Goal: Task Accomplishment & Management: Manage account settings

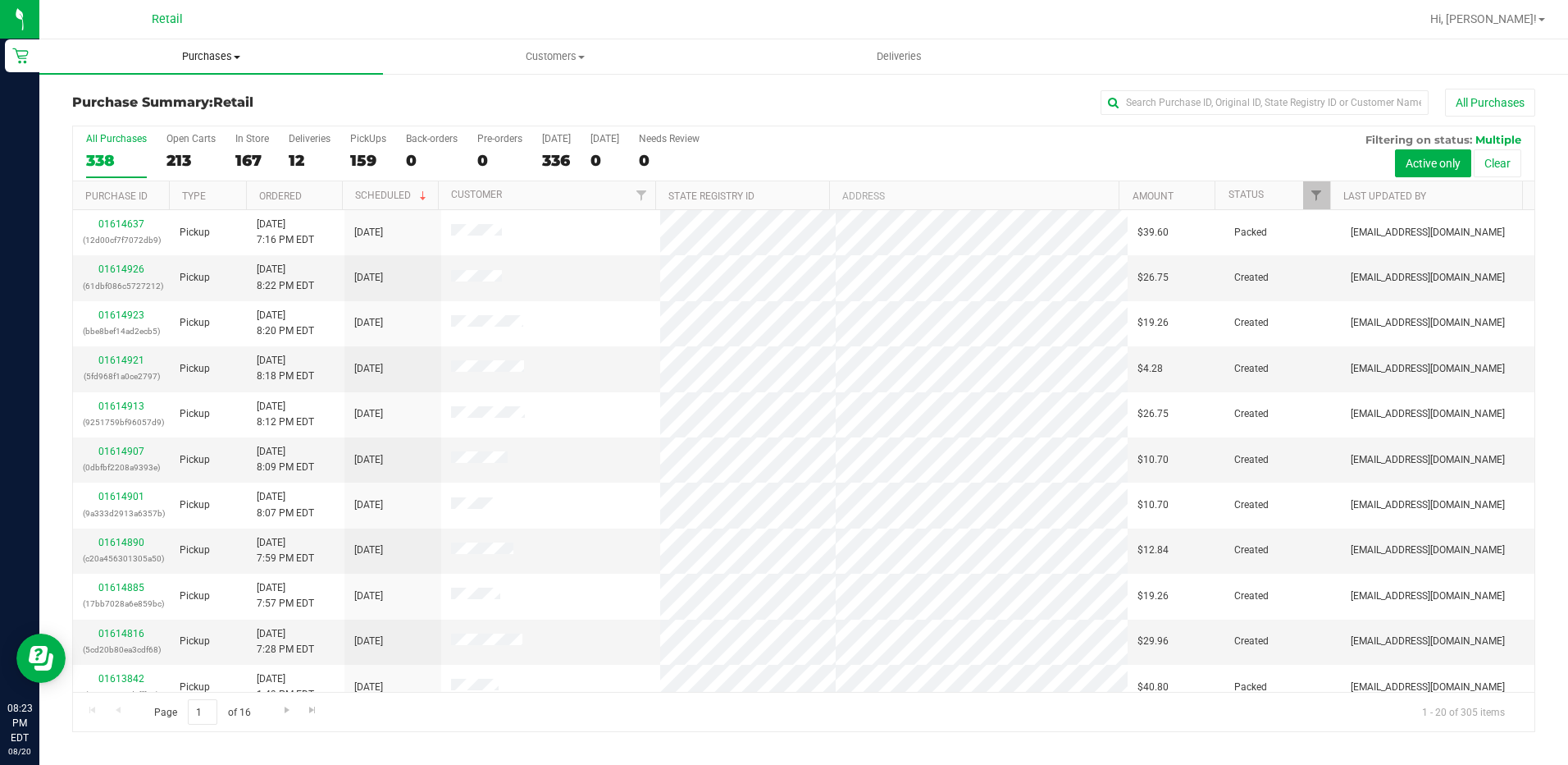
click at [219, 57] on span "Purchases" at bounding box center [211, 56] width 344 height 14
click at [1158, 102] on input "text" at bounding box center [1265, 101] width 328 height 24
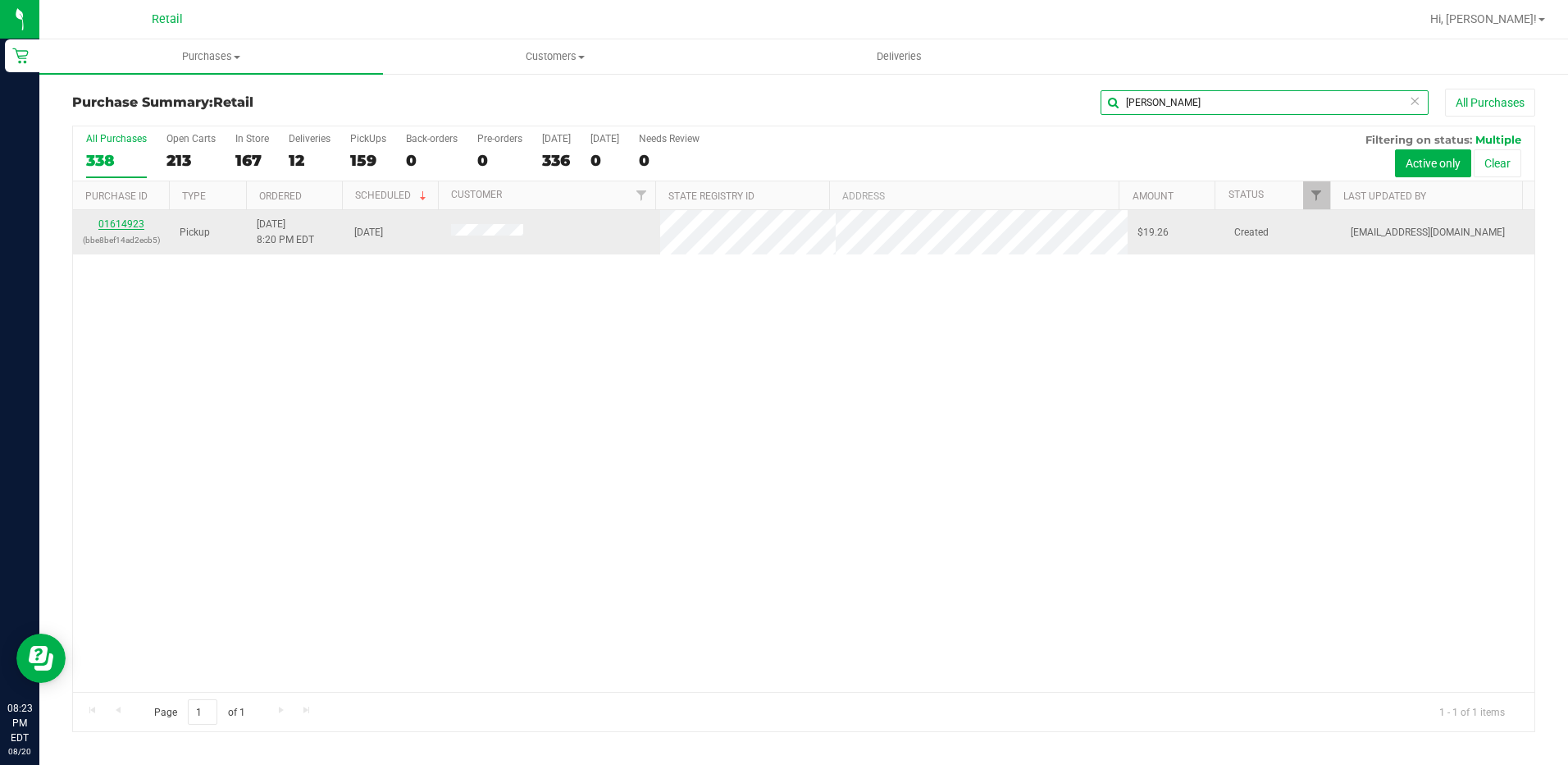
type input "[PERSON_NAME]"
click at [122, 221] on link "01614923" at bounding box center [122, 224] width 46 height 12
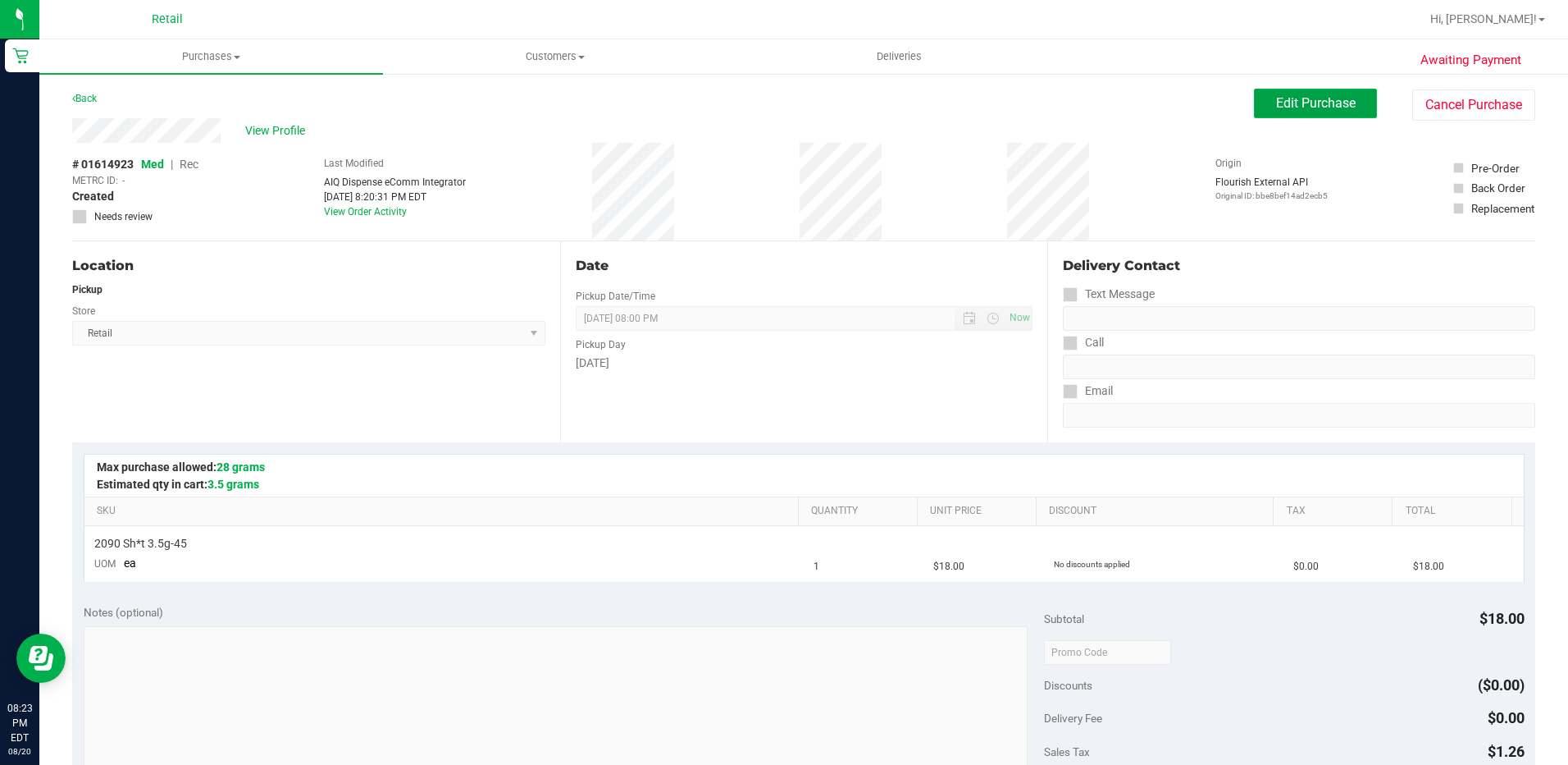
click at [1265, 114] on button "Edit Purchase" at bounding box center [1315, 103] width 123 height 30
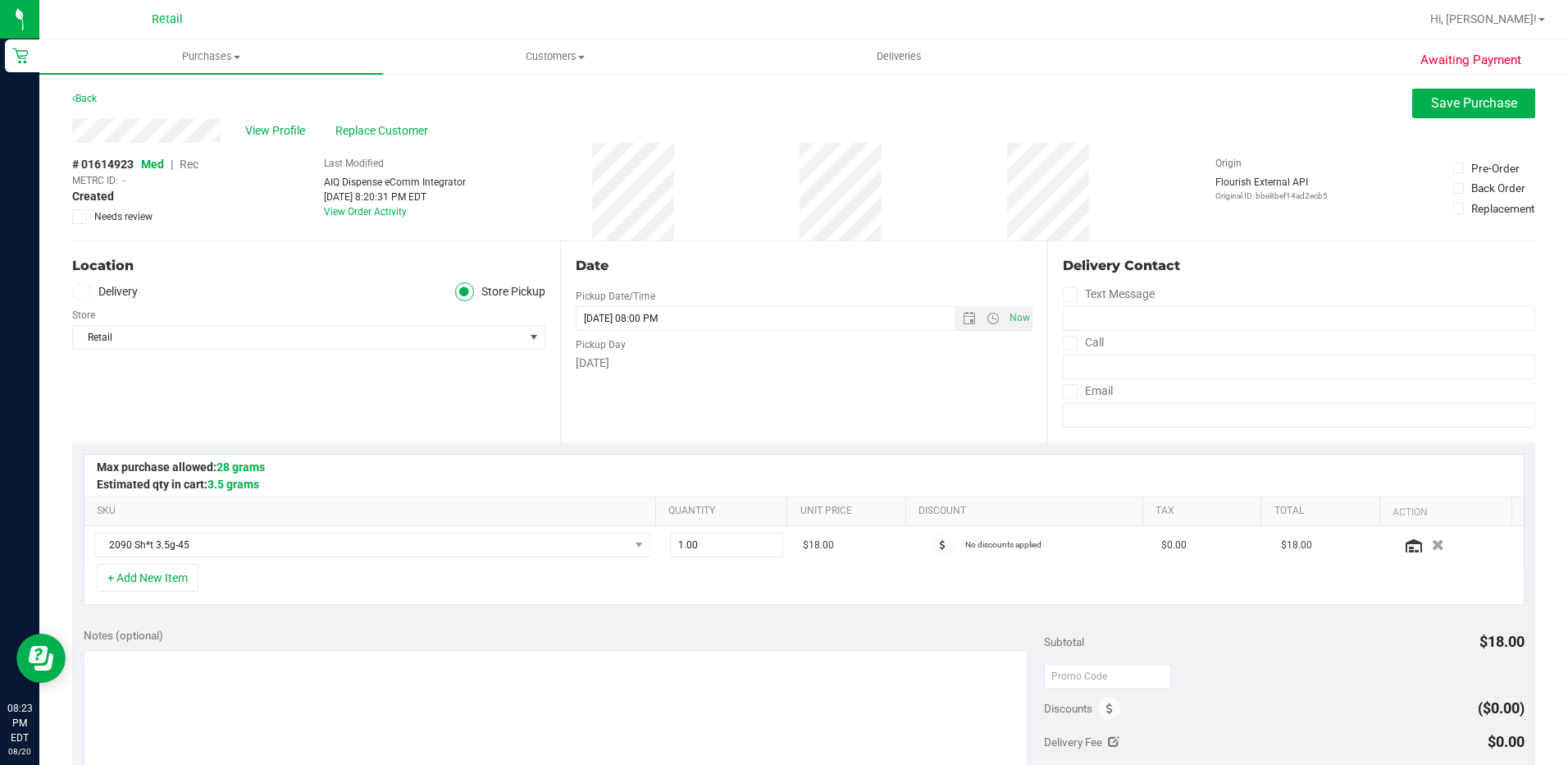
click at [188, 165] on span "Rec" at bounding box center [189, 164] width 19 height 14
click at [1425, 92] on button "Save Purchase" at bounding box center [1473, 103] width 123 height 30
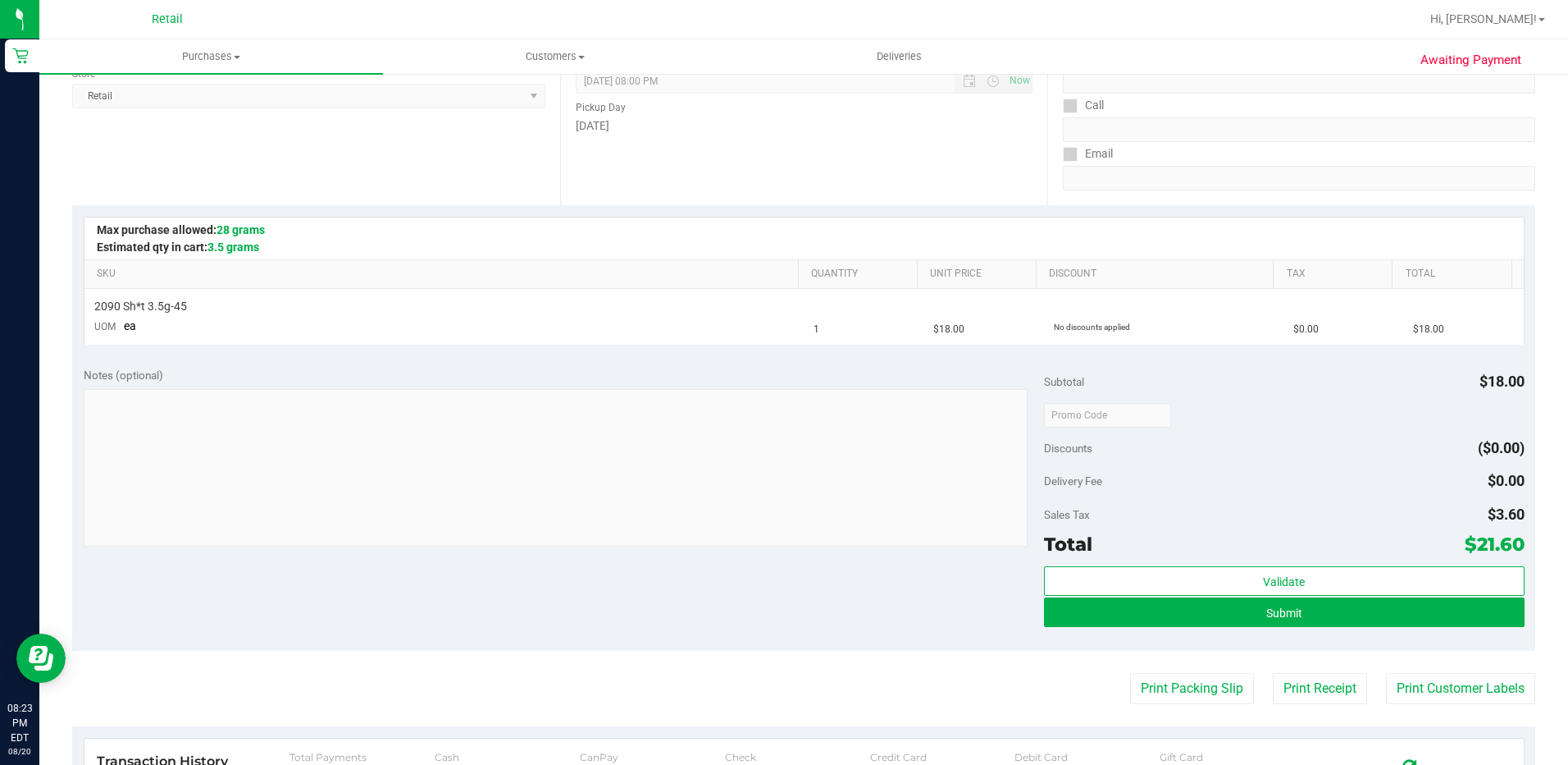
scroll to position [246, 0]
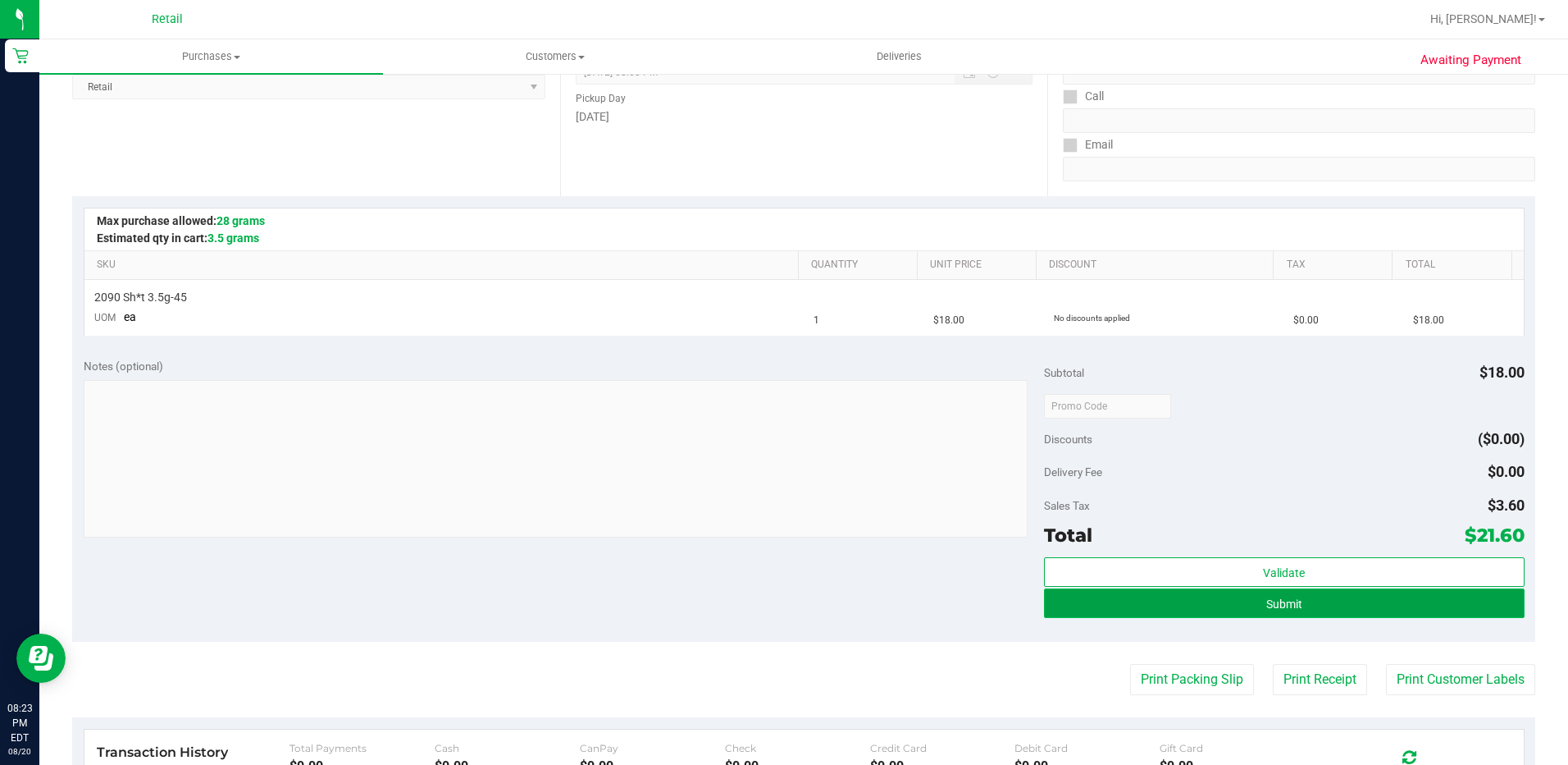
click at [1305, 603] on button "Submit" at bounding box center [1284, 603] width 481 height 30
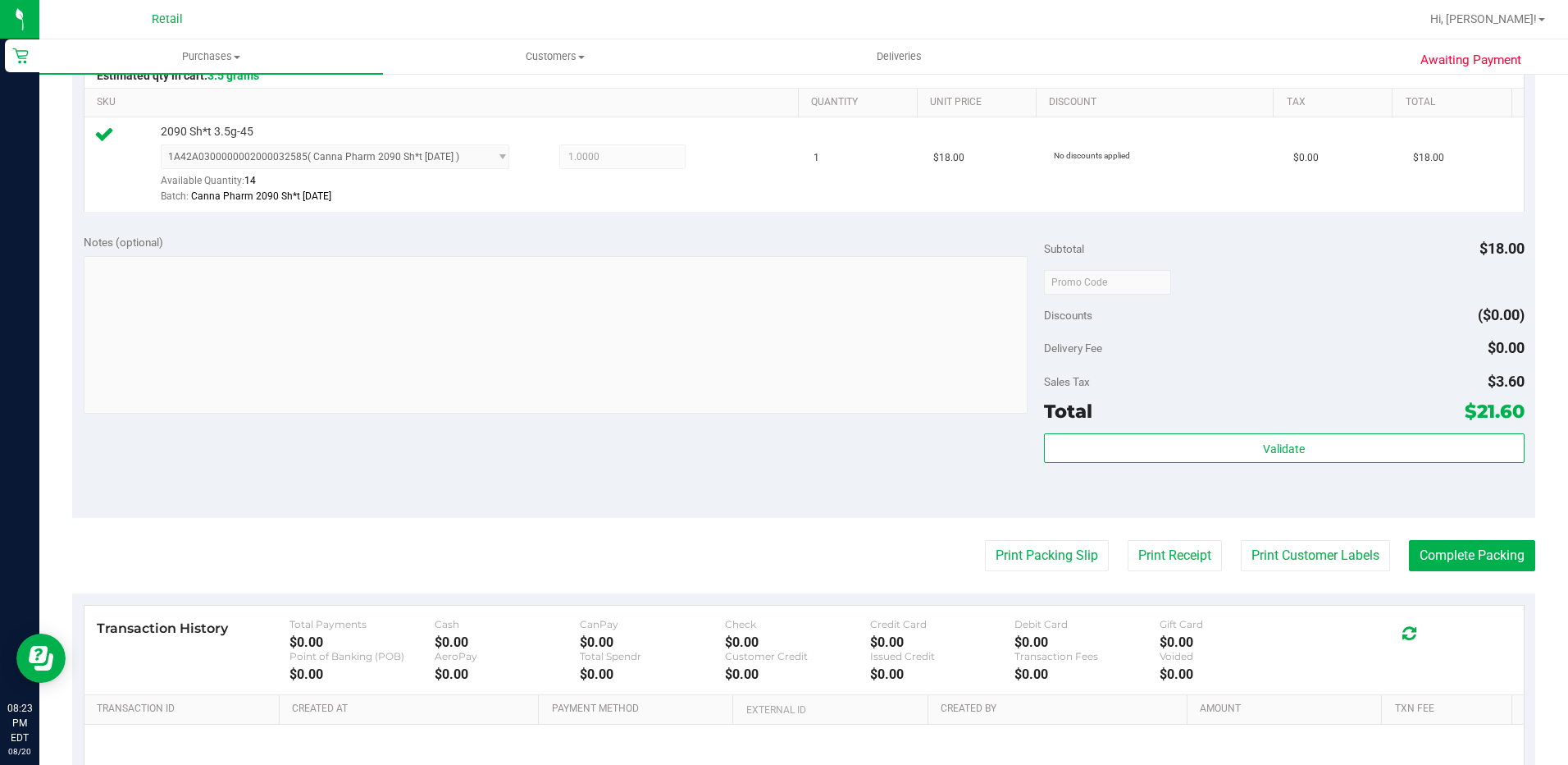
scroll to position [411, 0]
click at [1470, 568] on button "Complete Packing" at bounding box center [1471, 553] width 126 height 31
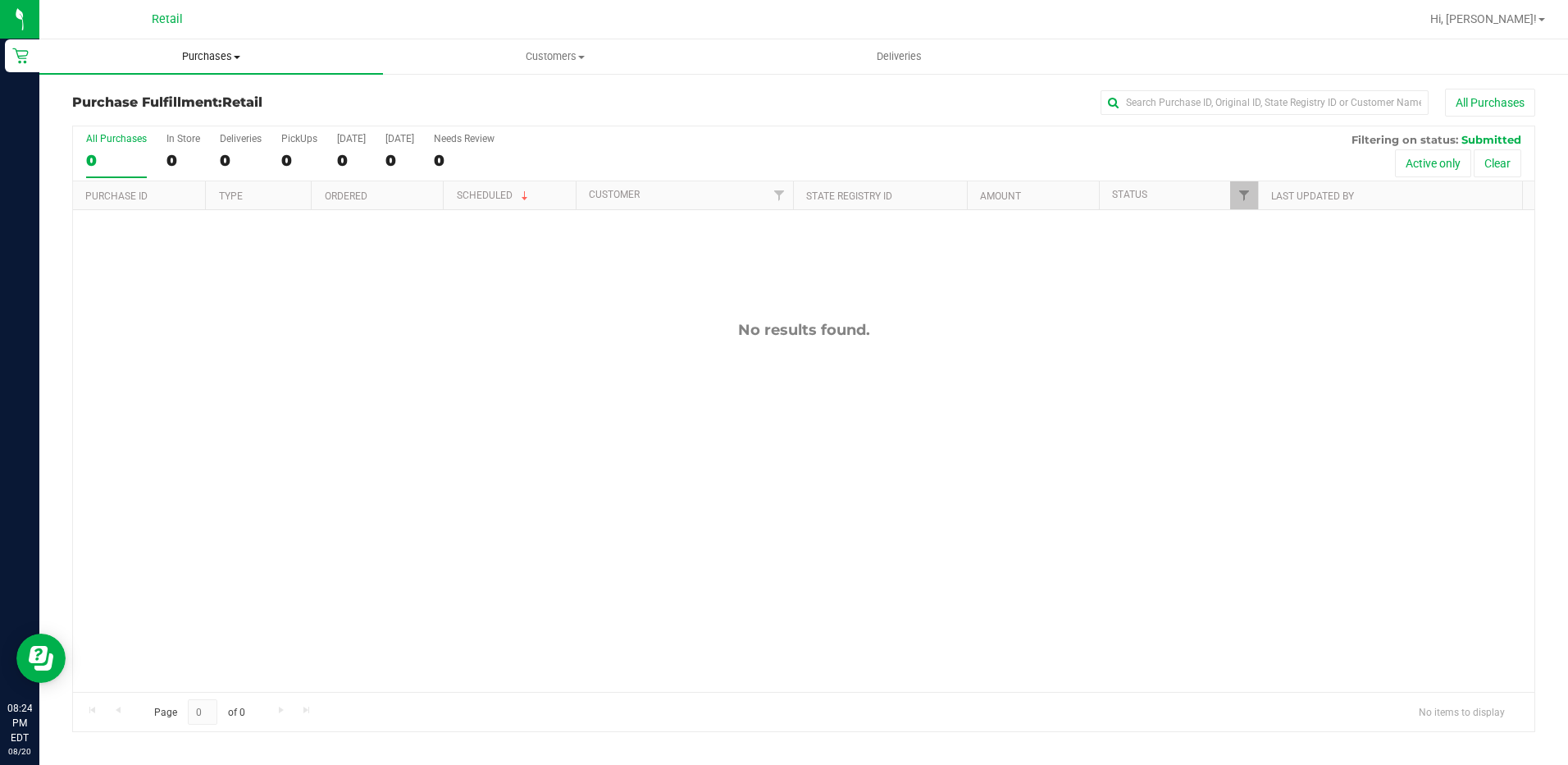
click at [182, 59] on span "Purchases" at bounding box center [211, 56] width 344 height 14
click at [158, 107] on li "Summary of purchases" at bounding box center [211, 99] width 344 height 19
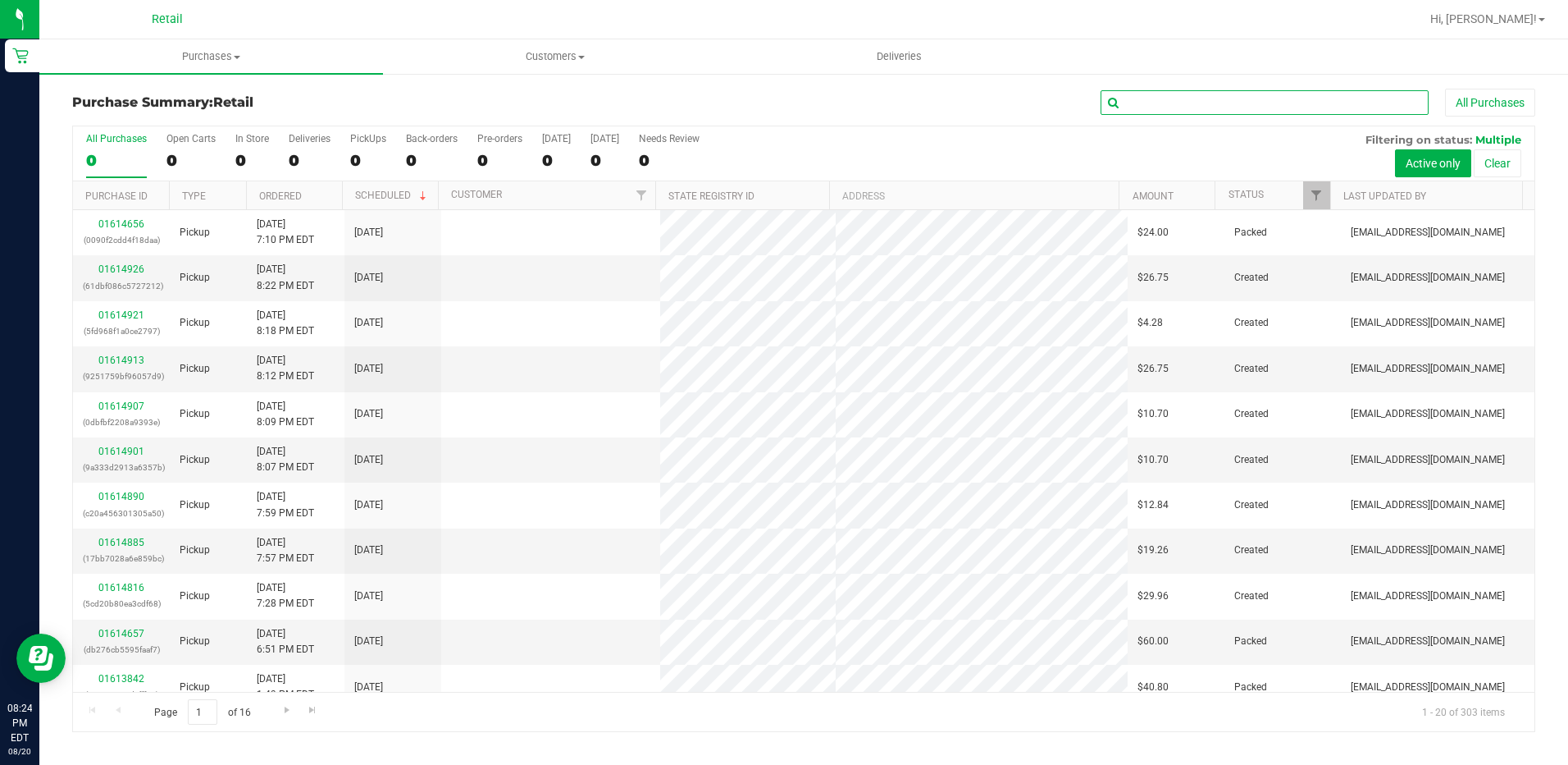
click at [1157, 101] on input "text" at bounding box center [1265, 101] width 328 height 24
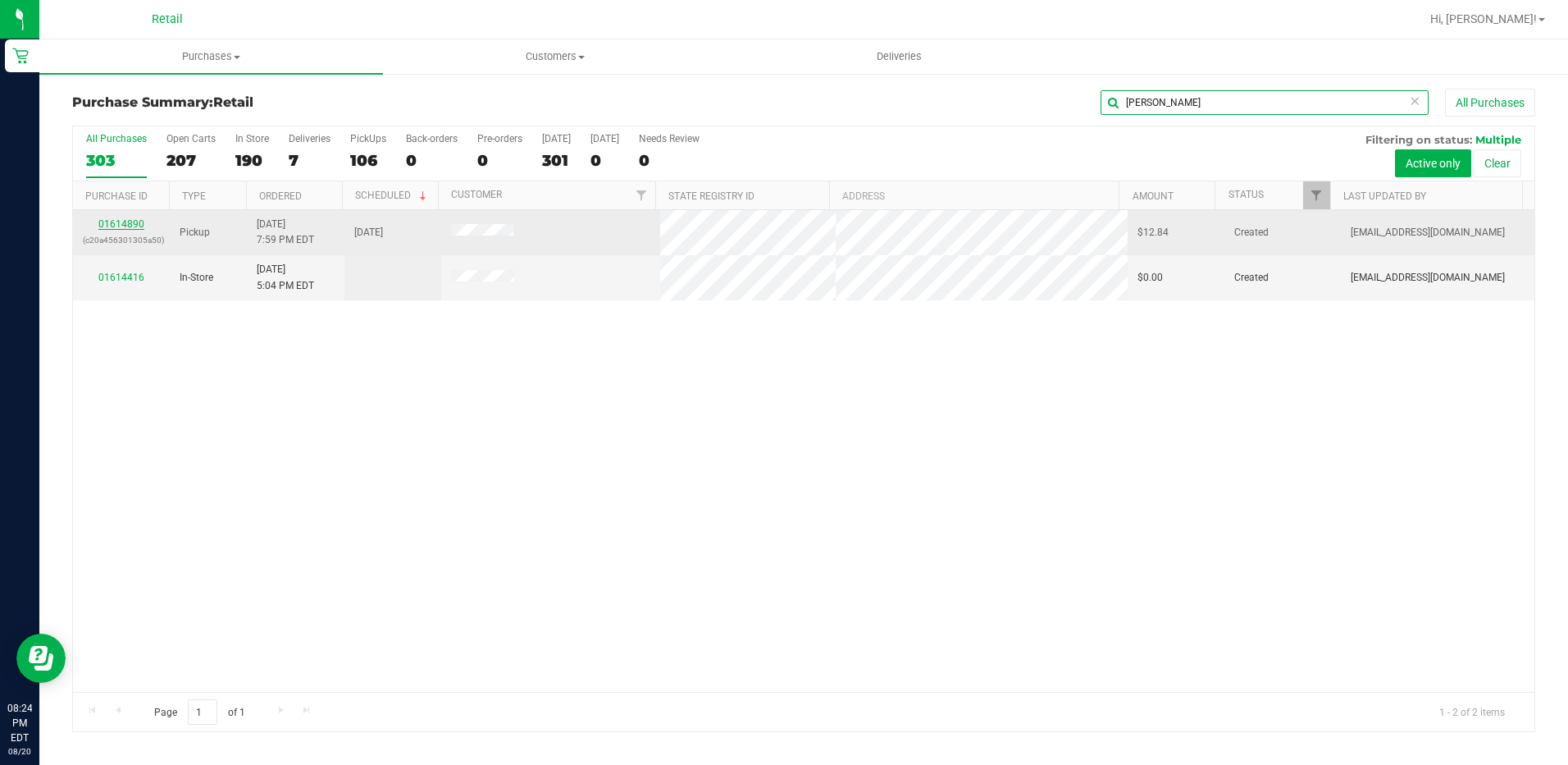
type input "[PERSON_NAME]"
click at [113, 223] on link "01614890" at bounding box center [122, 224] width 46 height 12
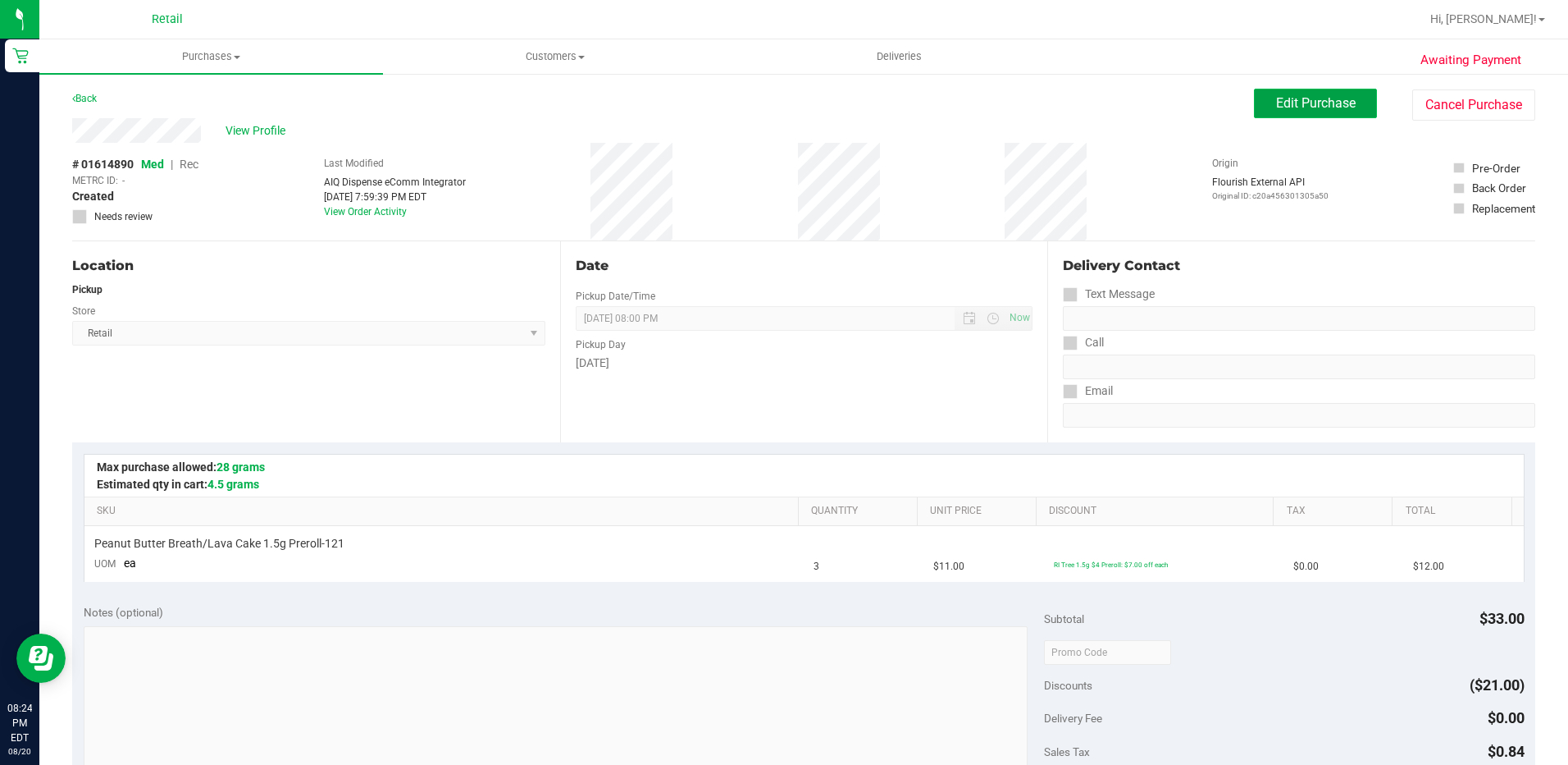
click at [1278, 101] on span "Edit Purchase" at bounding box center [1316, 103] width 79 height 15
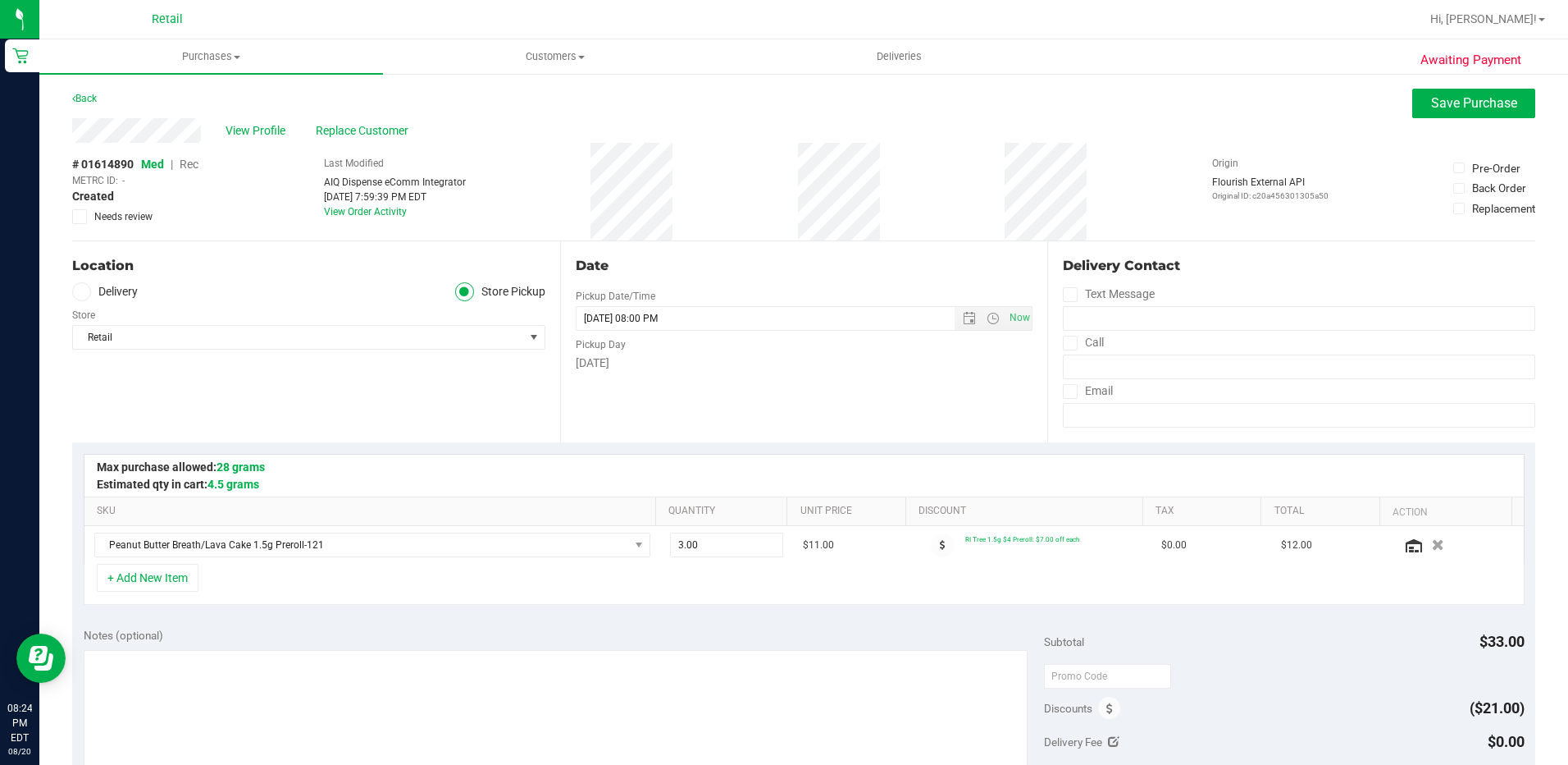
click at [196, 170] on span "Rec" at bounding box center [189, 164] width 19 height 14
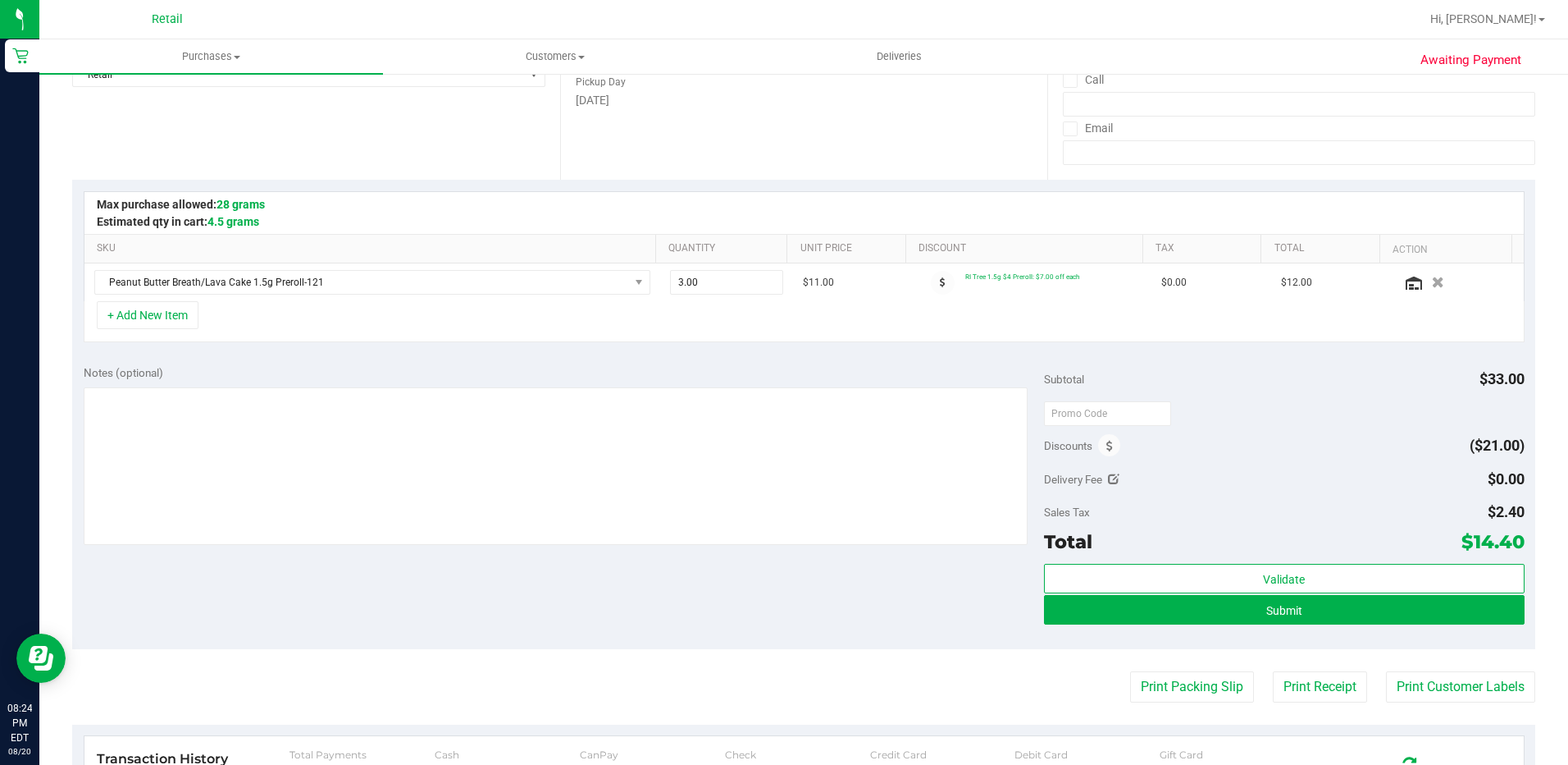
scroll to position [328, 0]
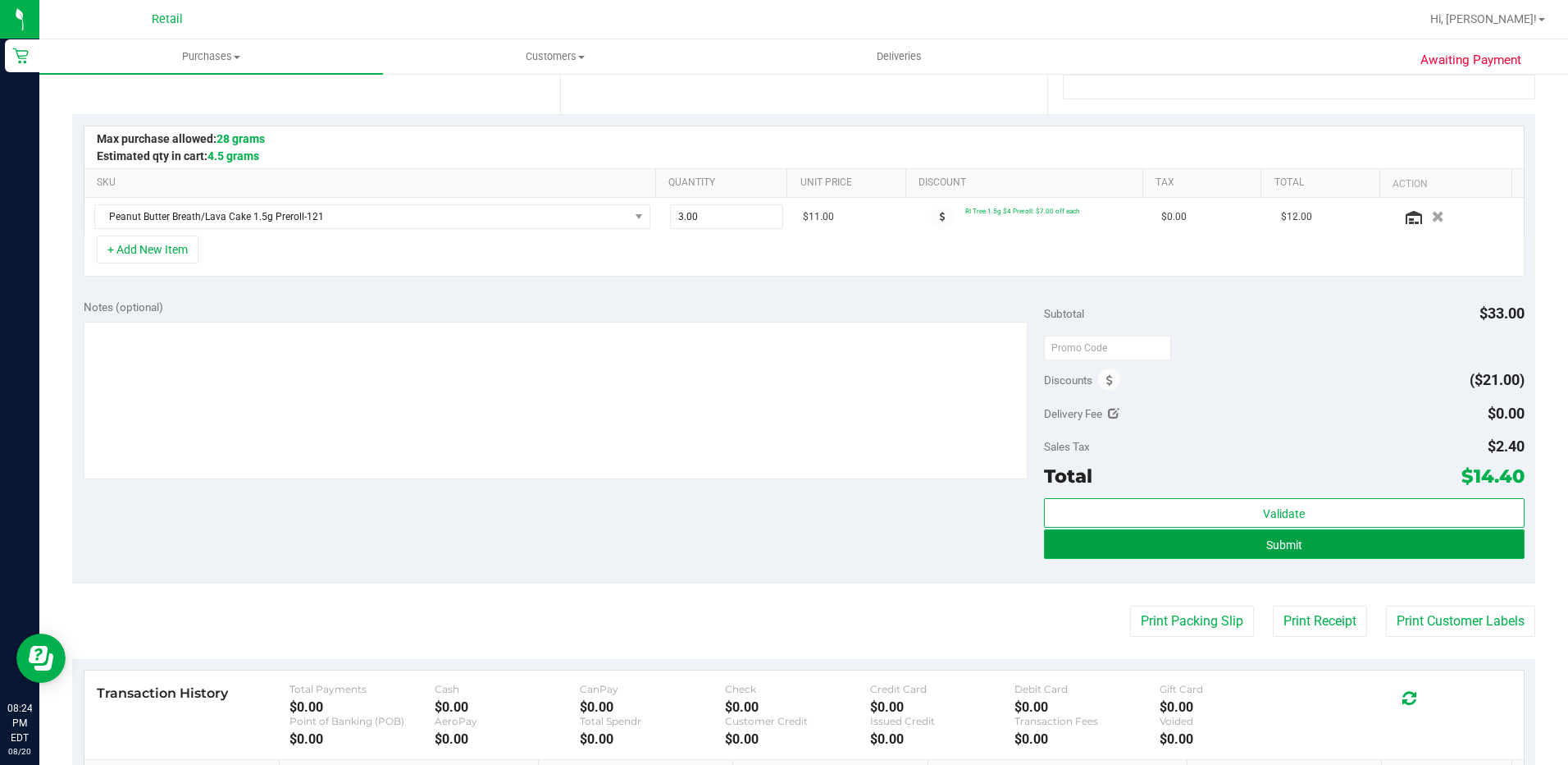
click at [1218, 543] on button "Submit" at bounding box center [1284, 544] width 481 height 30
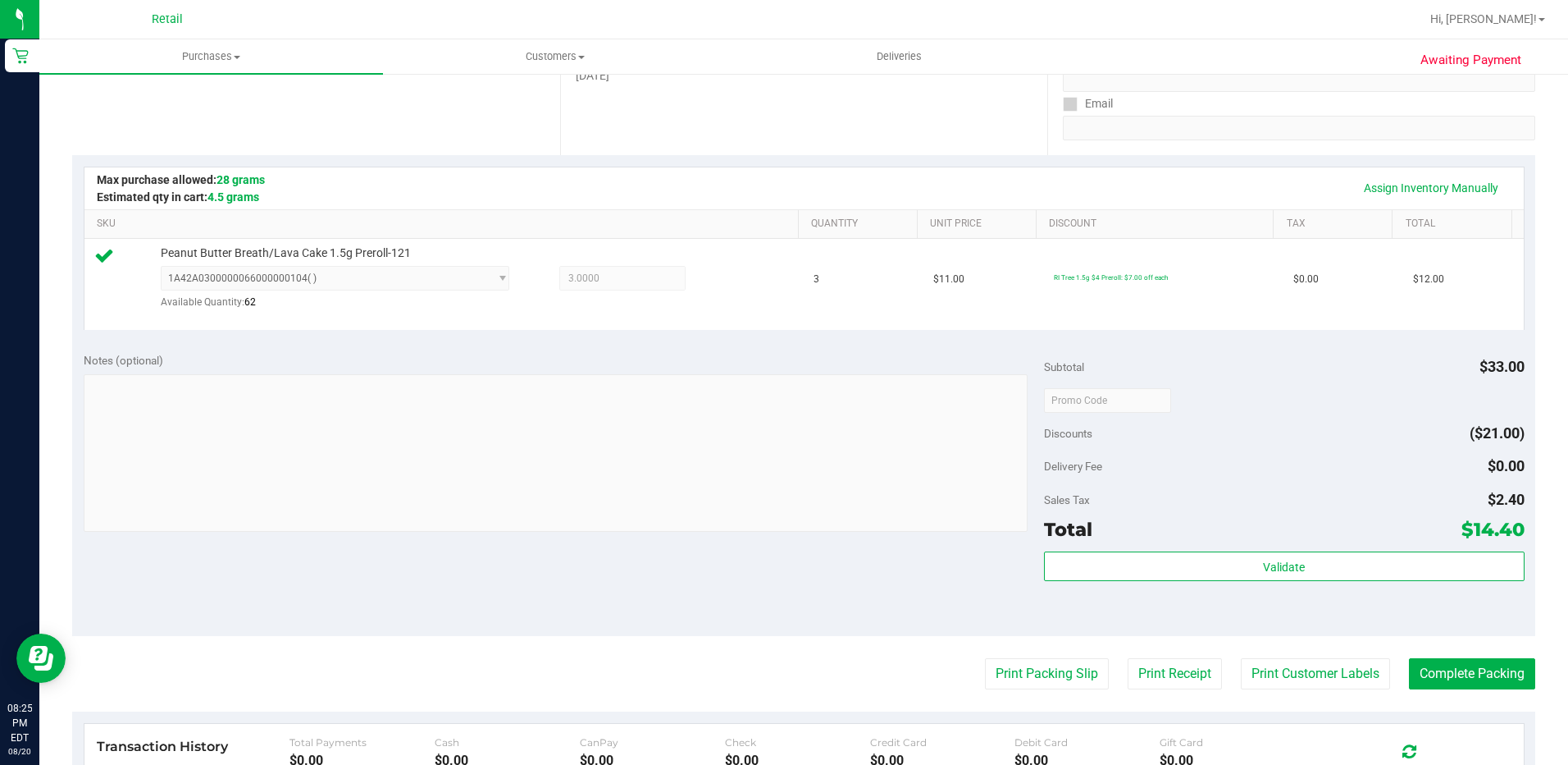
scroll to position [328, 0]
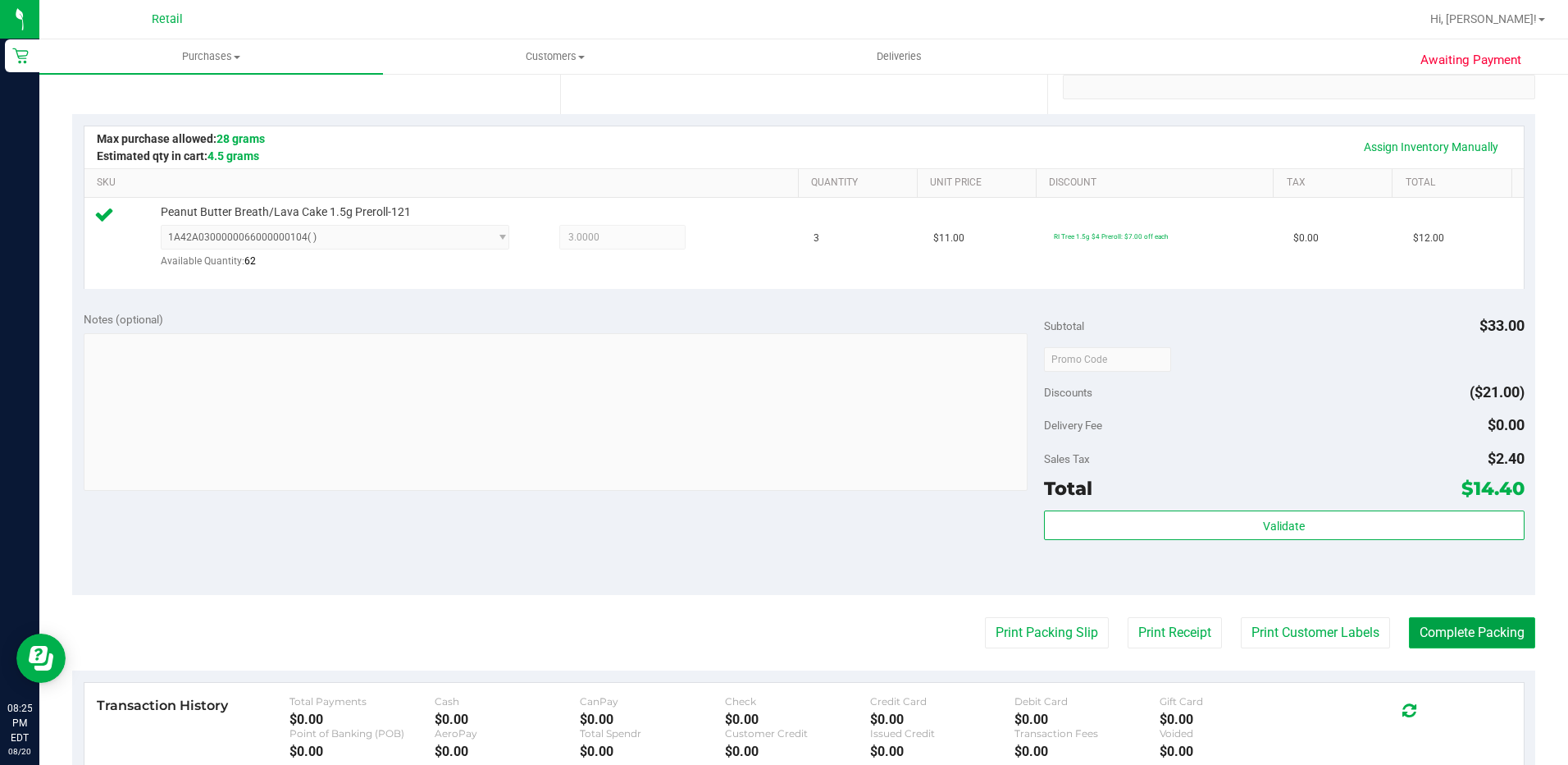
click at [1442, 624] on button "Complete Packing" at bounding box center [1471, 633] width 126 height 31
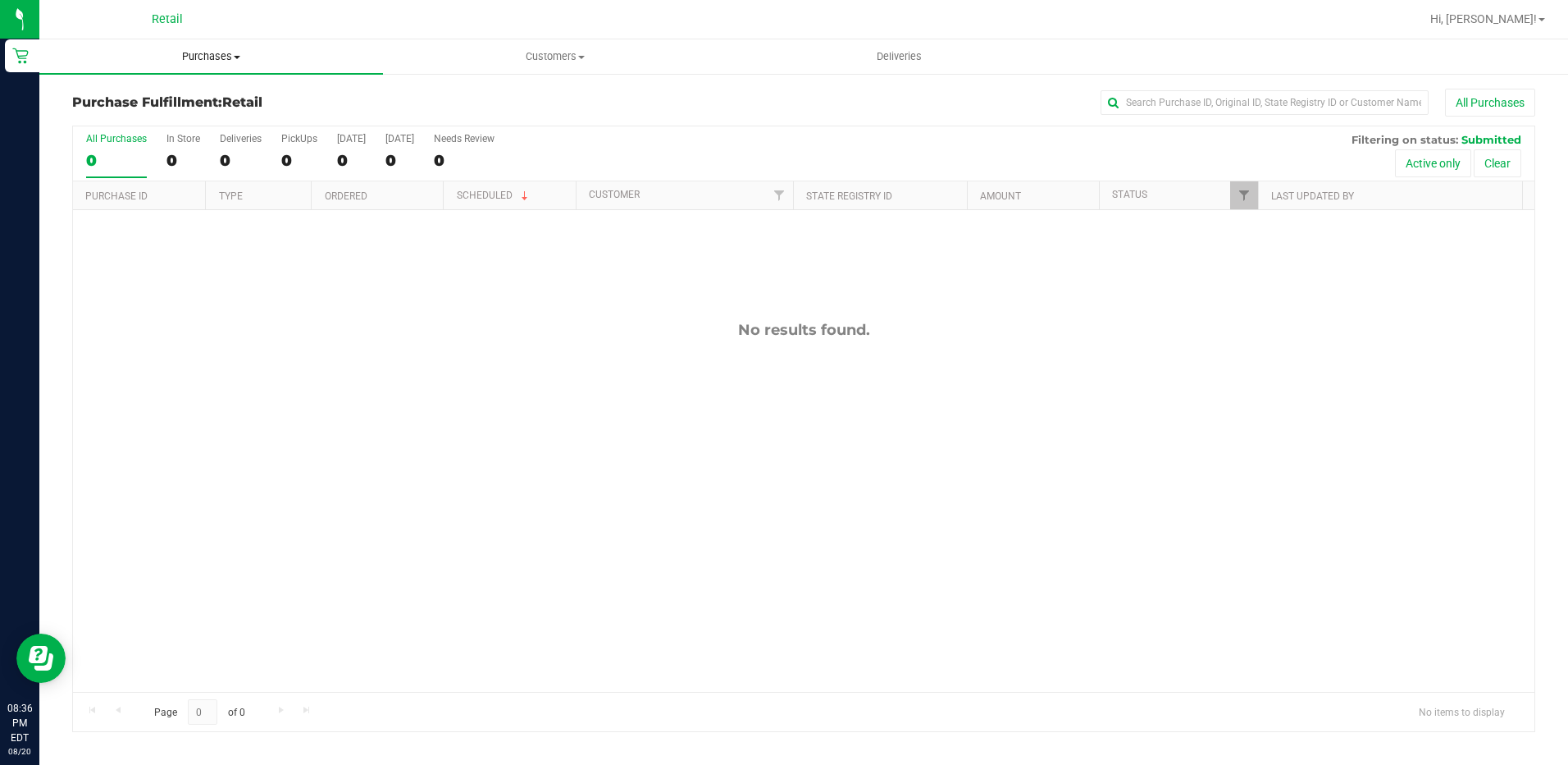
click at [202, 65] on uib-tab-heading "Purchases Summary of purchases Fulfillment All purchases" at bounding box center [211, 57] width 344 height 35
click at [175, 97] on span "Summary of purchases" at bounding box center [124, 99] width 168 height 14
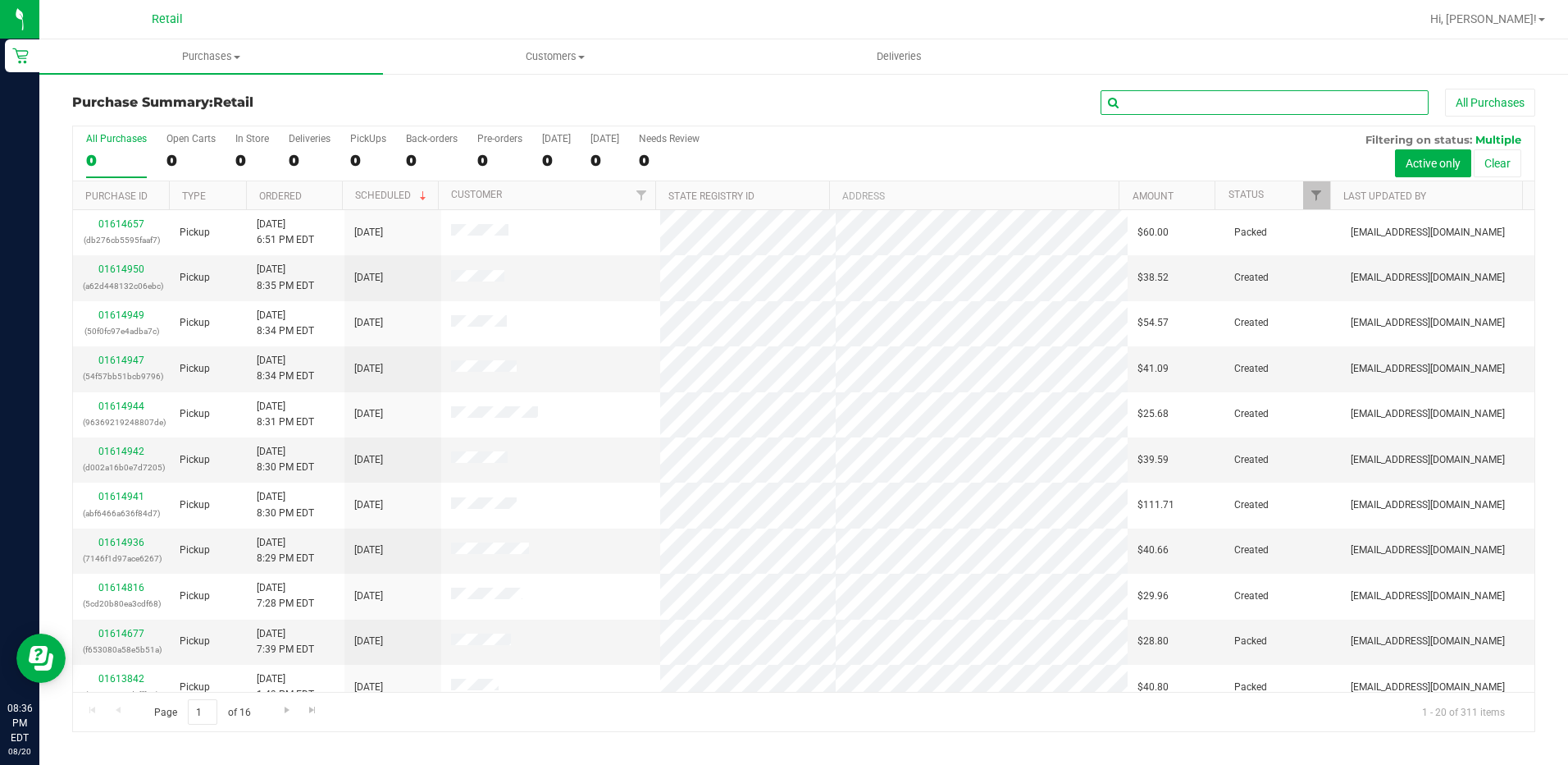
click at [1136, 100] on input "text" at bounding box center [1265, 101] width 328 height 24
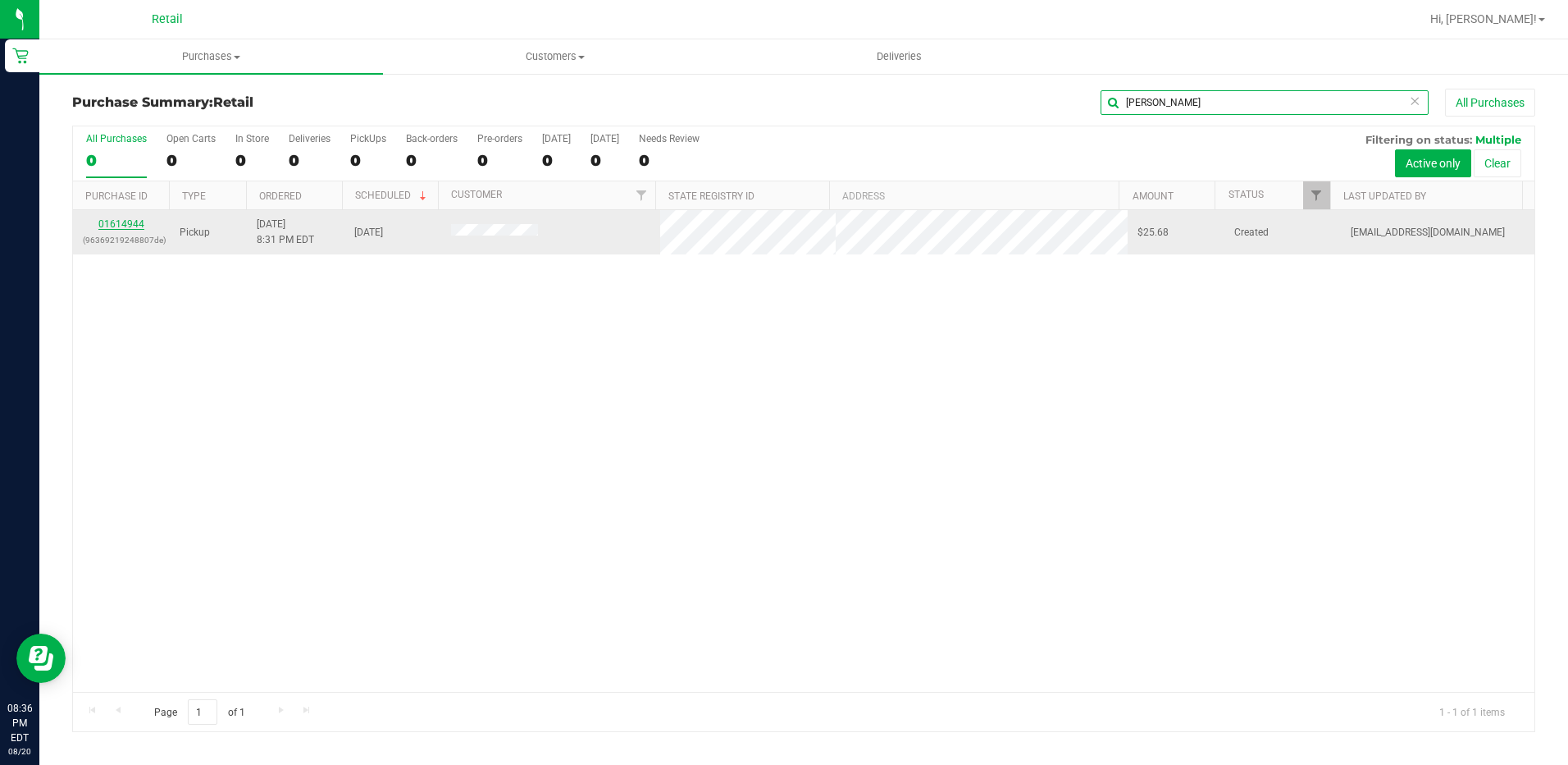
type input "[PERSON_NAME]"
click at [123, 221] on link "01614944" at bounding box center [122, 224] width 46 height 12
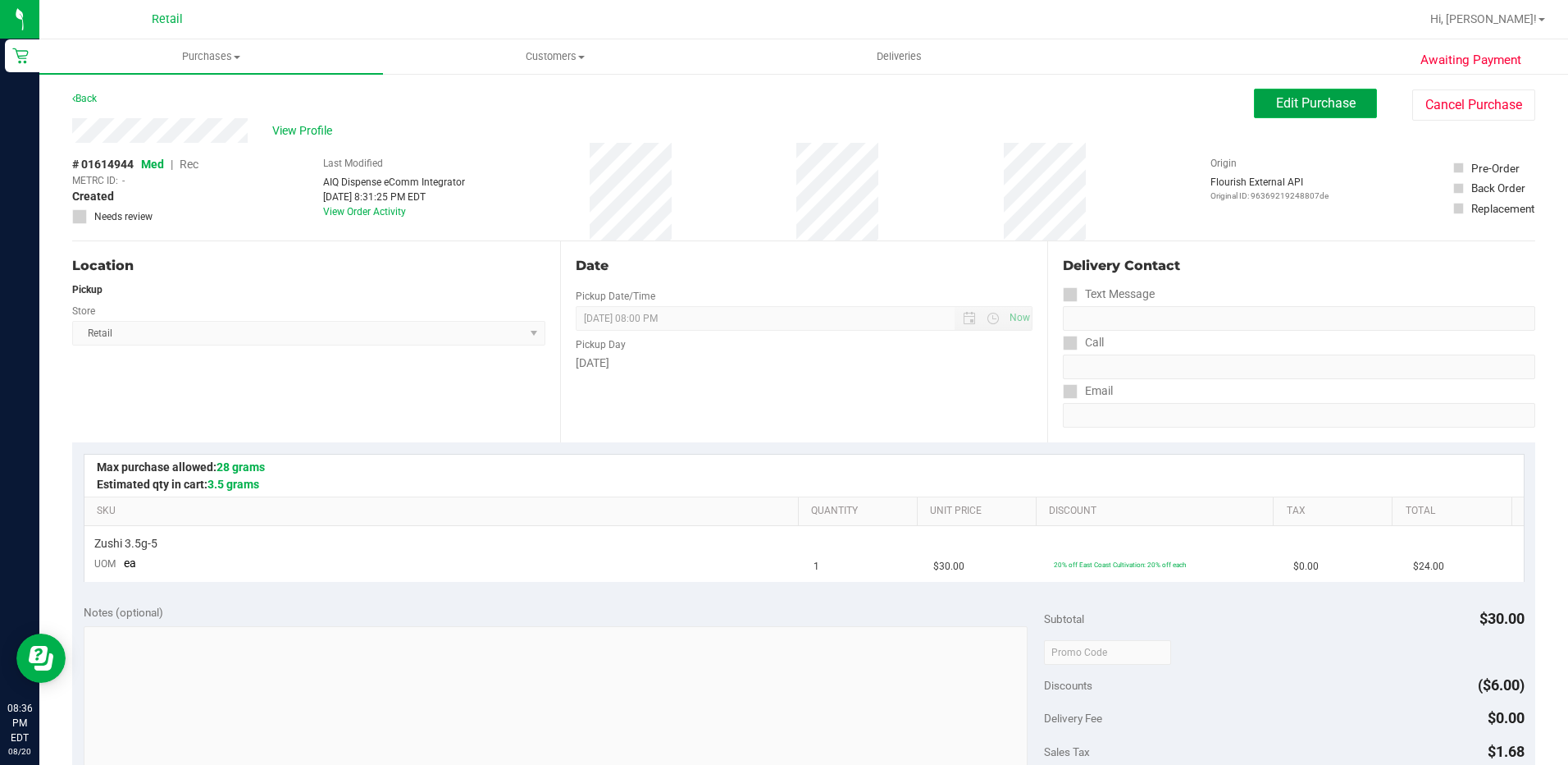
click at [1283, 106] on span "Edit Purchase" at bounding box center [1316, 103] width 79 height 15
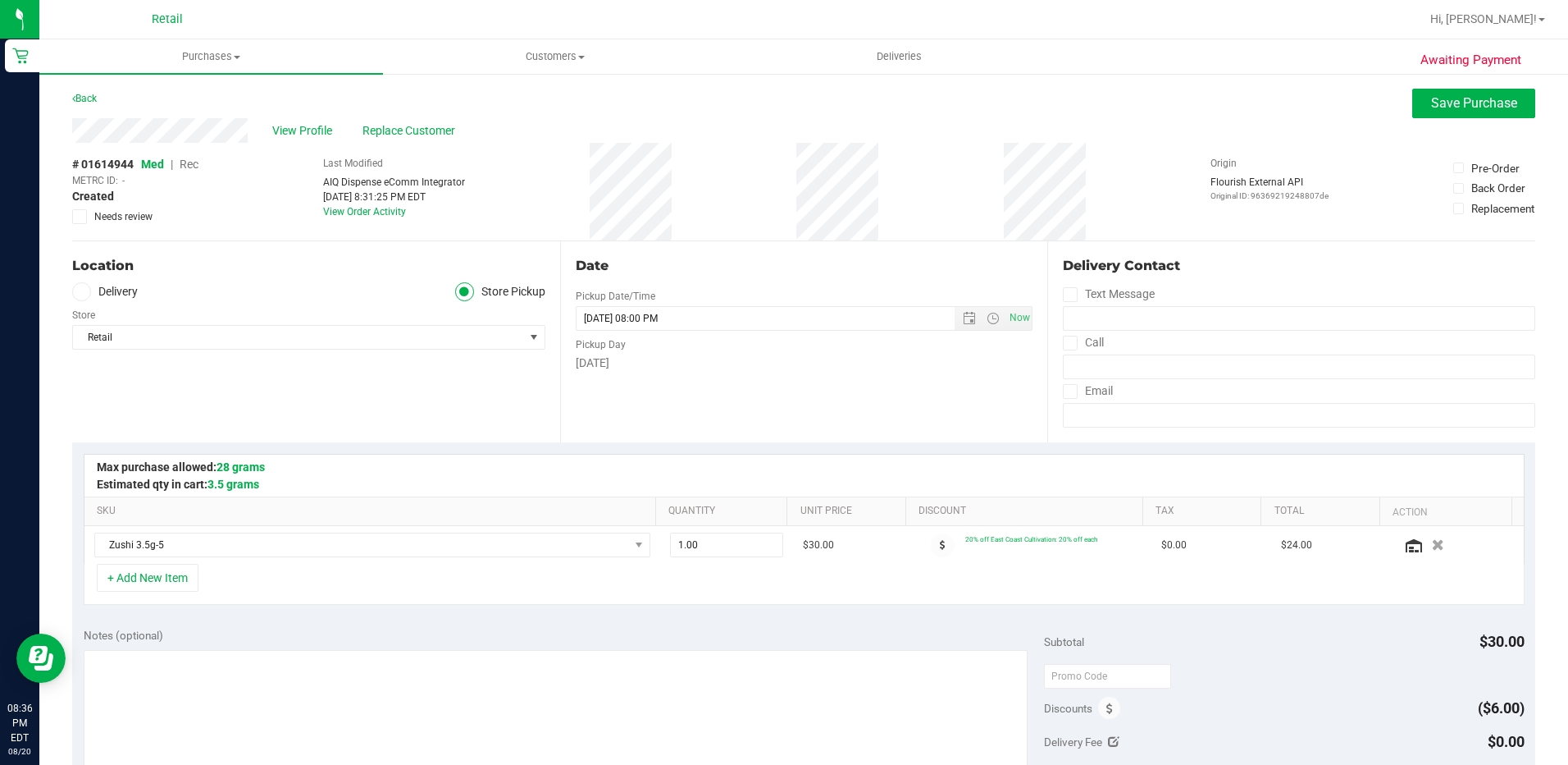
click at [190, 164] on span "Rec" at bounding box center [189, 164] width 19 height 14
click at [1431, 110] on span "Save Purchase" at bounding box center [1473, 103] width 86 height 15
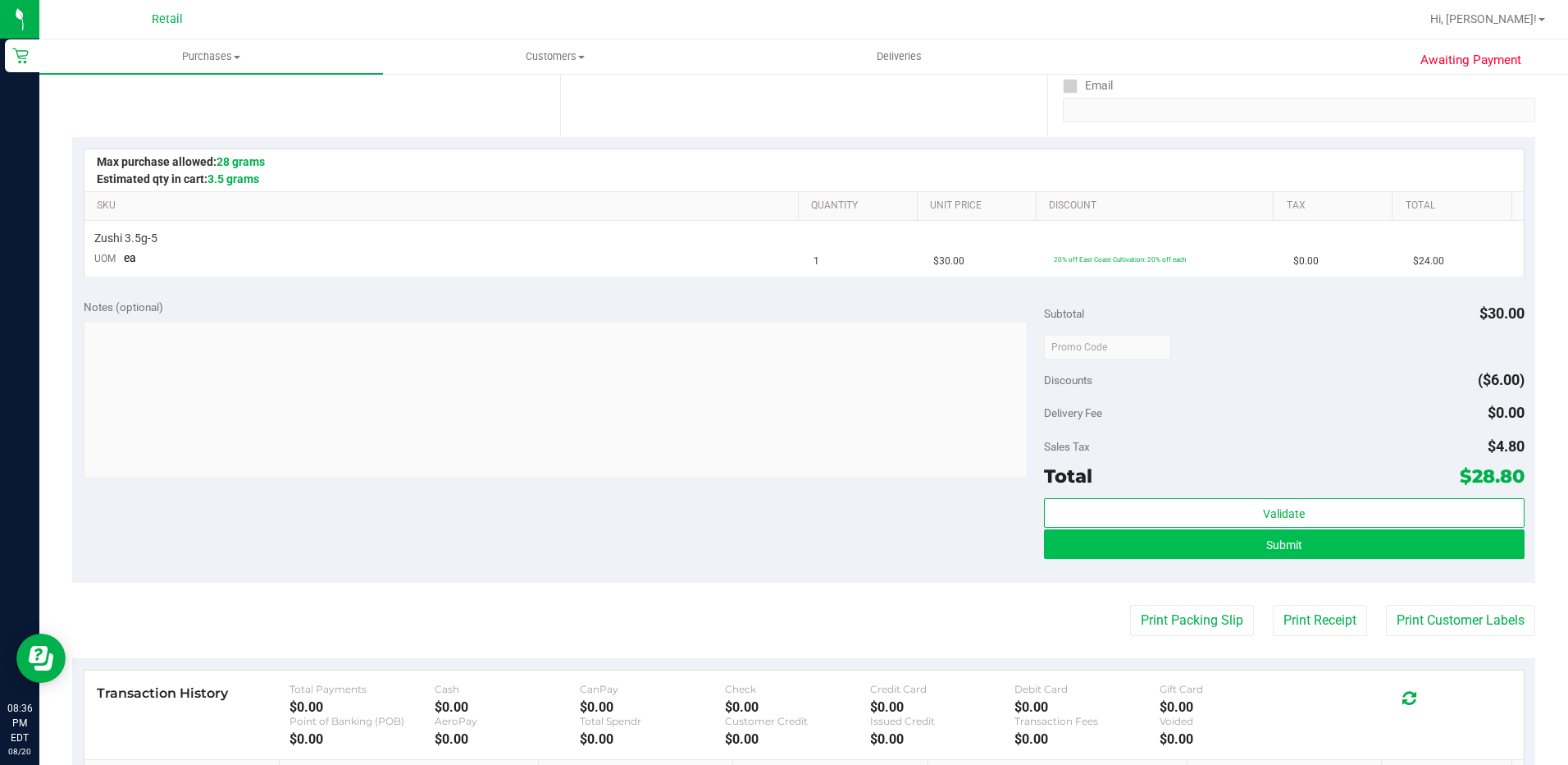
scroll to position [328, 0]
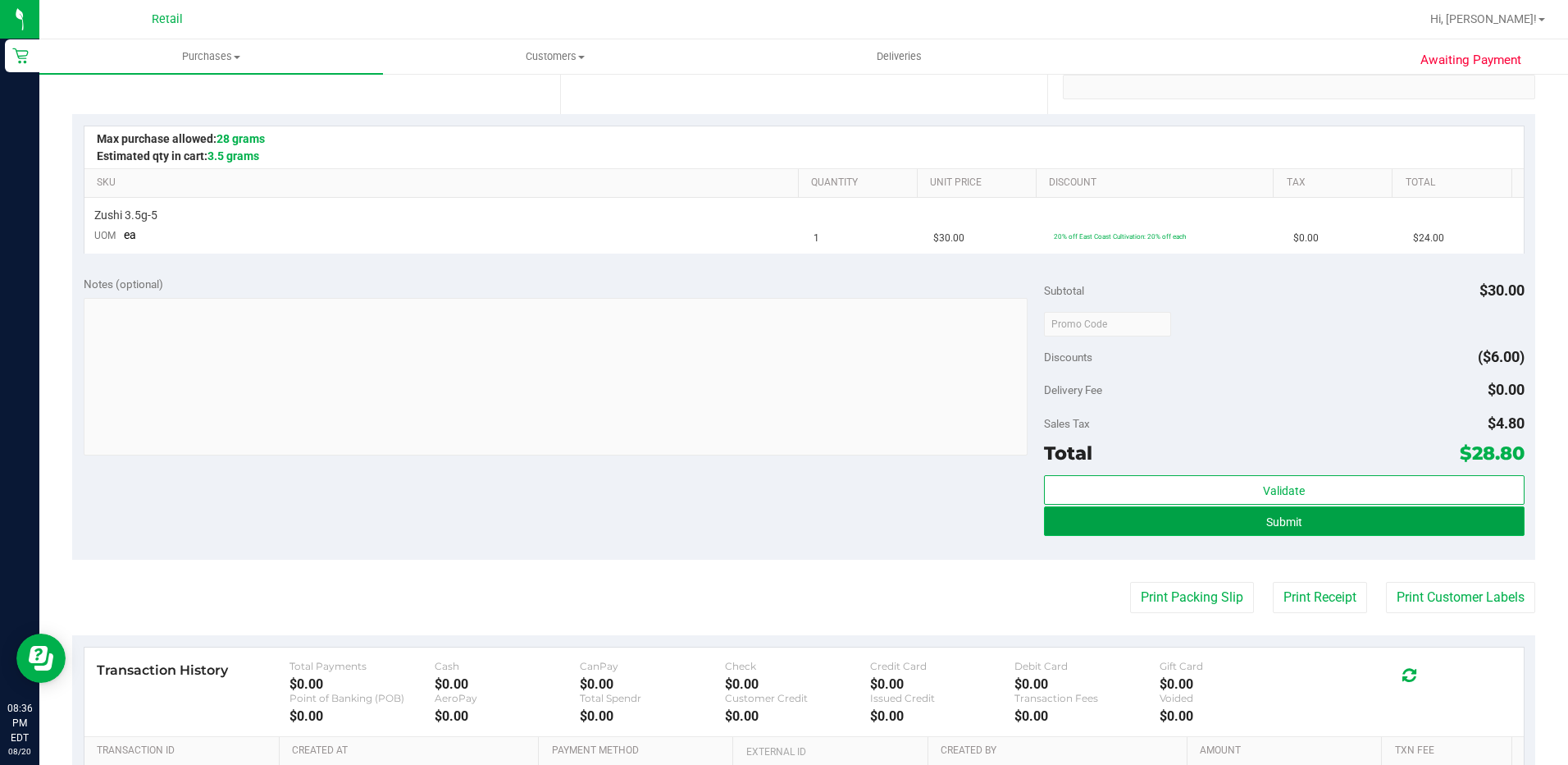
click at [1191, 522] on button "Submit" at bounding box center [1284, 521] width 481 height 30
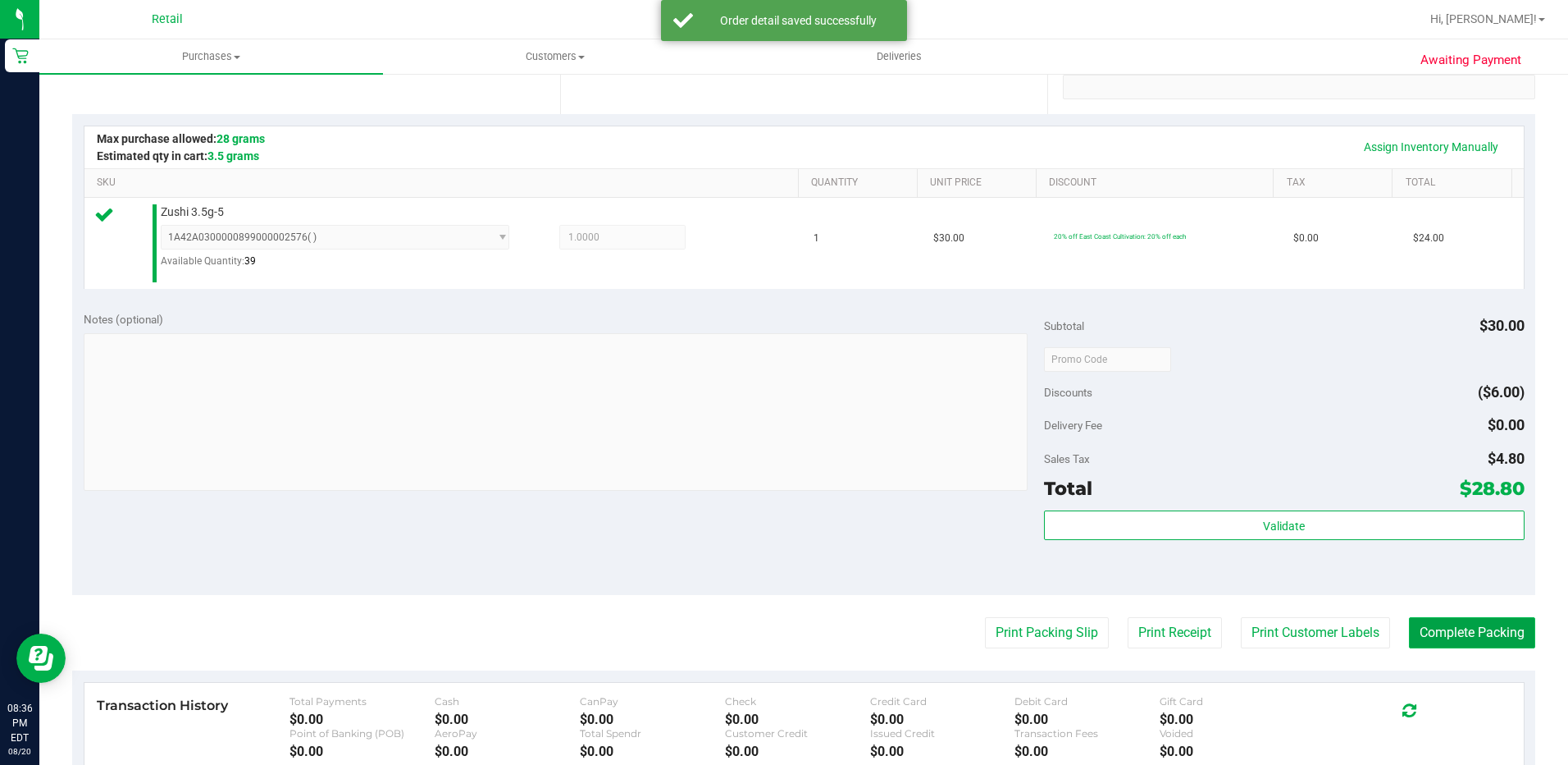
click at [1426, 623] on button "Complete Packing" at bounding box center [1471, 633] width 126 height 31
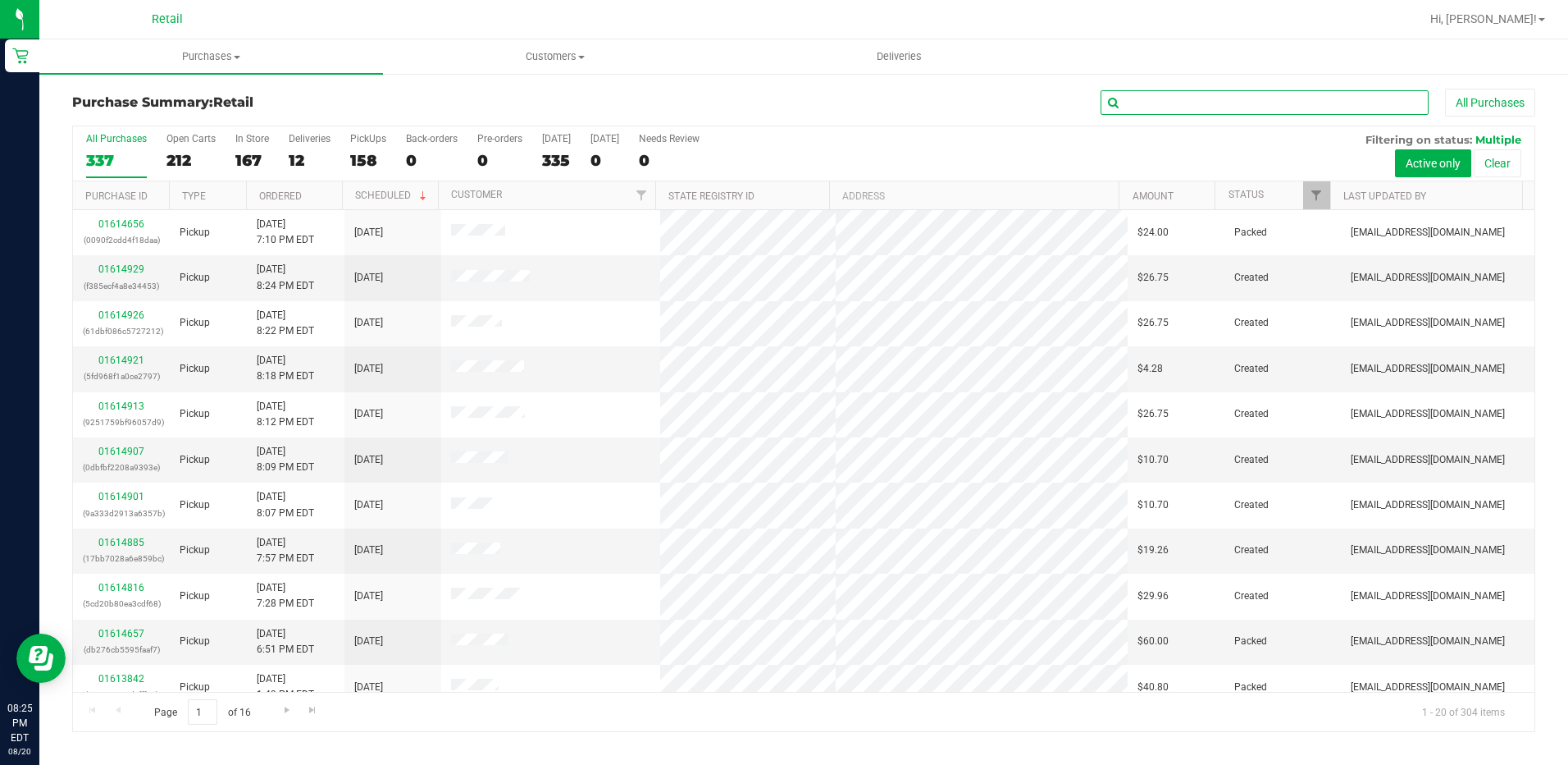
click at [1128, 106] on input "text" at bounding box center [1265, 101] width 328 height 24
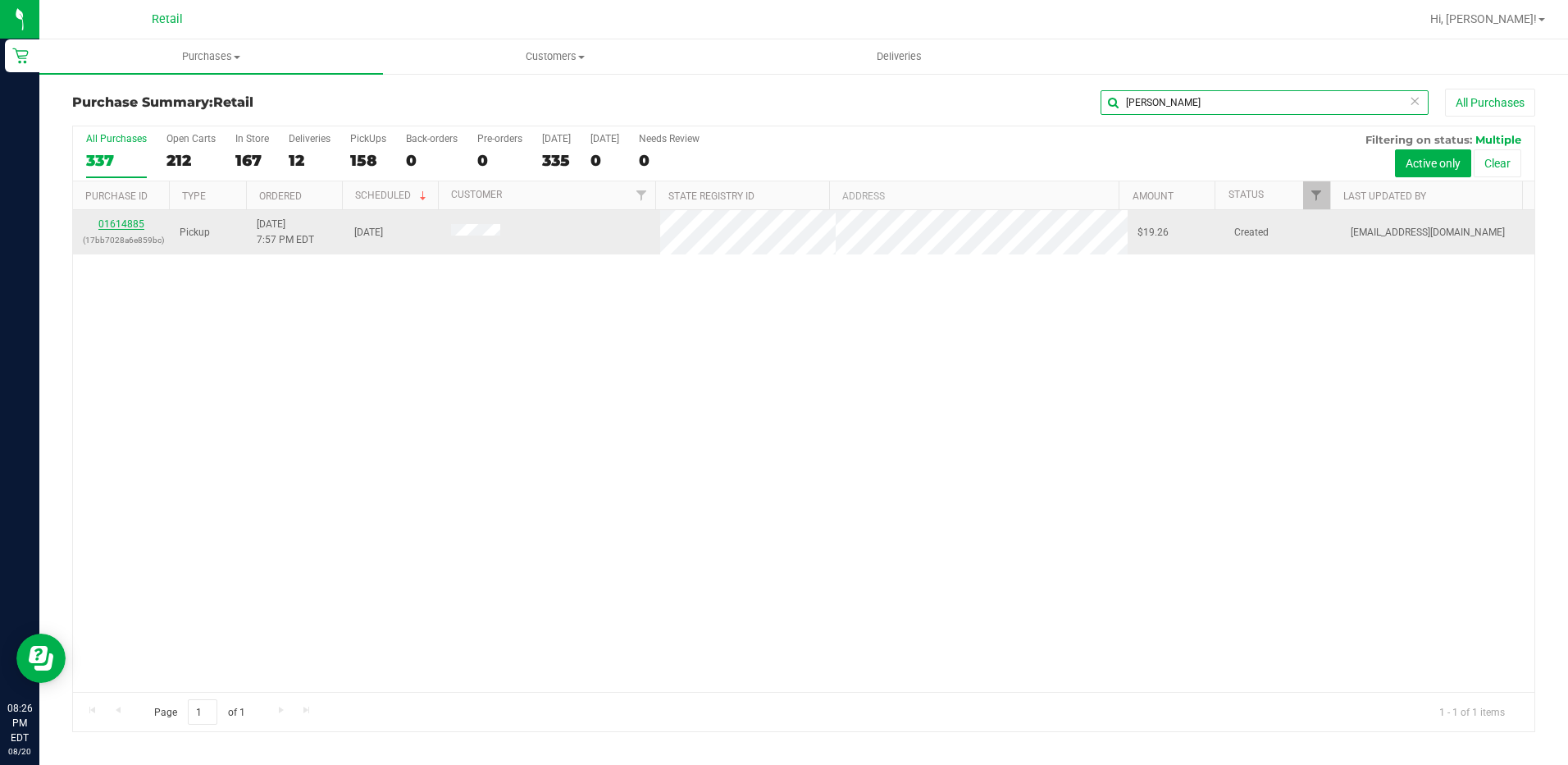
type input "[PERSON_NAME]"
click at [124, 226] on link "01614885" at bounding box center [122, 224] width 46 height 12
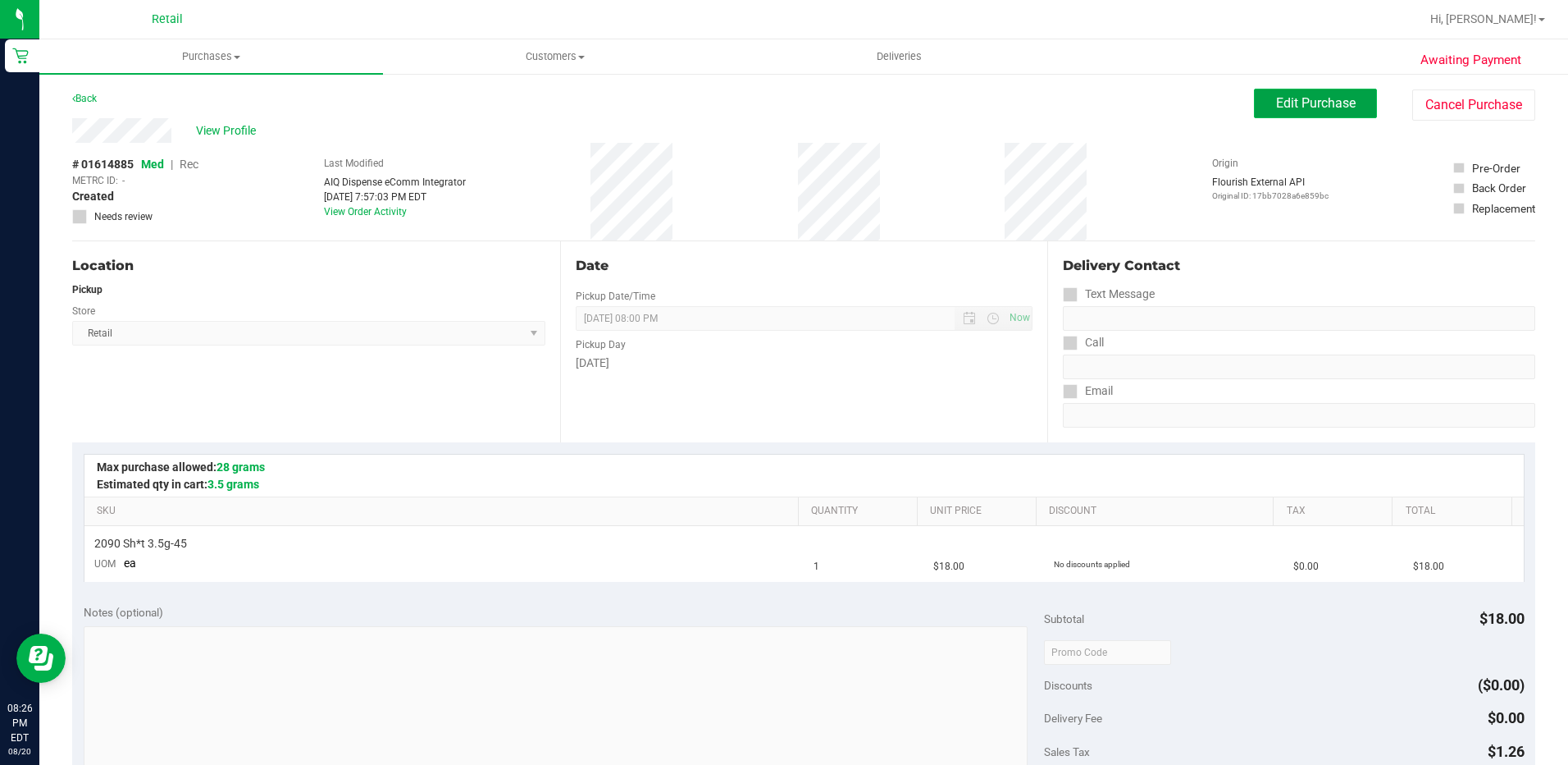
click at [1296, 104] on span "Edit Purchase" at bounding box center [1316, 103] width 79 height 15
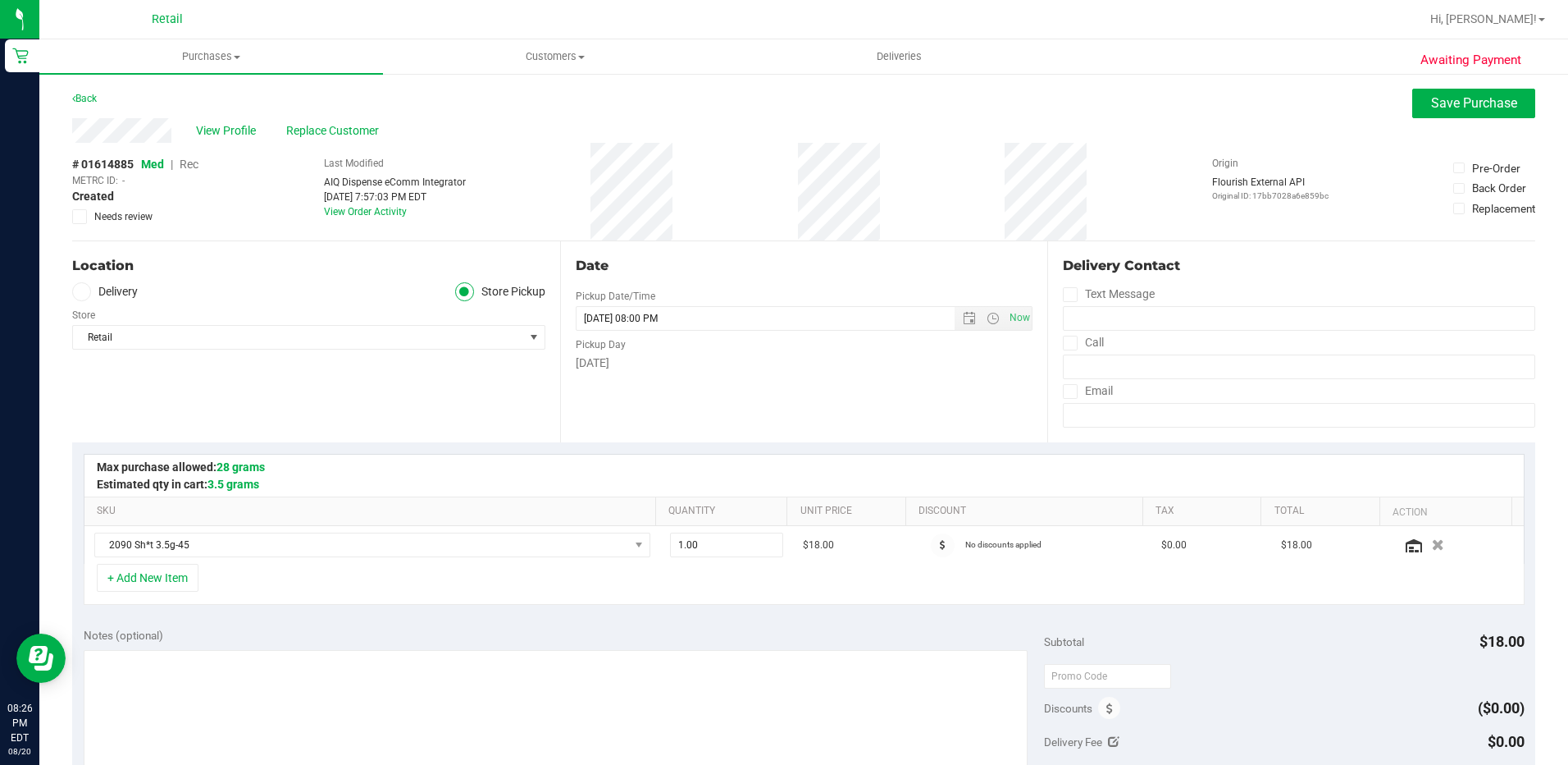
click at [192, 167] on span "Rec" at bounding box center [189, 164] width 19 height 14
click at [1450, 116] on button "Save Purchase" at bounding box center [1473, 103] width 123 height 30
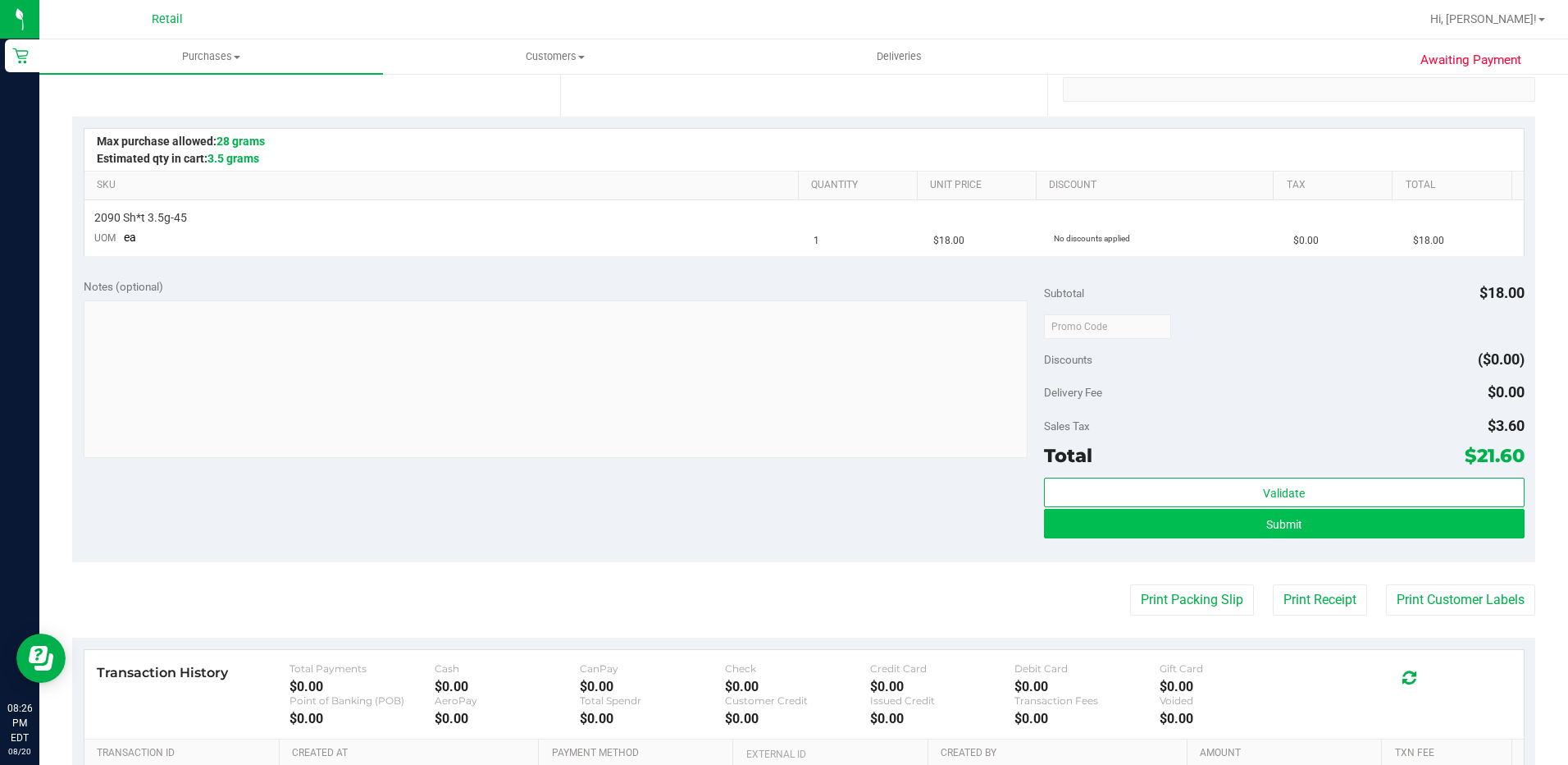
scroll to position [328, 0]
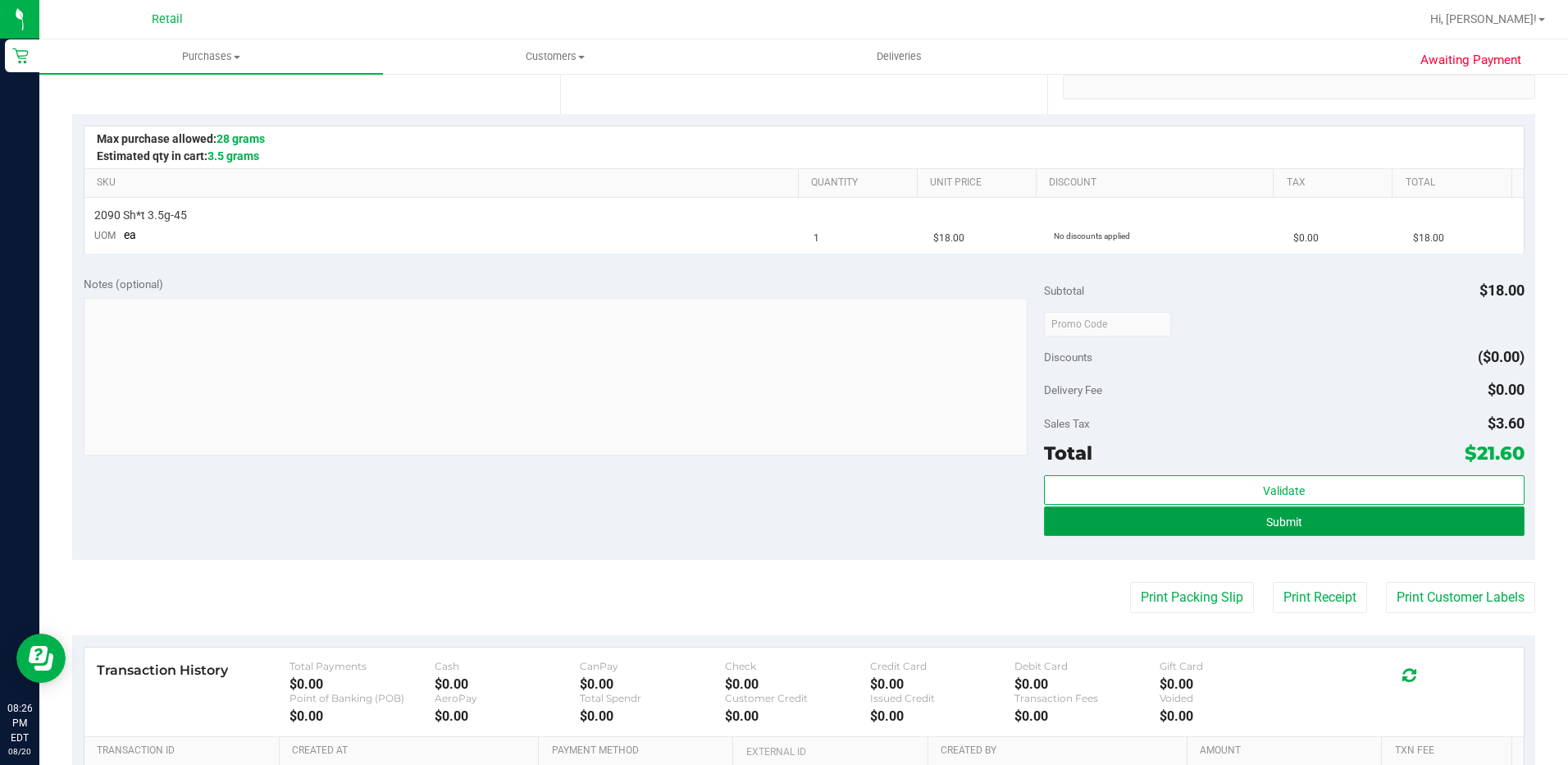
click at [1179, 529] on button "Submit" at bounding box center [1284, 521] width 481 height 30
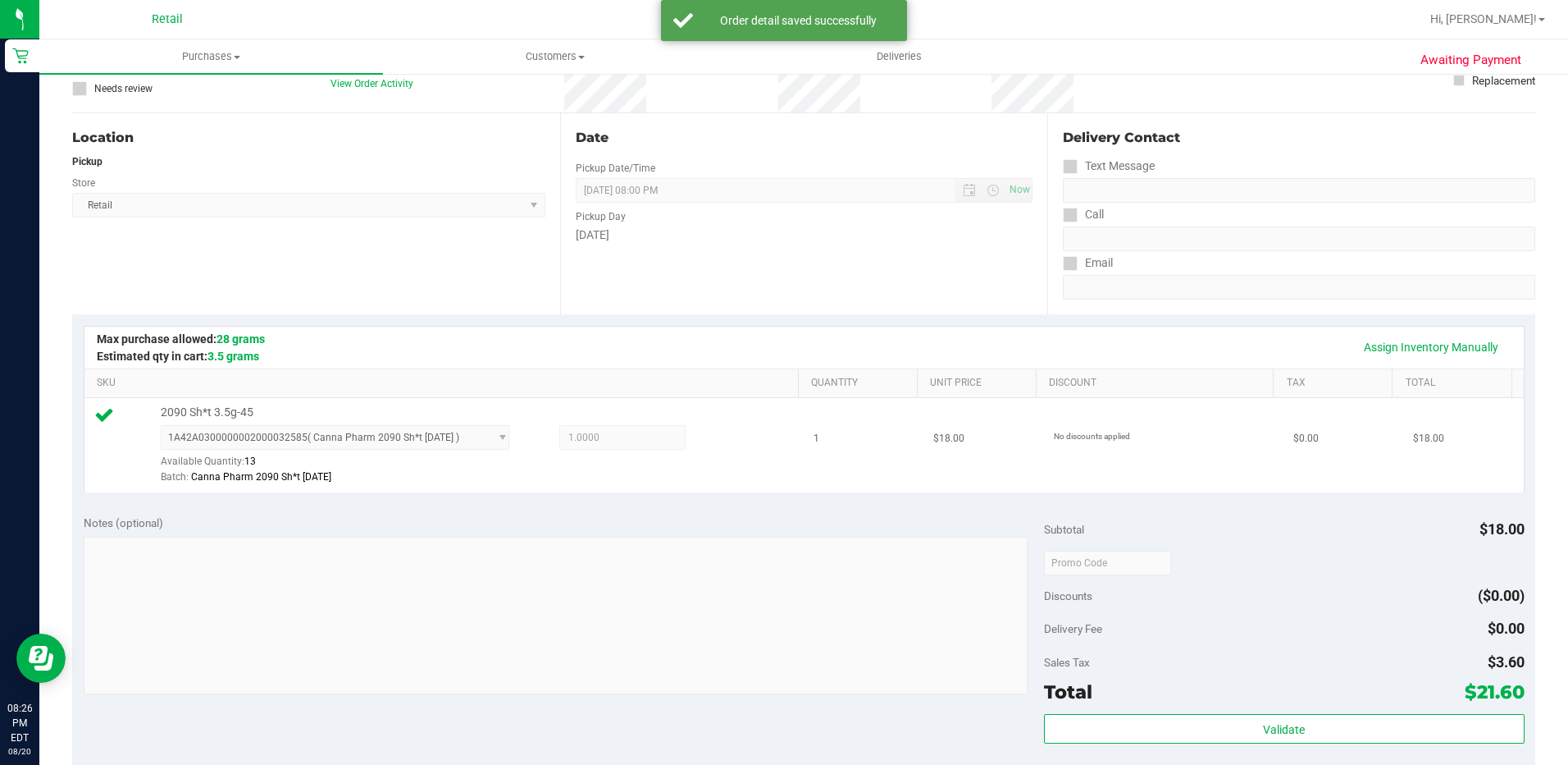
scroll to position [246, 0]
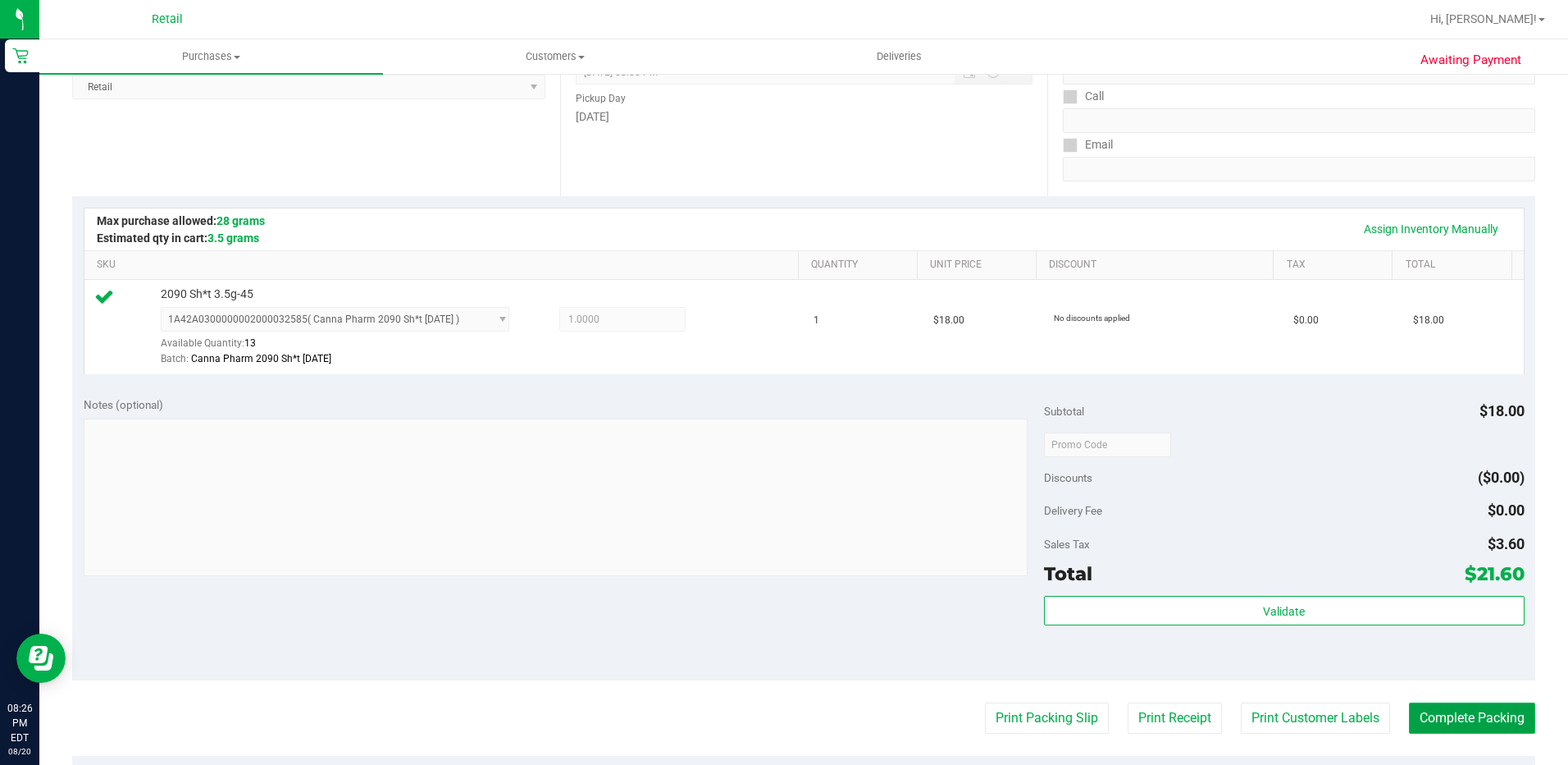
click at [1469, 718] on button "Complete Packing" at bounding box center [1471, 718] width 126 height 31
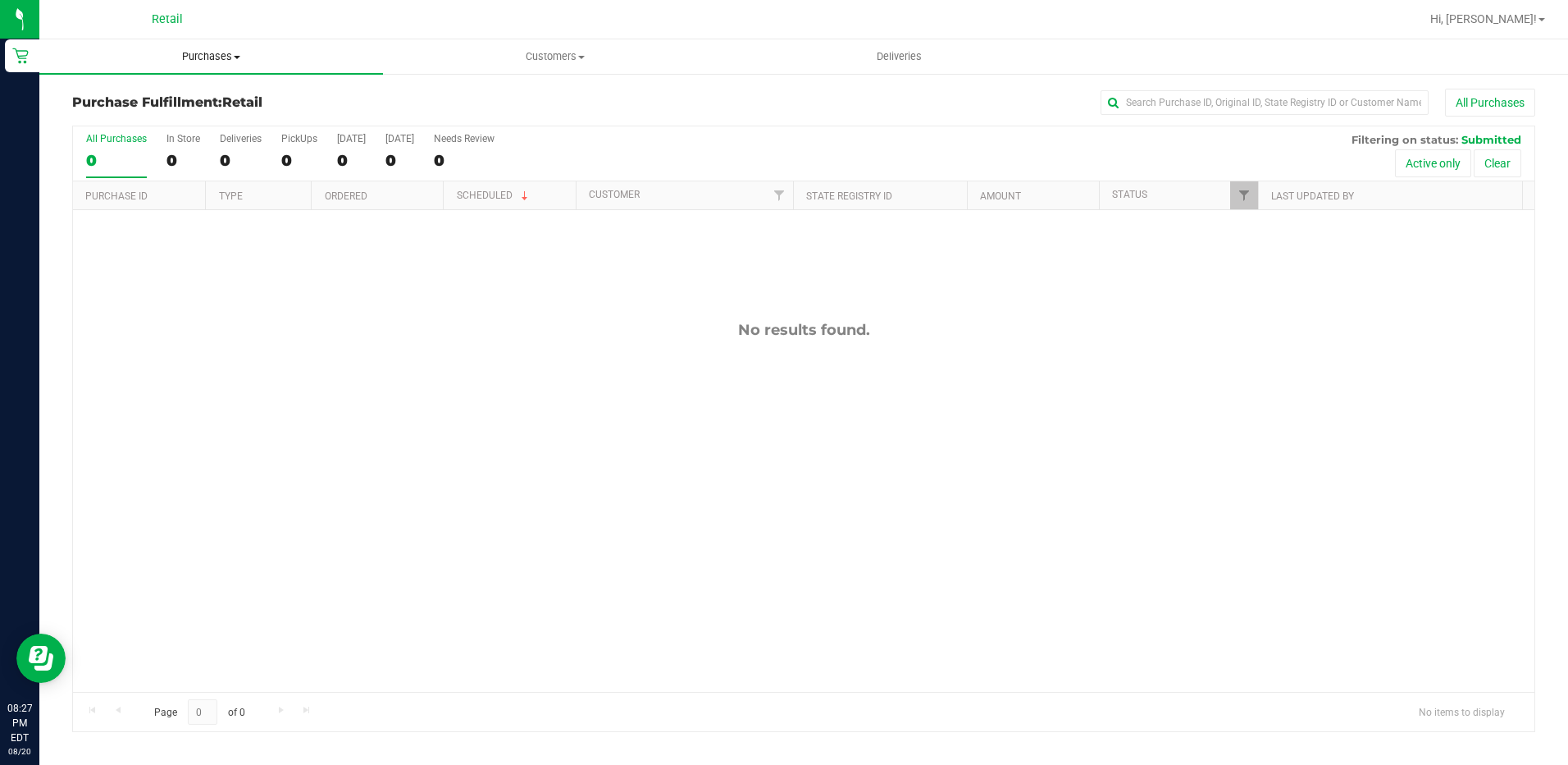
click at [236, 46] on uib-tab-heading "Purchases Summary of purchases Fulfillment All purchases" at bounding box center [211, 57] width 344 height 35
click at [209, 55] on span "Purchases" at bounding box center [211, 56] width 344 height 14
drag, startPoint x: 205, startPoint y: 61, endPoint x: 199, endPoint y: 86, distance: 25.7
click at [207, 61] on span "Purchases" at bounding box center [211, 56] width 344 height 14
click at [157, 110] on li "Fulfillment" at bounding box center [211, 119] width 344 height 19
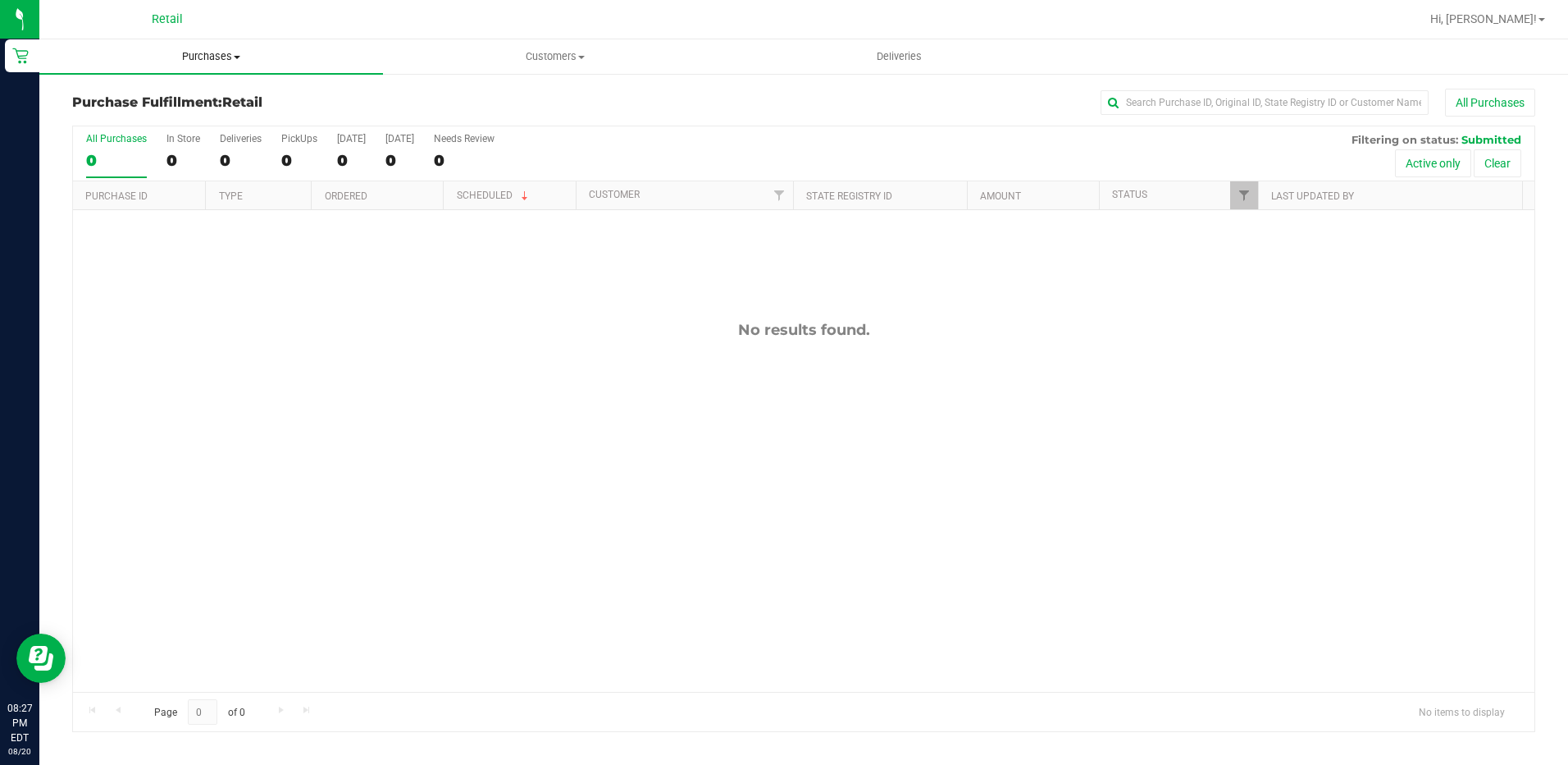
click at [195, 63] on span "Purchases" at bounding box center [211, 56] width 344 height 14
click at [161, 96] on span "Summary of purchases" at bounding box center [124, 99] width 168 height 14
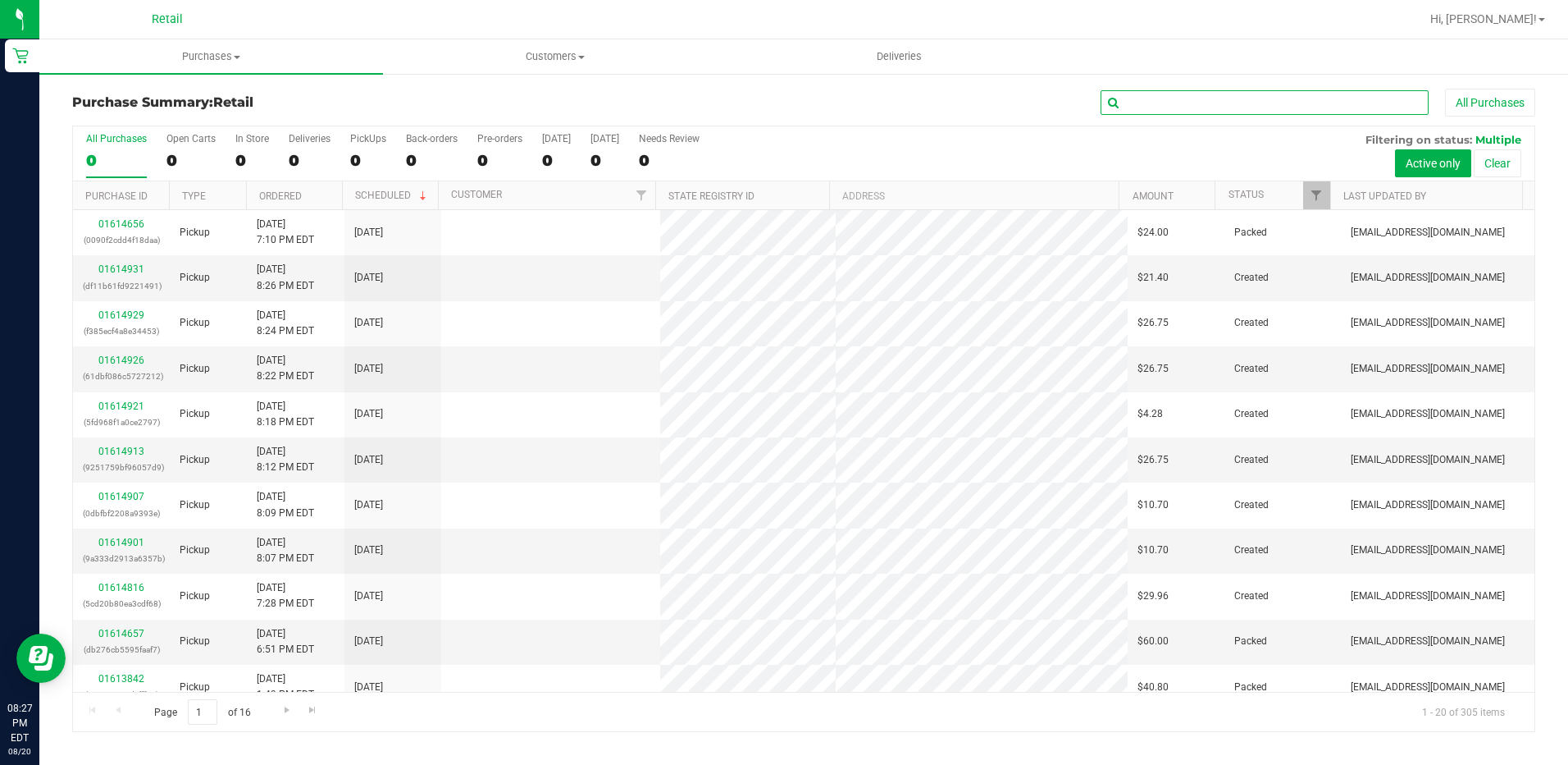
click at [1131, 104] on input "text" at bounding box center [1265, 101] width 328 height 24
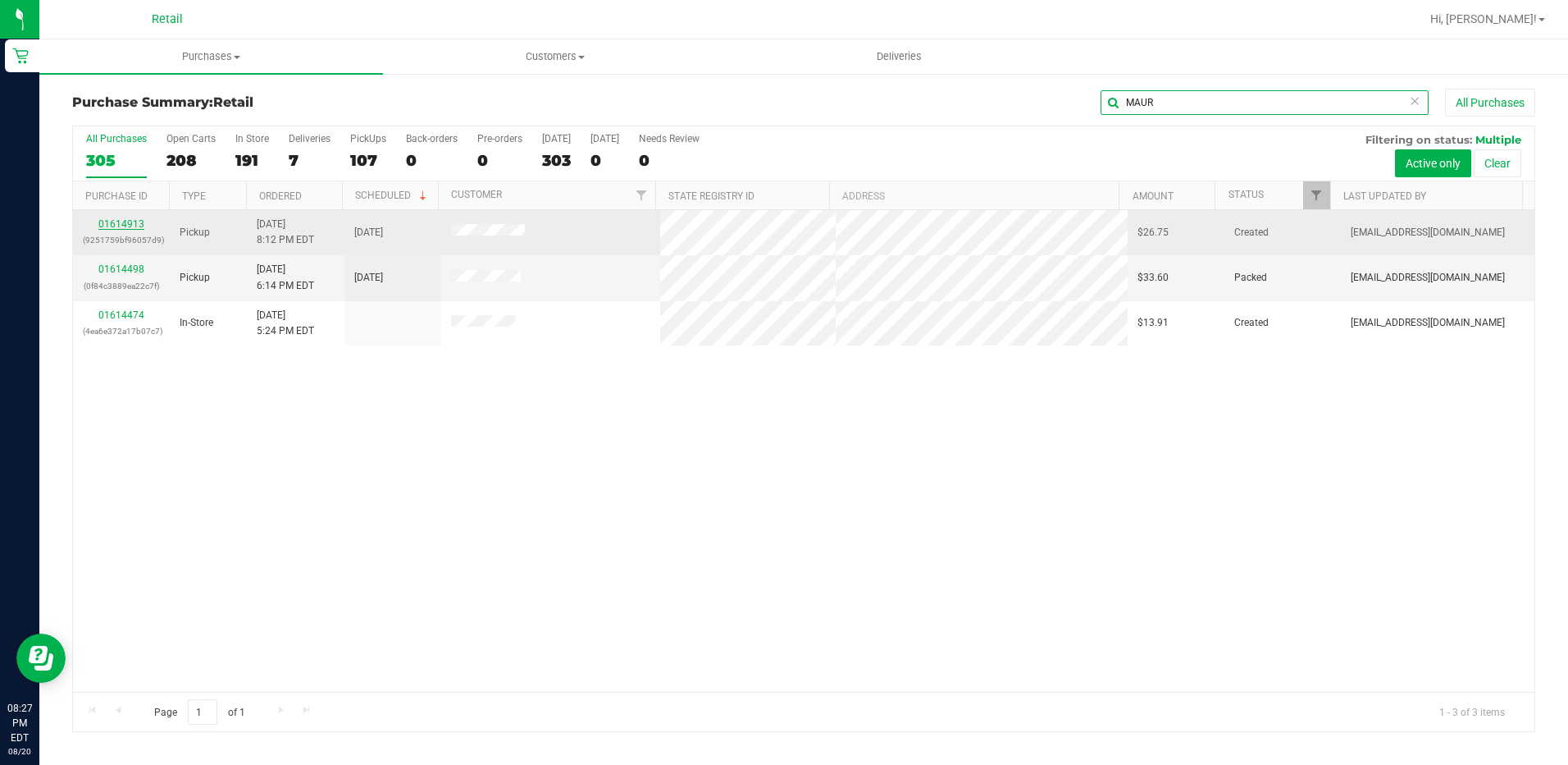
type input "MAUR"
click at [123, 222] on link "01614913" at bounding box center [122, 224] width 46 height 12
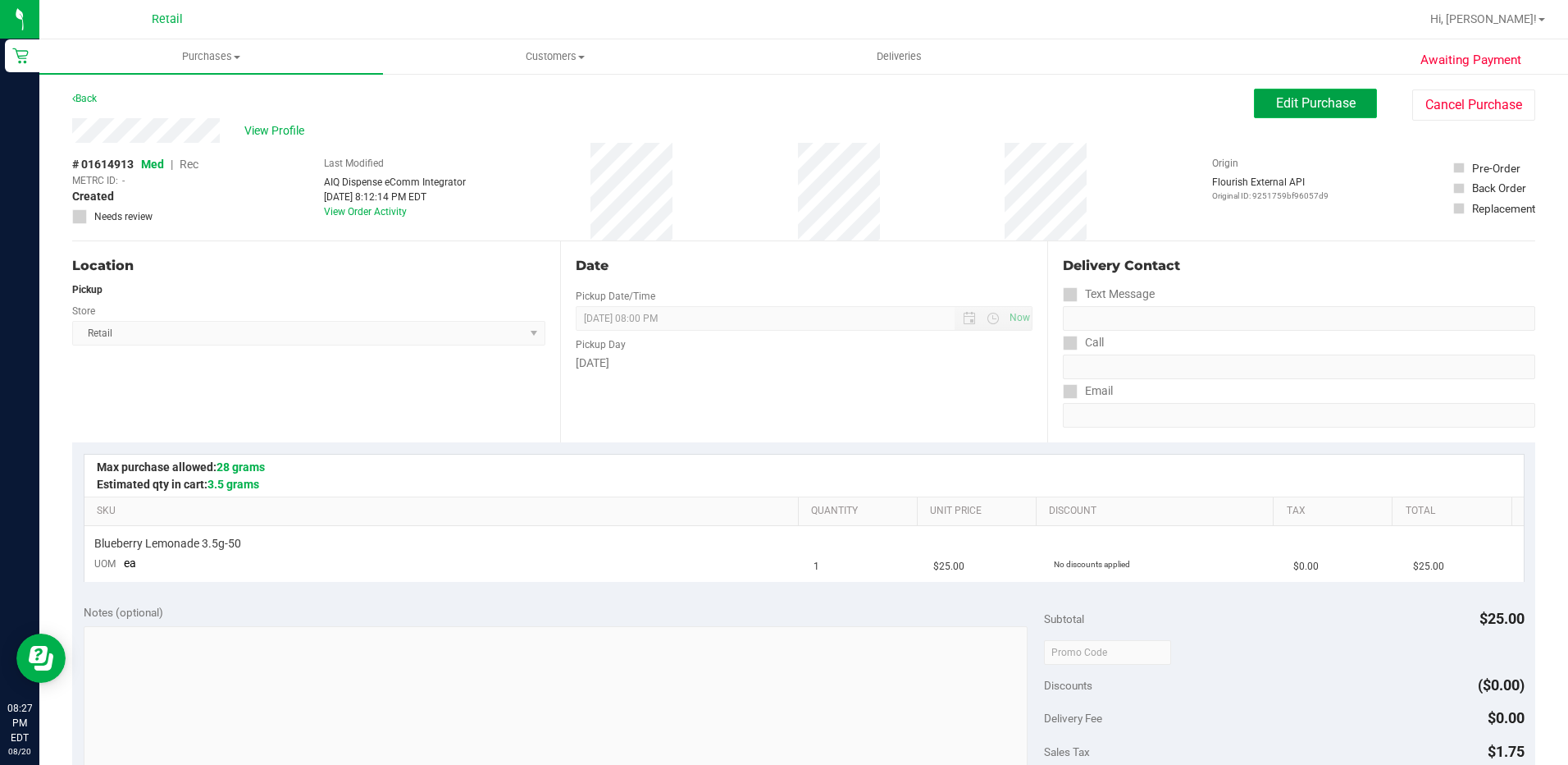
click at [1331, 96] on span "Edit Purchase" at bounding box center [1316, 103] width 79 height 15
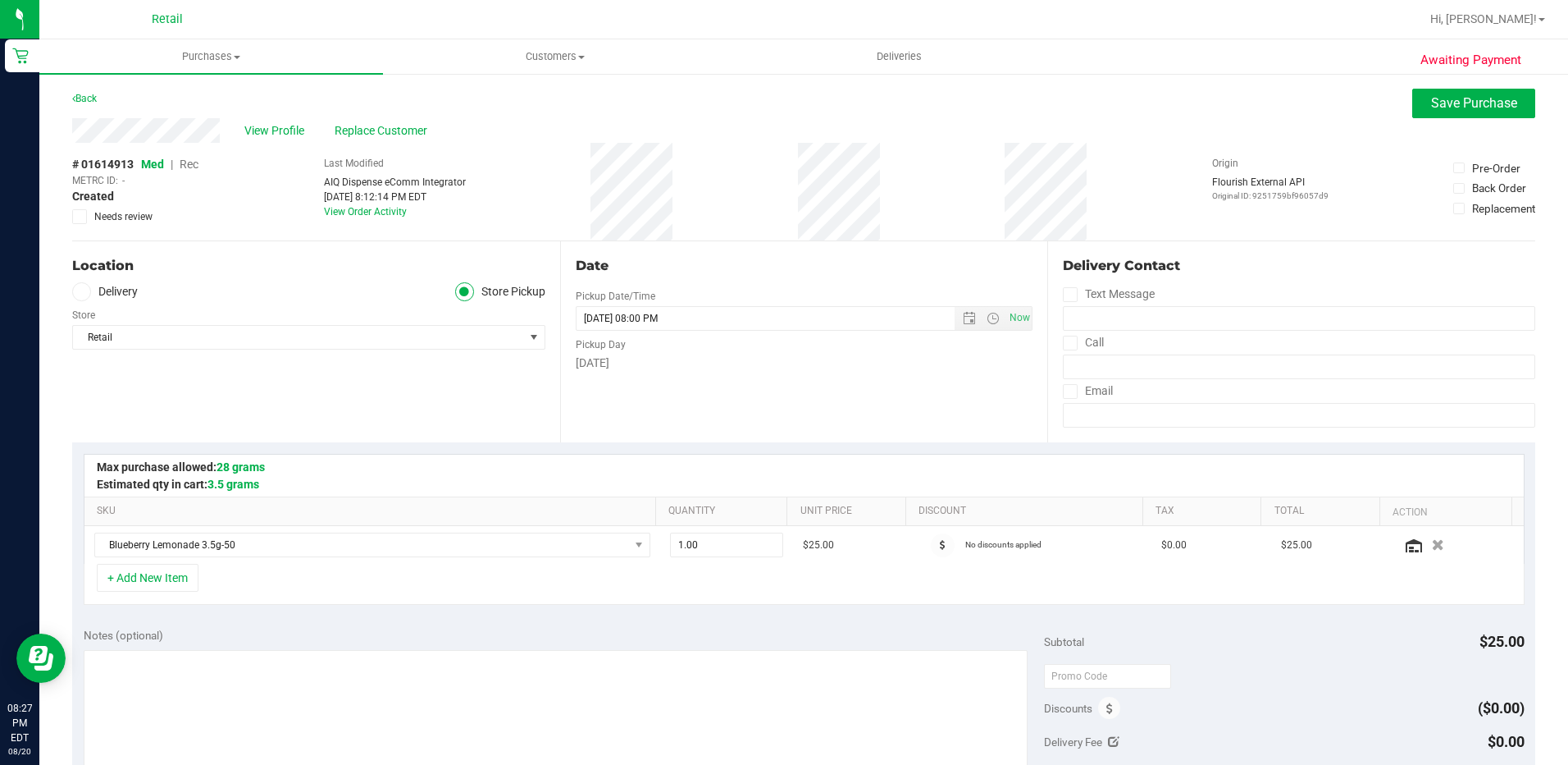
click at [189, 162] on span "Rec" at bounding box center [189, 164] width 19 height 14
click at [1454, 106] on span "Save Purchase" at bounding box center [1473, 103] width 86 height 15
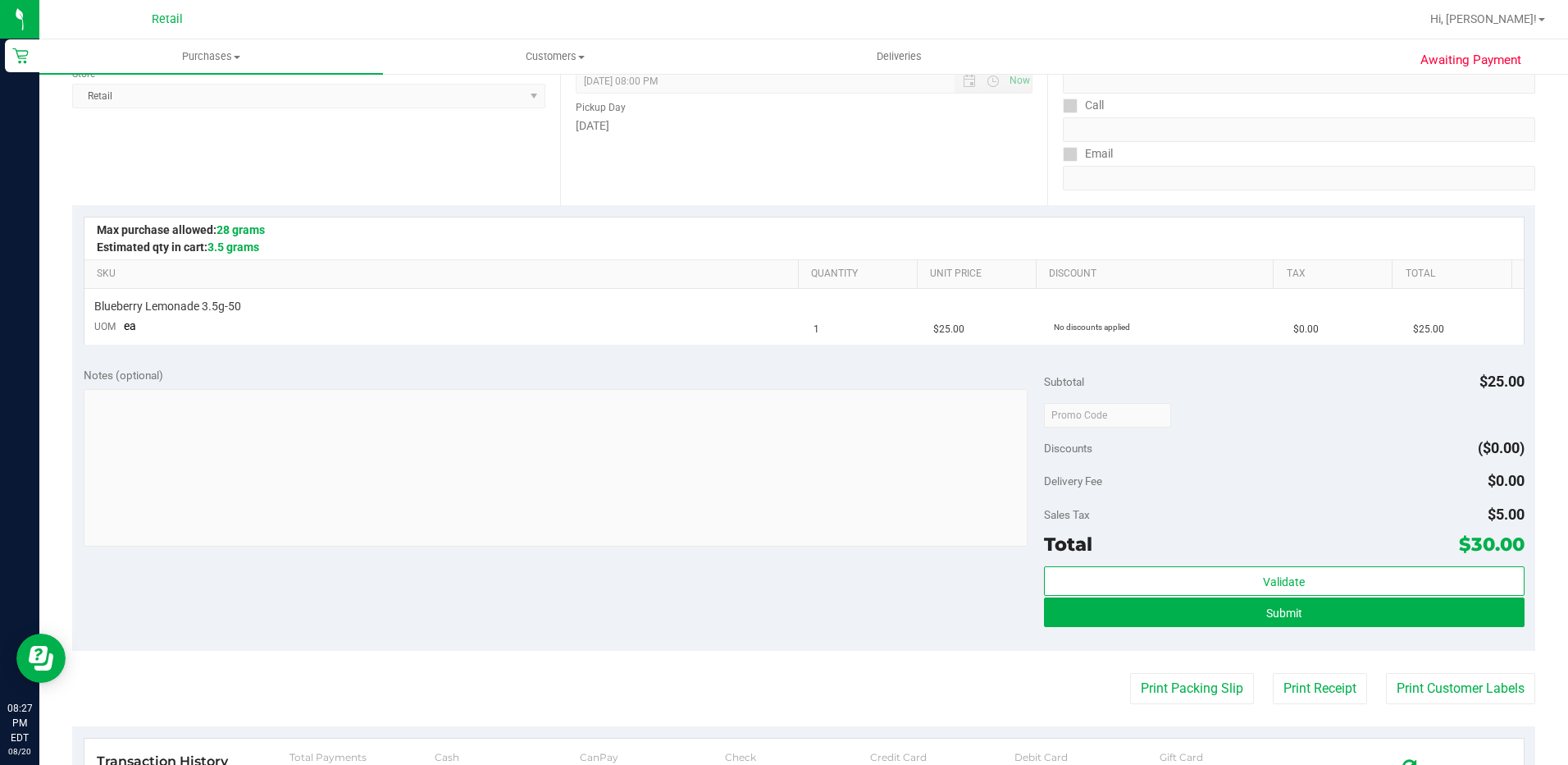
scroll to position [246, 0]
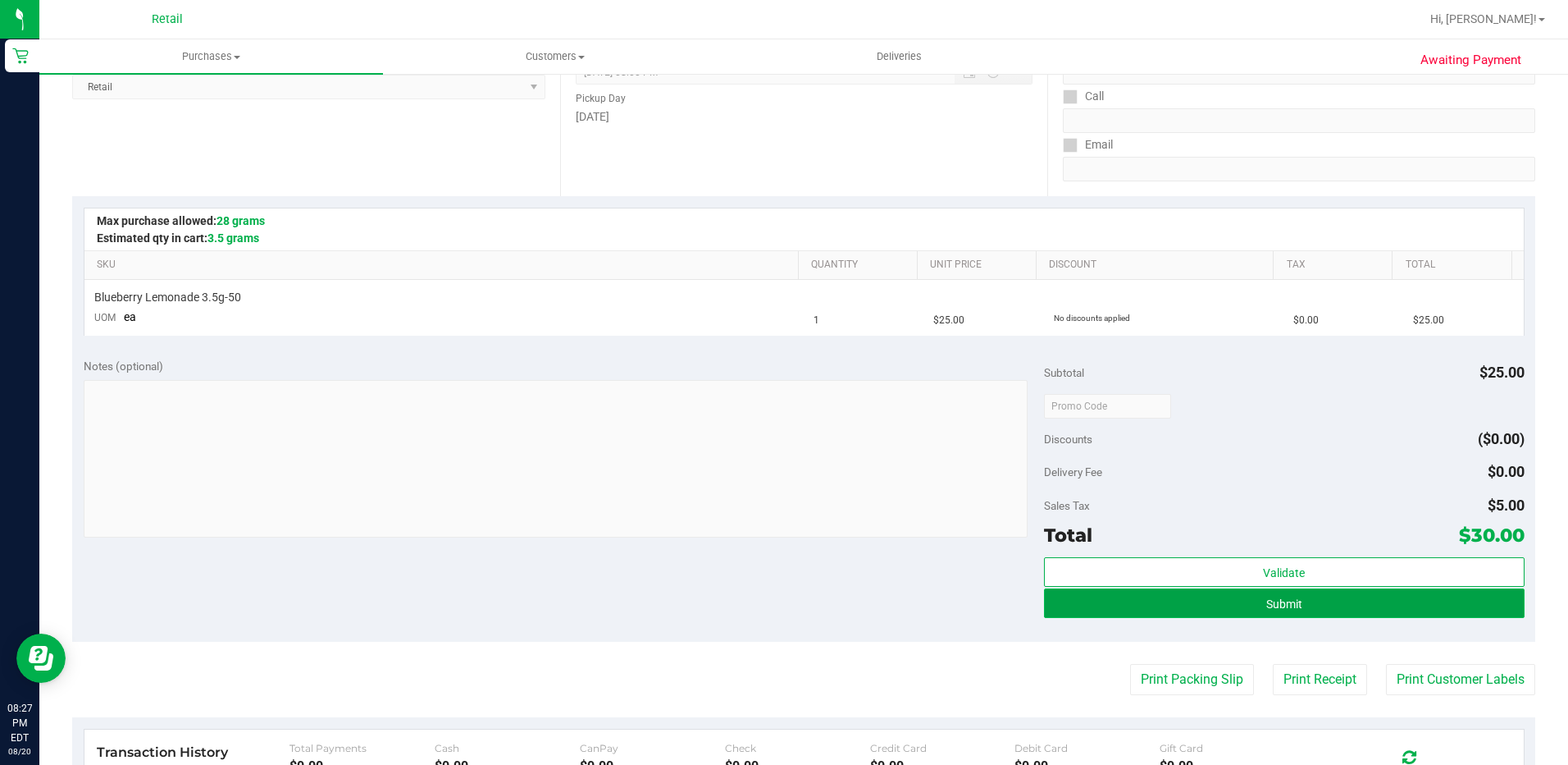
click at [1206, 597] on button "Submit" at bounding box center [1284, 603] width 481 height 30
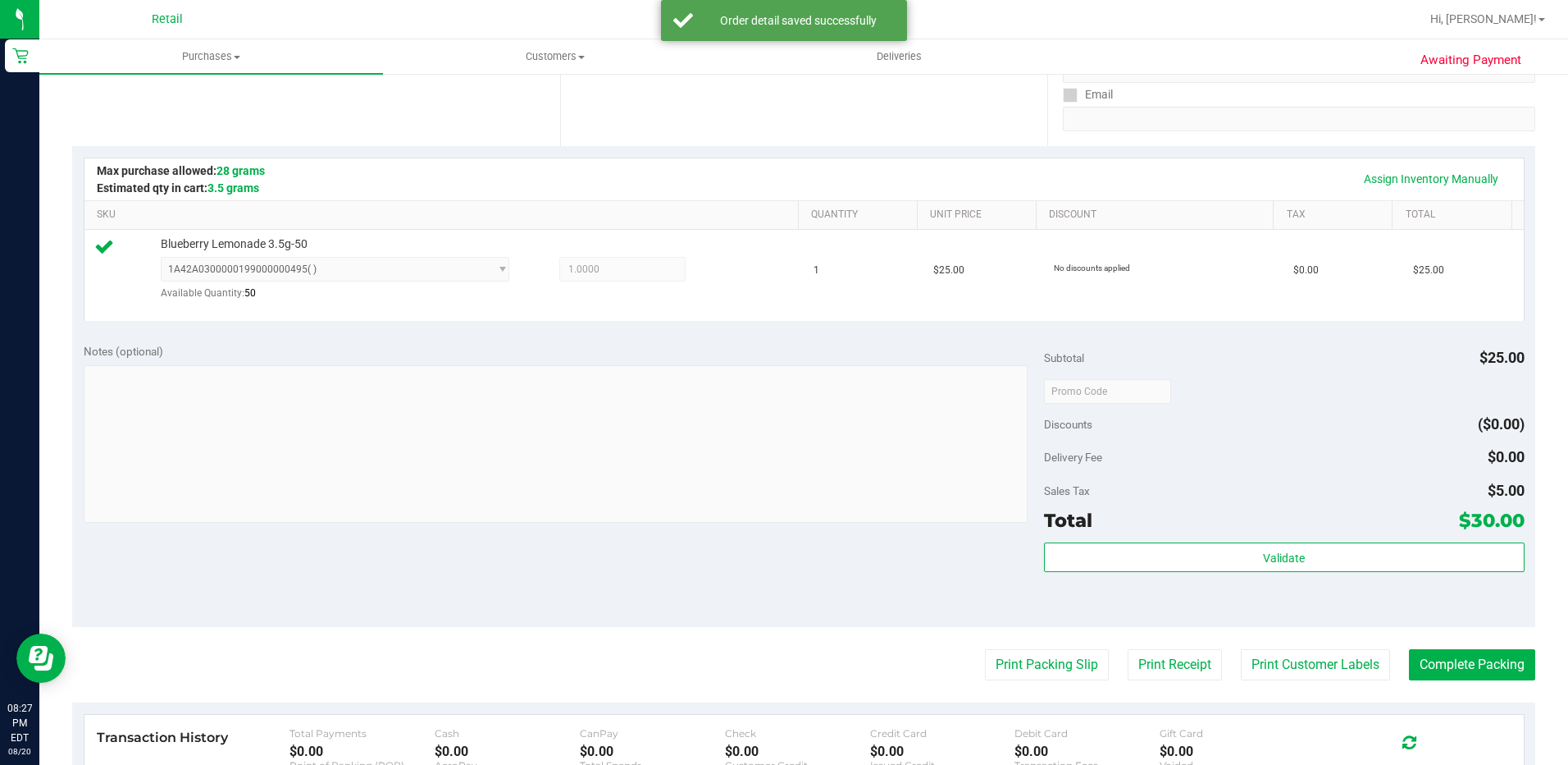
scroll to position [328, 0]
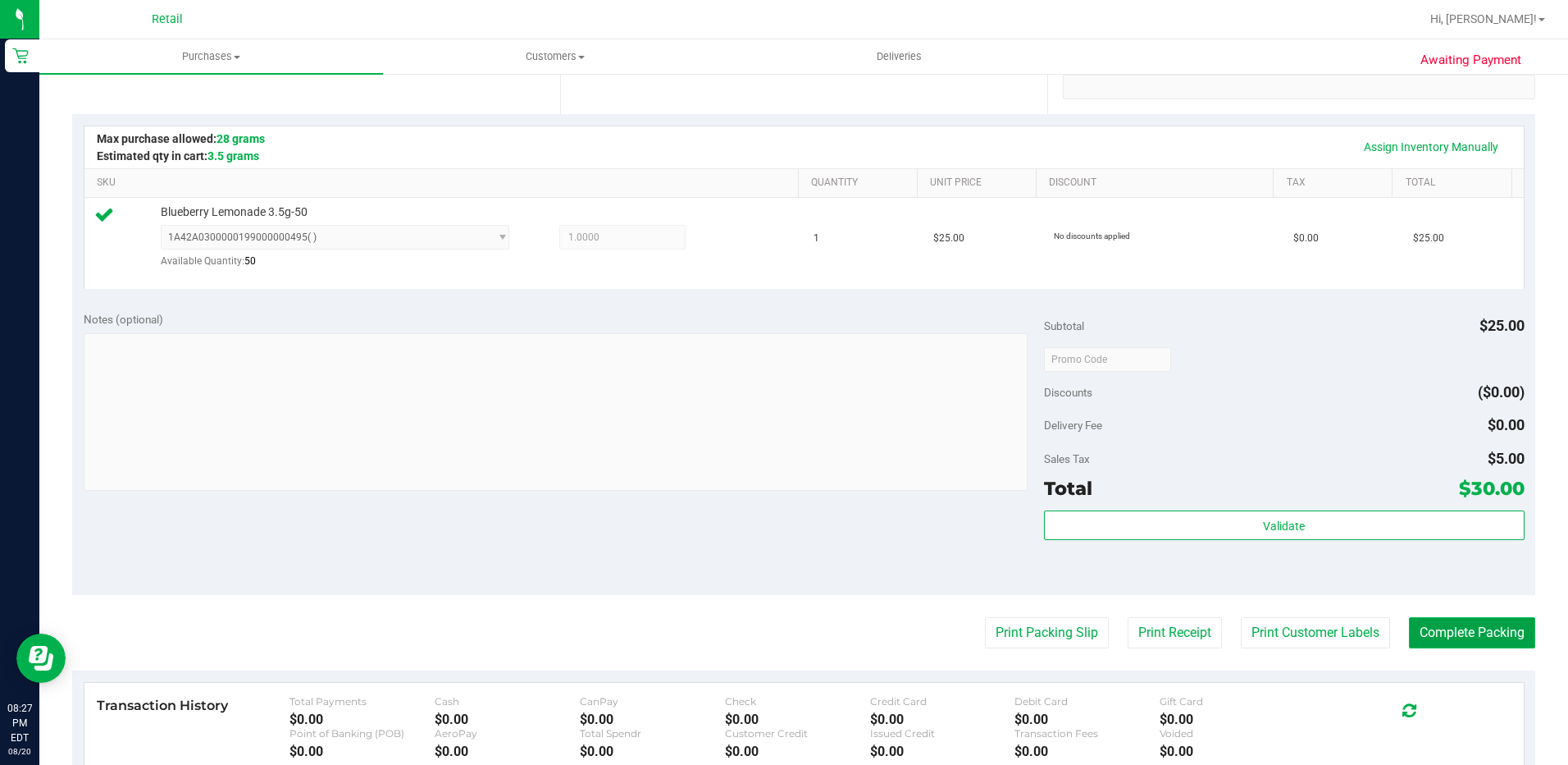
click at [1487, 637] on button "Complete Packing" at bounding box center [1471, 633] width 126 height 31
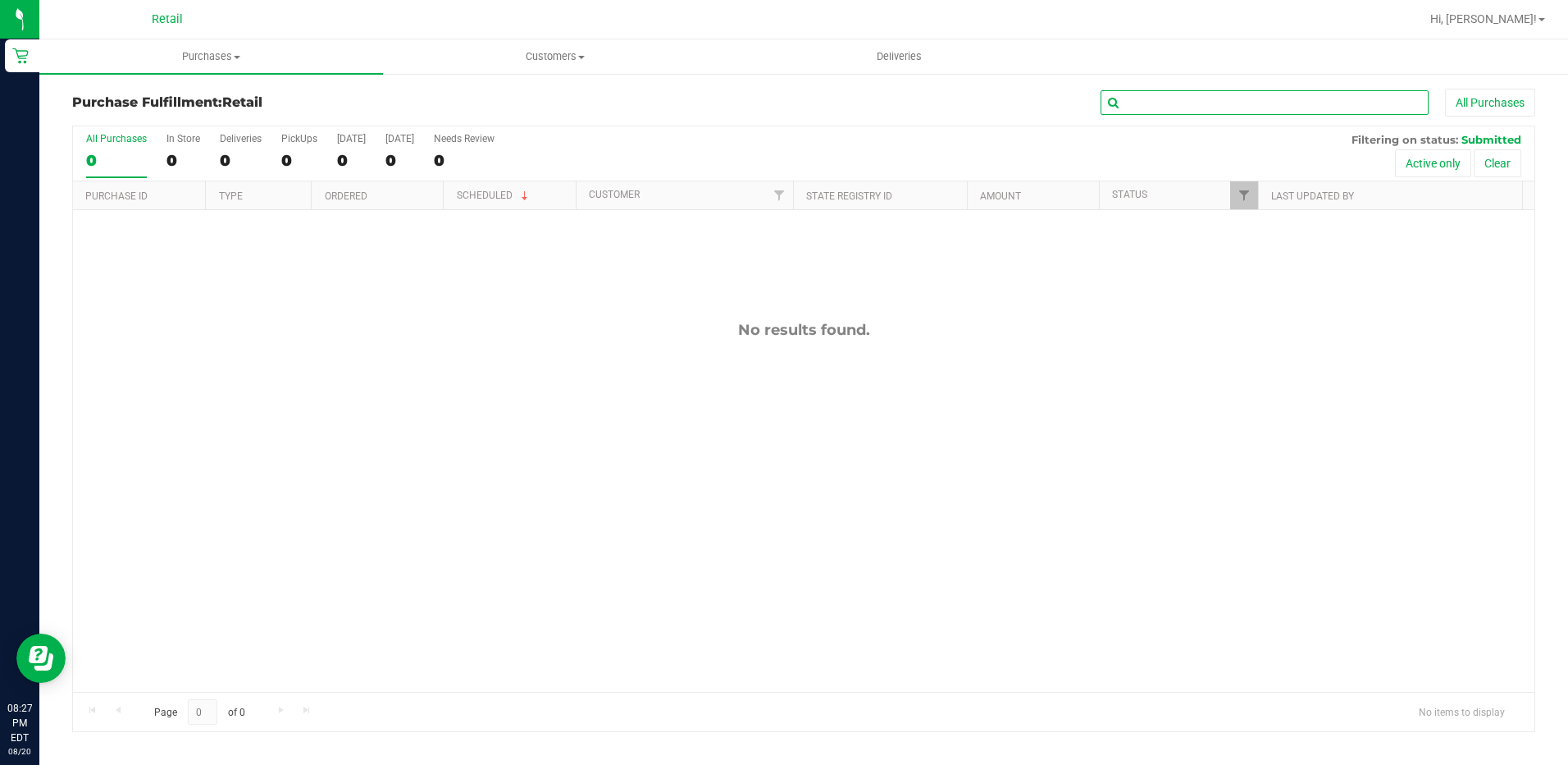
click at [1156, 97] on input "text" at bounding box center [1265, 101] width 328 height 24
click at [235, 57] on span at bounding box center [237, 57] width 7 height 3
click at [182, 103] on span "Summary of purchases" at bounding box center [124, 99] width 168 height 14
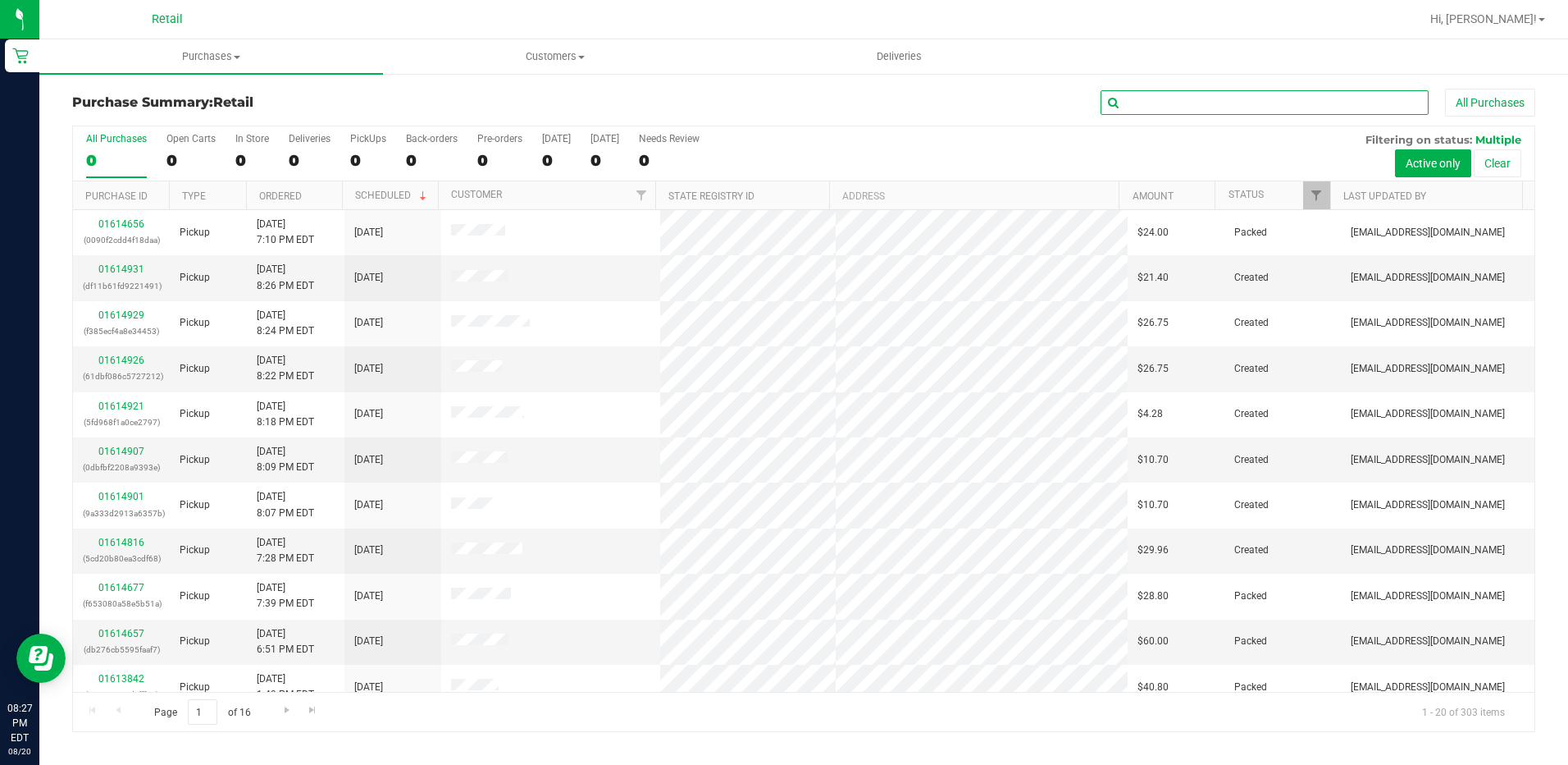
click at [1207, 107] on input "text" at bounding box center [1265, 101] width 328 height 24
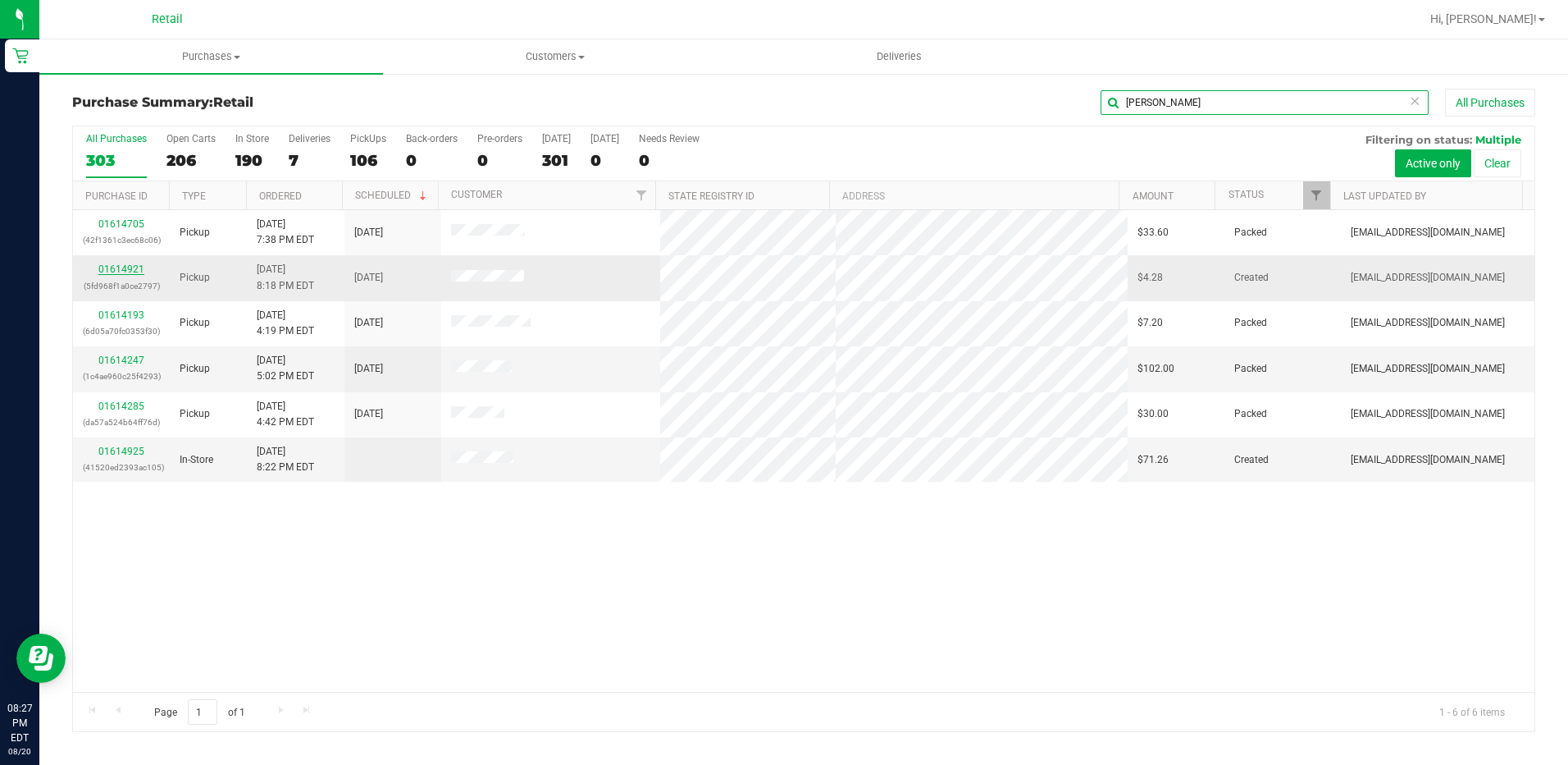
type input "HANN"
click at [120, 267] on link "01614921" at bounding box center [122, 269] width 46 height 12
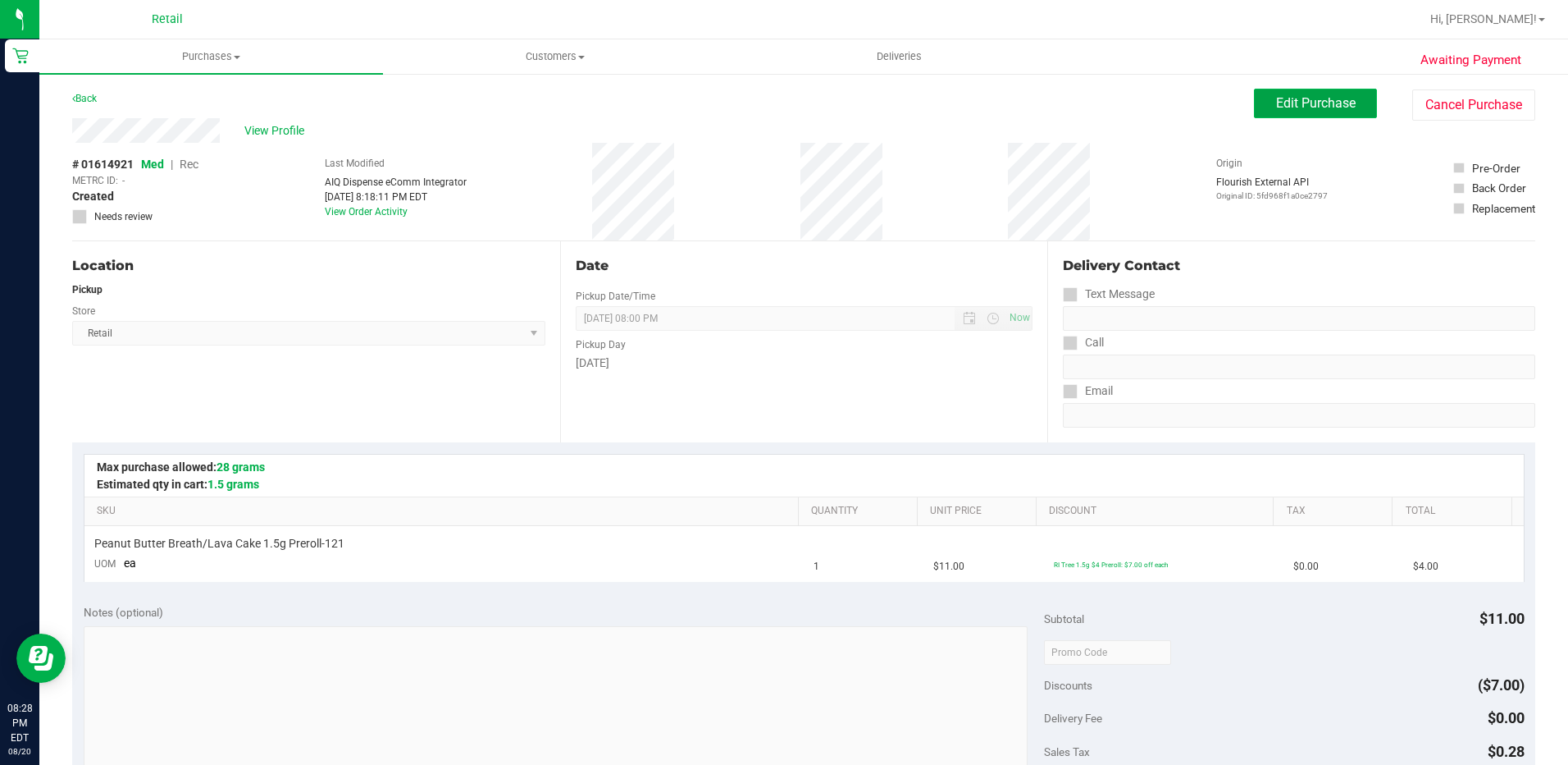
click at [1347, 108] on button "Edit Purchase" at bounding box center [1315, 103] width 123 height 30
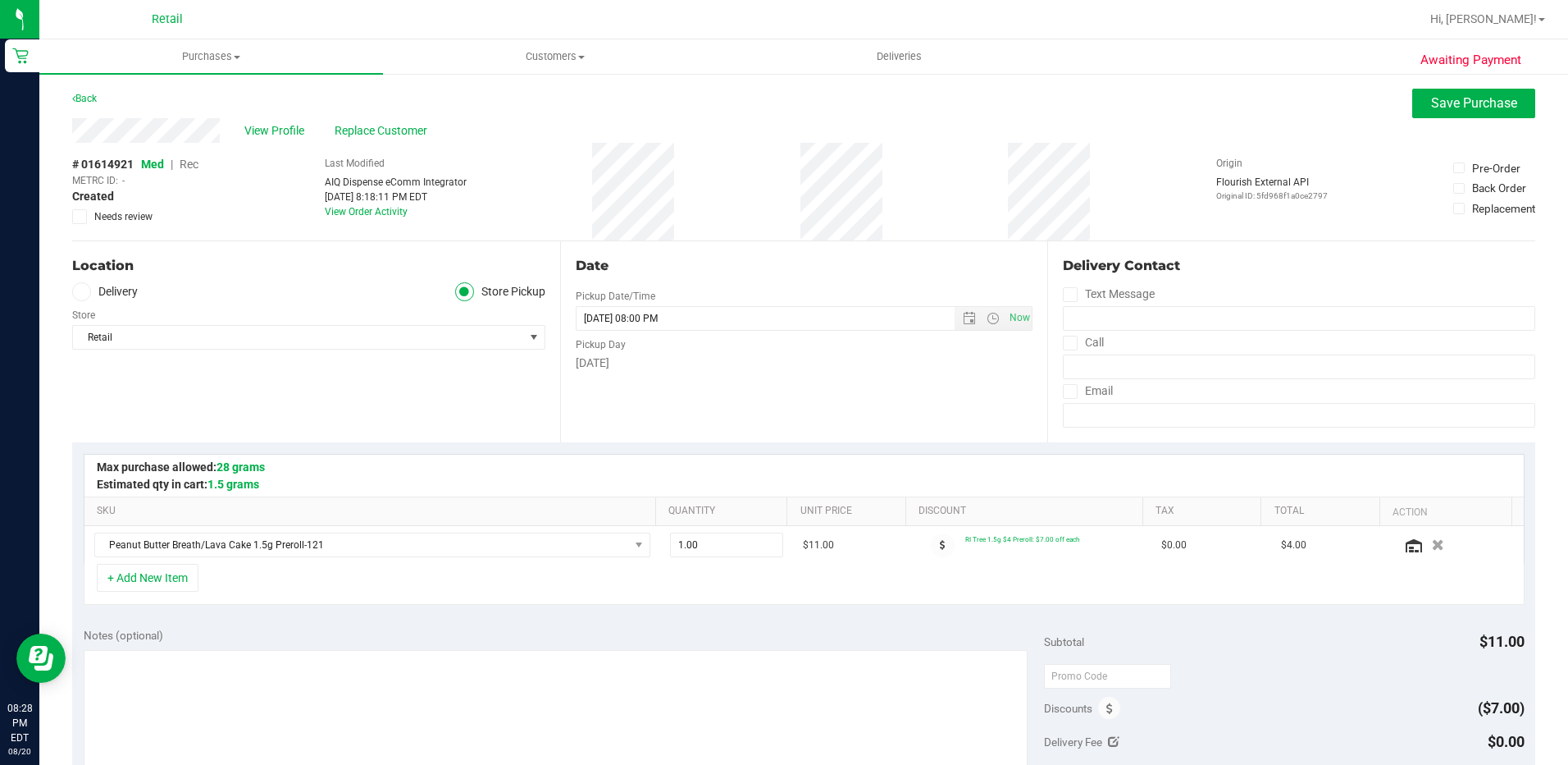
click at [188, 158] on span "Rec" at bounding box center [189, 164] width 19 height 14
click at [1451, 110] on span "Save Purchase" at bounding box center [1473, 103] width 86 height 15
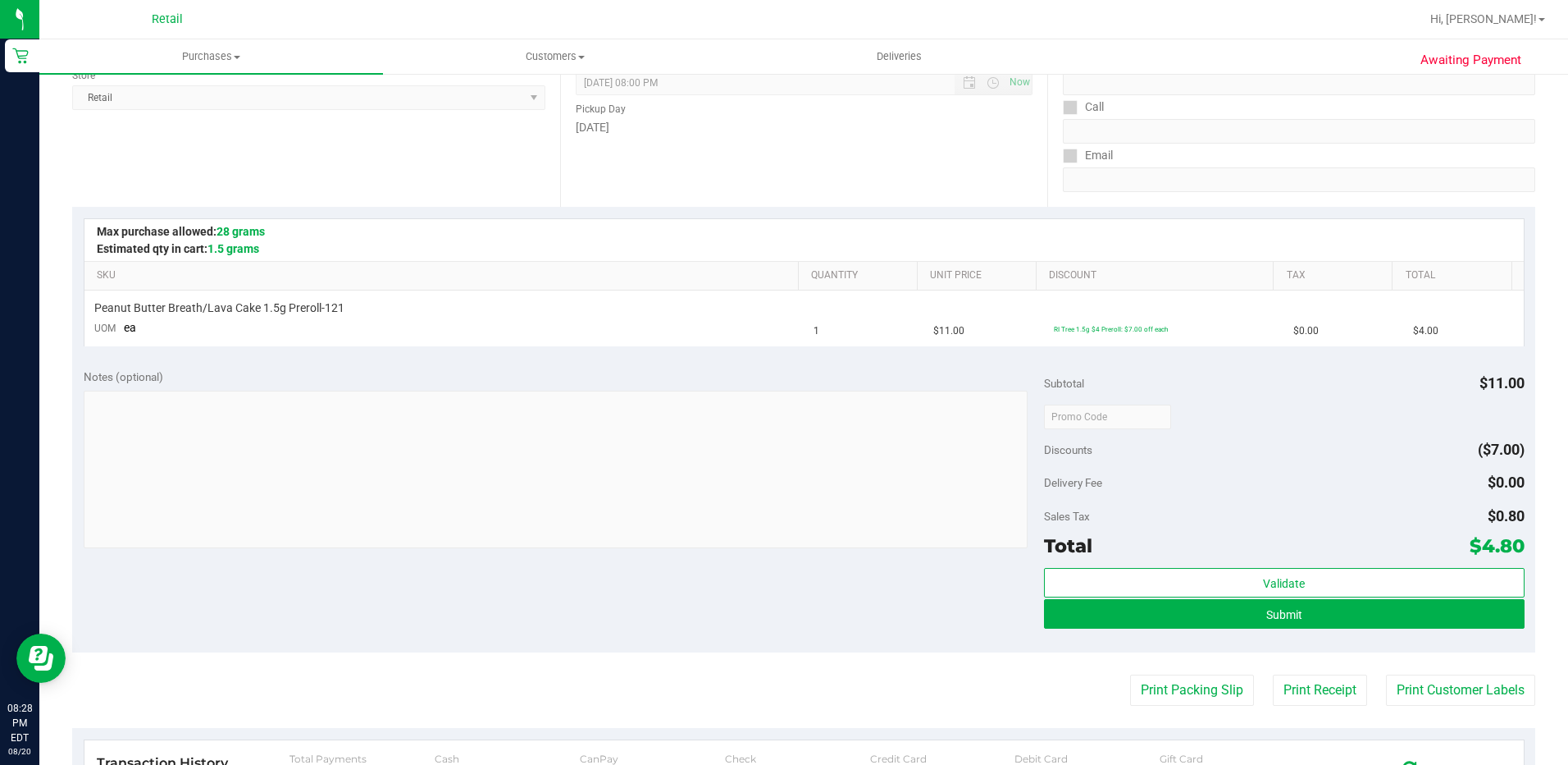
scroll to position [246, 0]
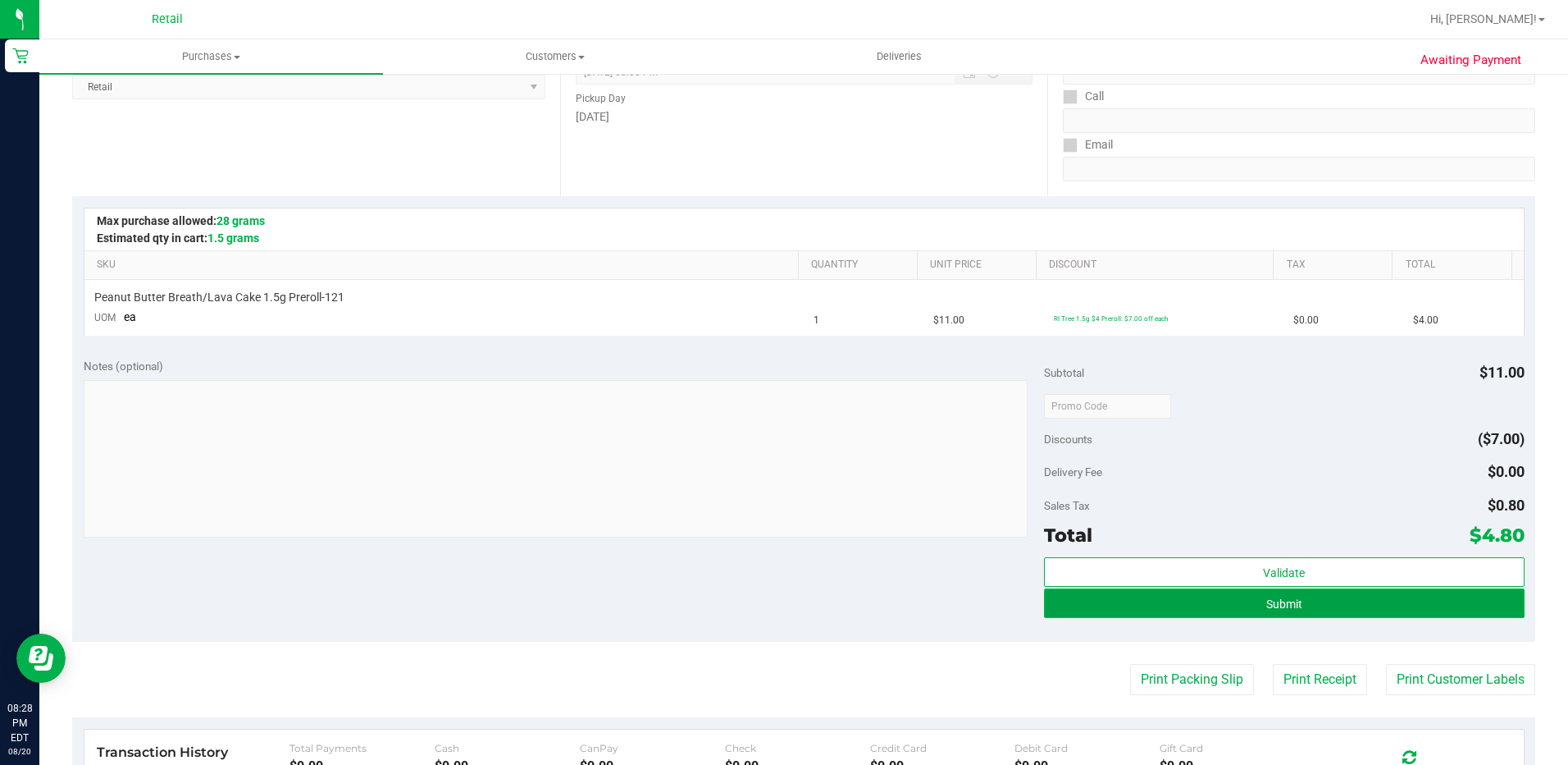
click at [1211, 606] on button "Submit" at bounding box center [1284, 603] width 481 height 30
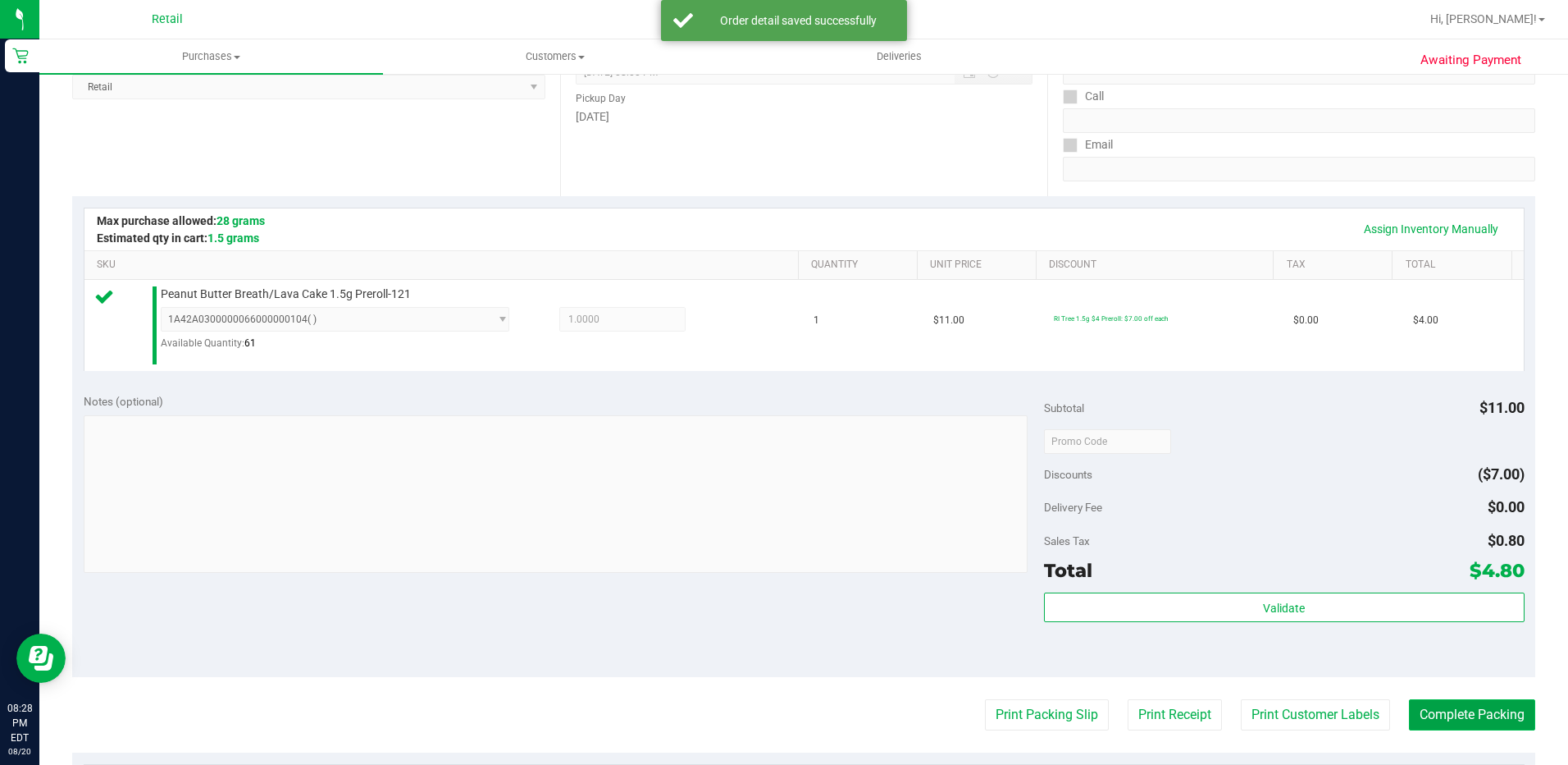
click at [1498, 712] on button "Complete Packing" at bounding box center [1471, 715] width 126 height 31
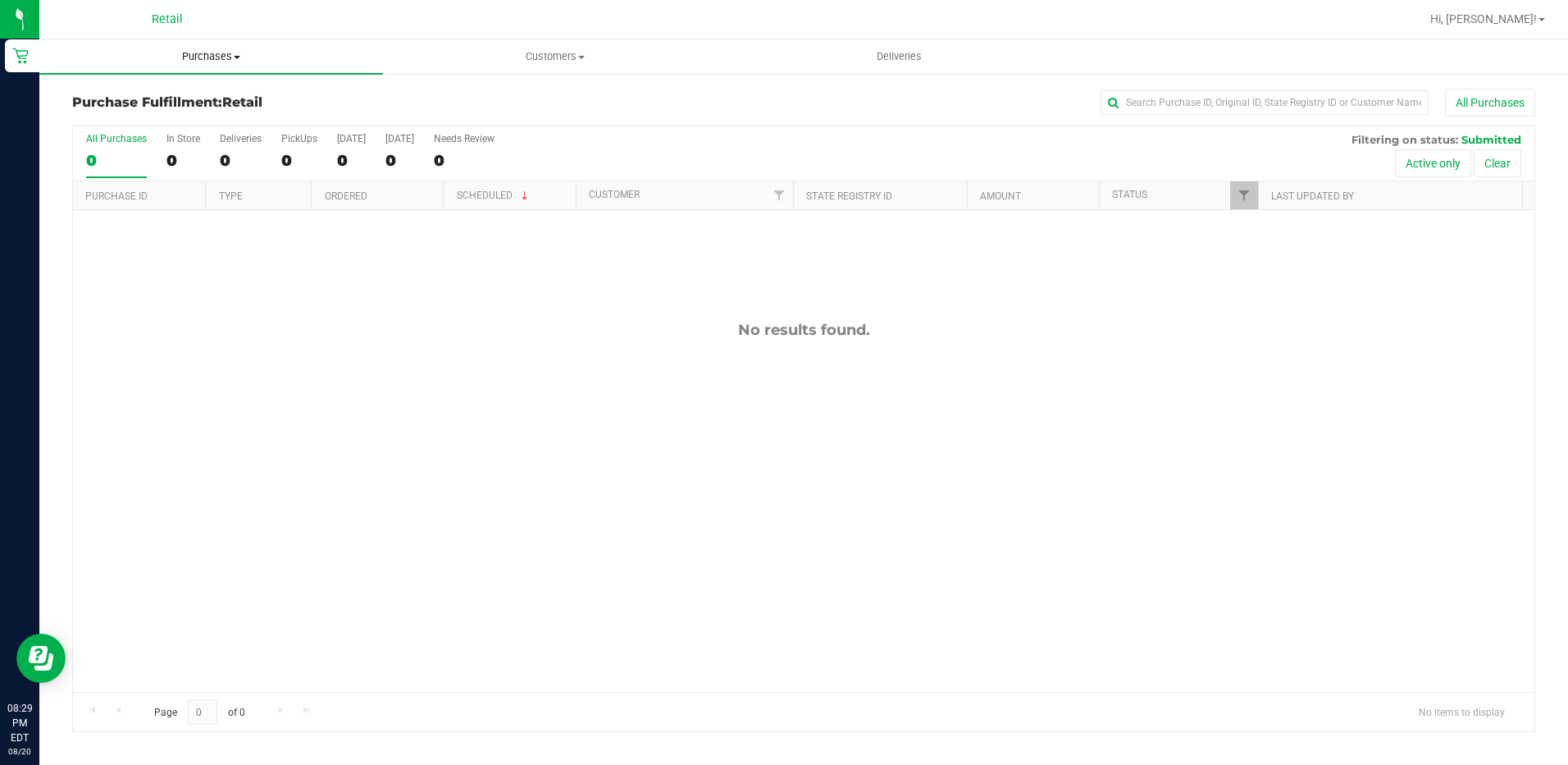
click at [200, 52] on span "Purchases" at bounding box center [211, 56] width 344 height 14
click at [174, 101] on span "Summary of purchases" at bounding box center [124, 99] width 168 height 14
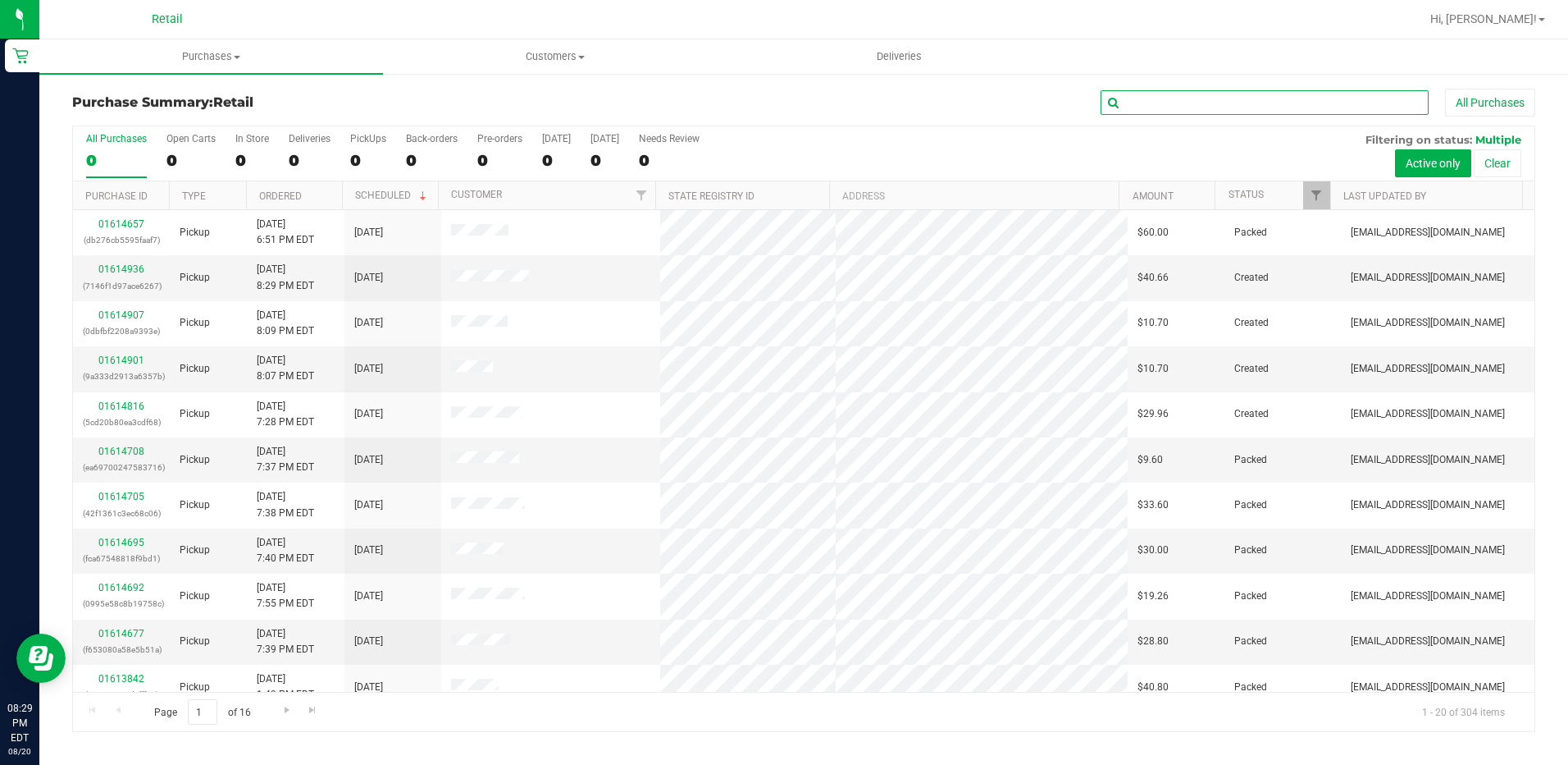
click at [1131, 102] on input "text" at bounding box center [1265, 101] width 328 height 24
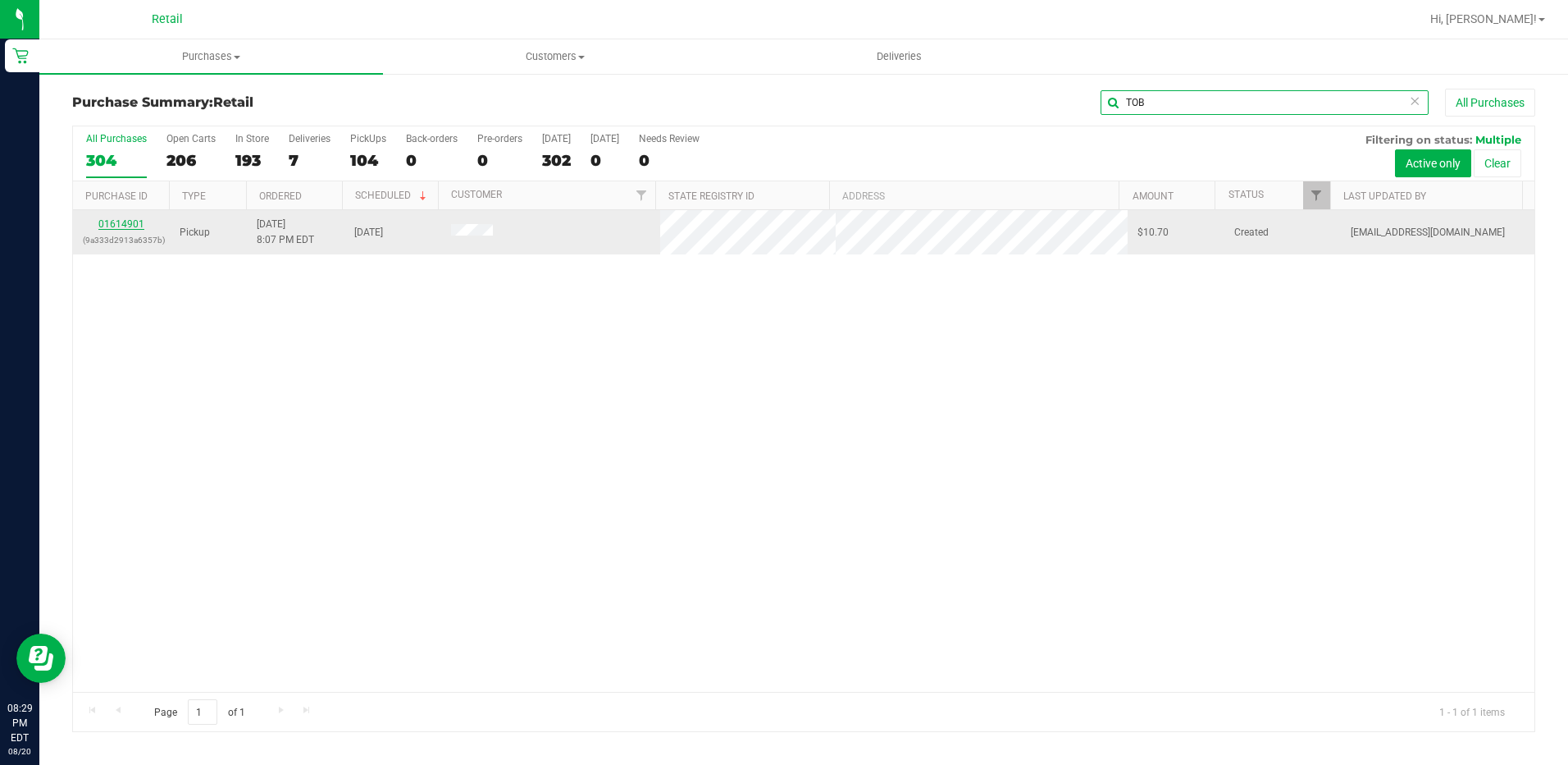
type input "TOB"
click at [115, 226] on link "01614901" at bounding box center [122, 224] width 46 height 12
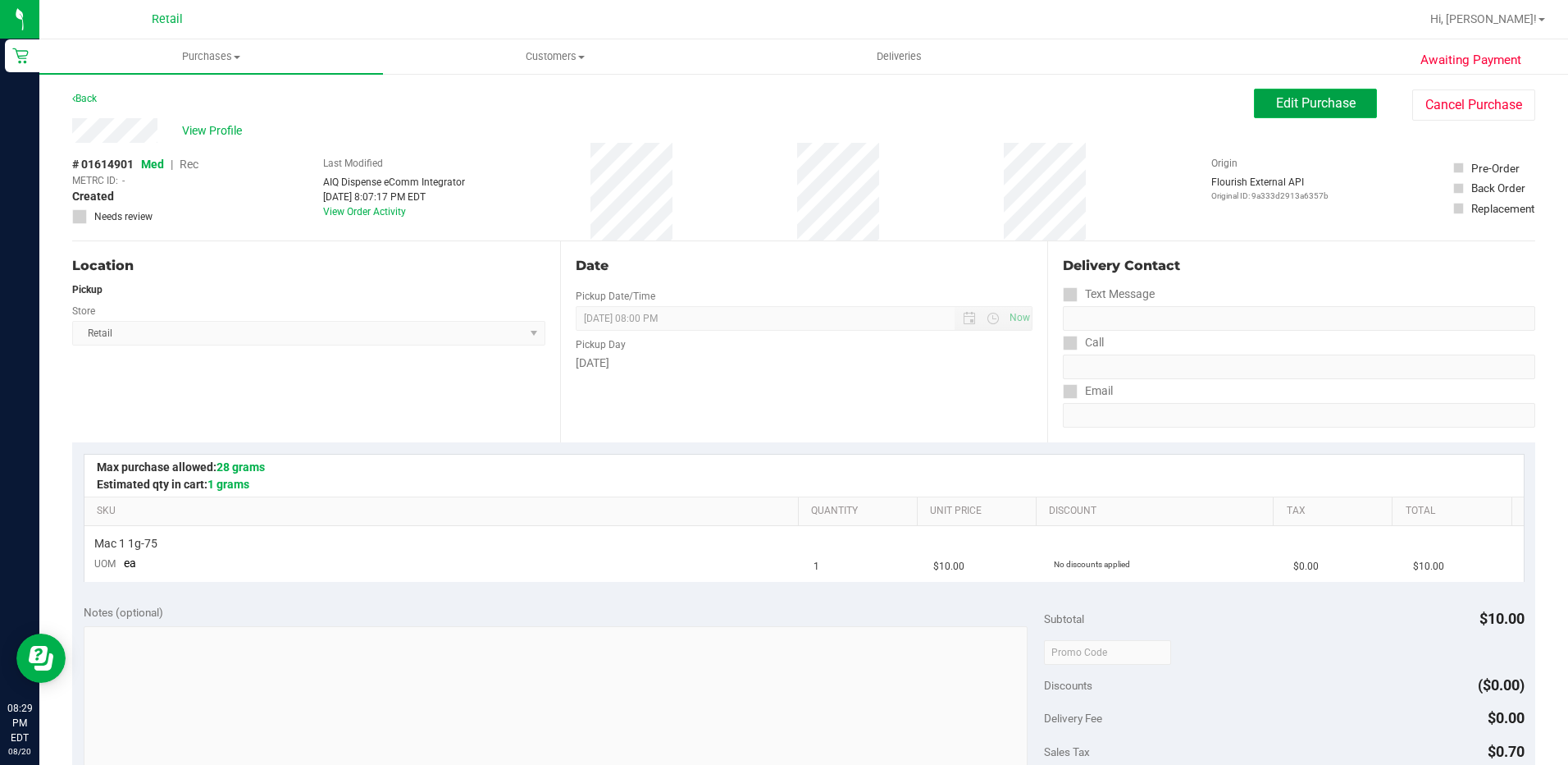
click at [1276, 97] on span "Edit Purchase" at bounding box center [1316, 103] width 79 height 15
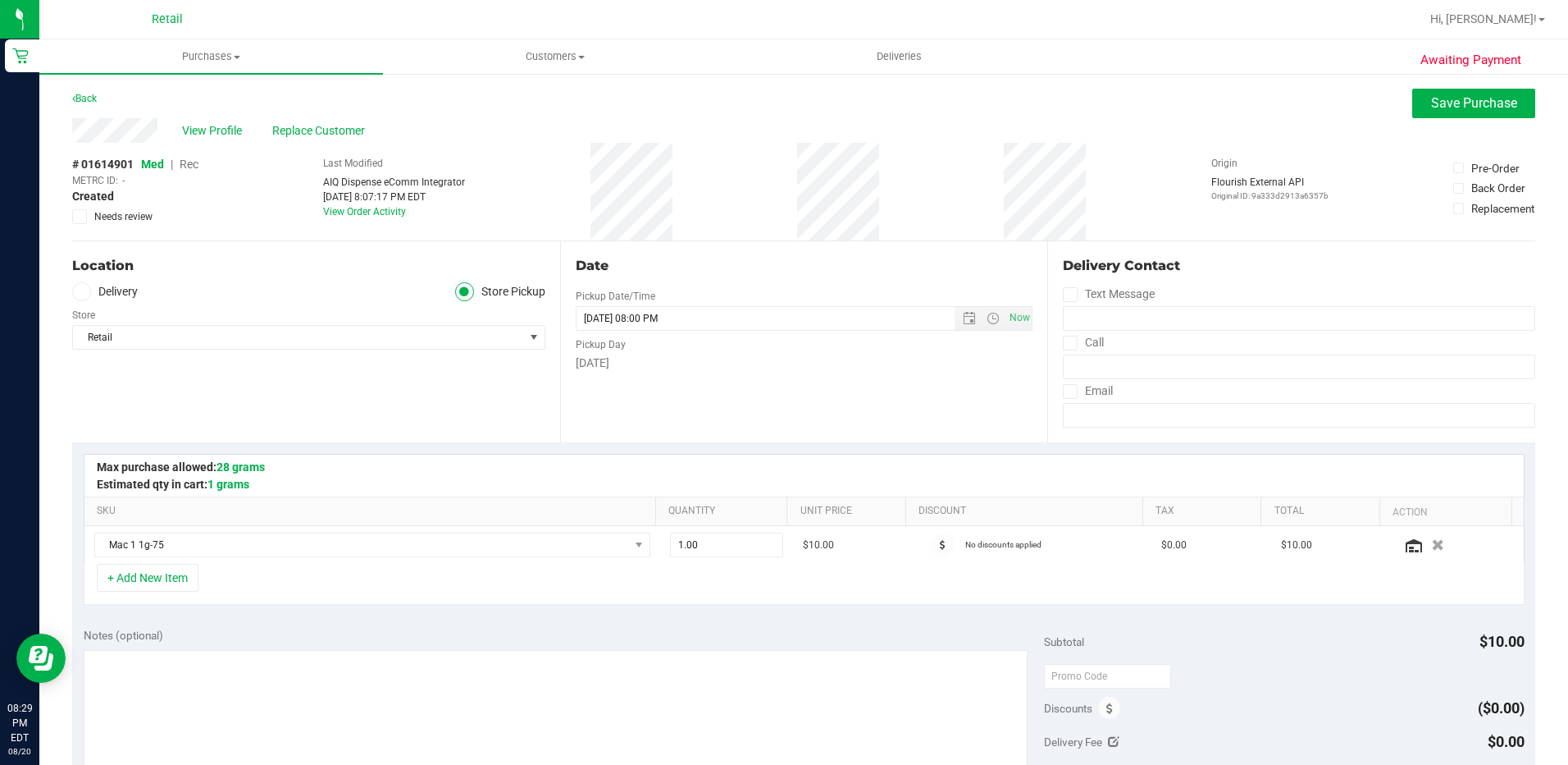
click at [182, 164] on span "Rec" at bounding box center [189, 164] width 19 height 14
click at [1452, 104] on span "Save Purchase" at bounding box center [1473, 103] width 86 height 15
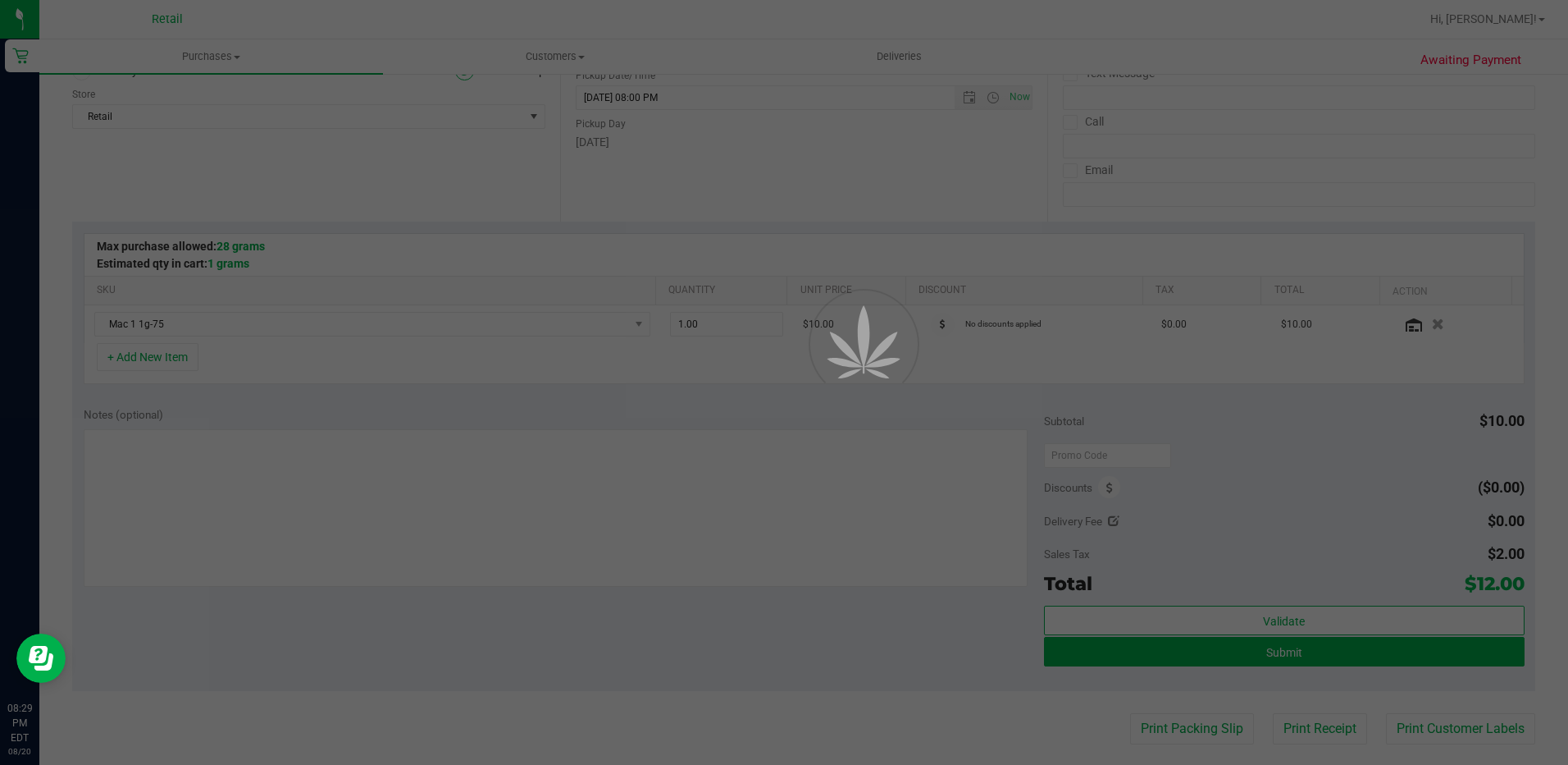
scroll to position [328, 0]
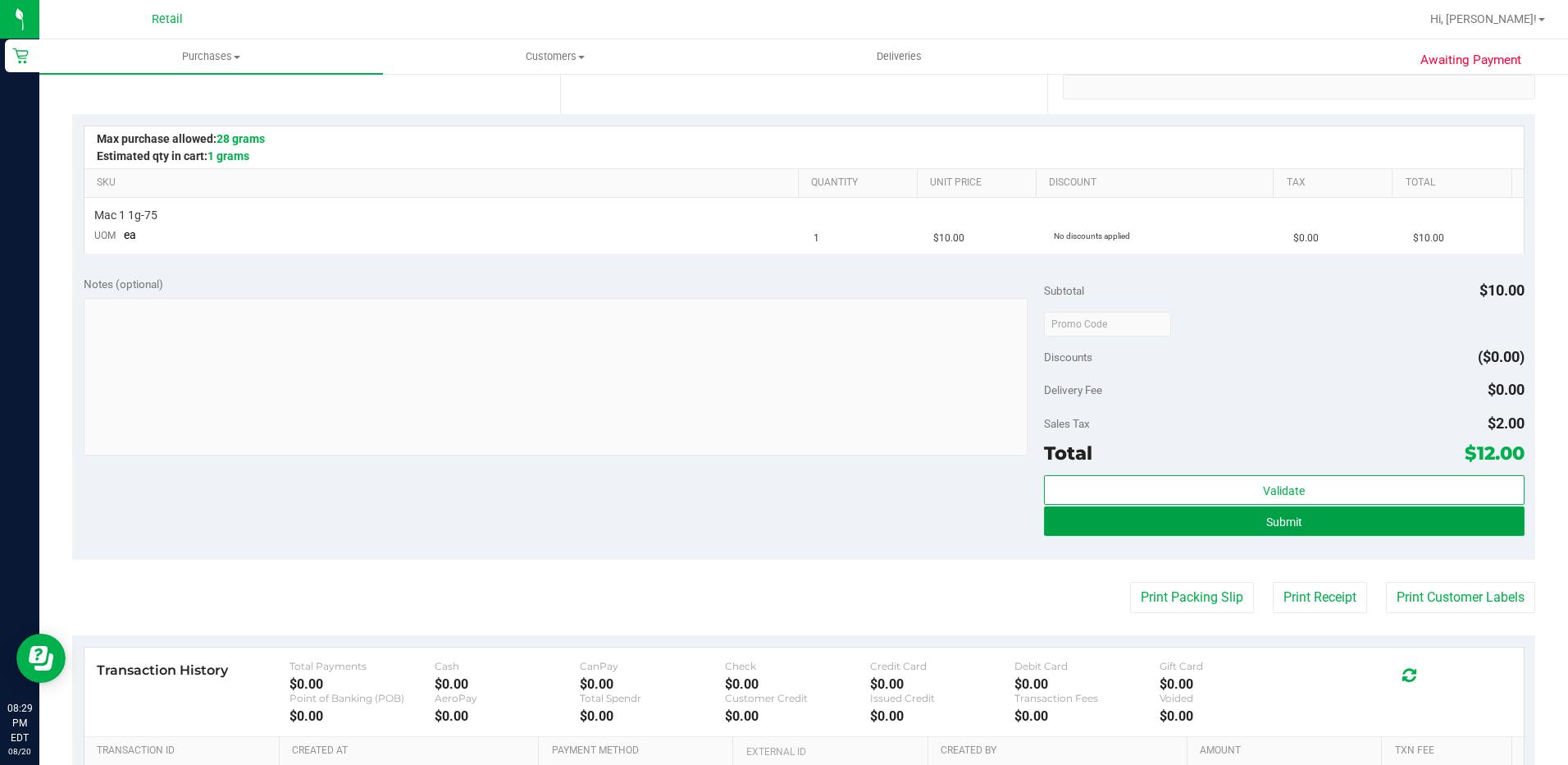
click at [1216, 524] on button "Submit" at bounding box center [1284, 521] width 481 height 30
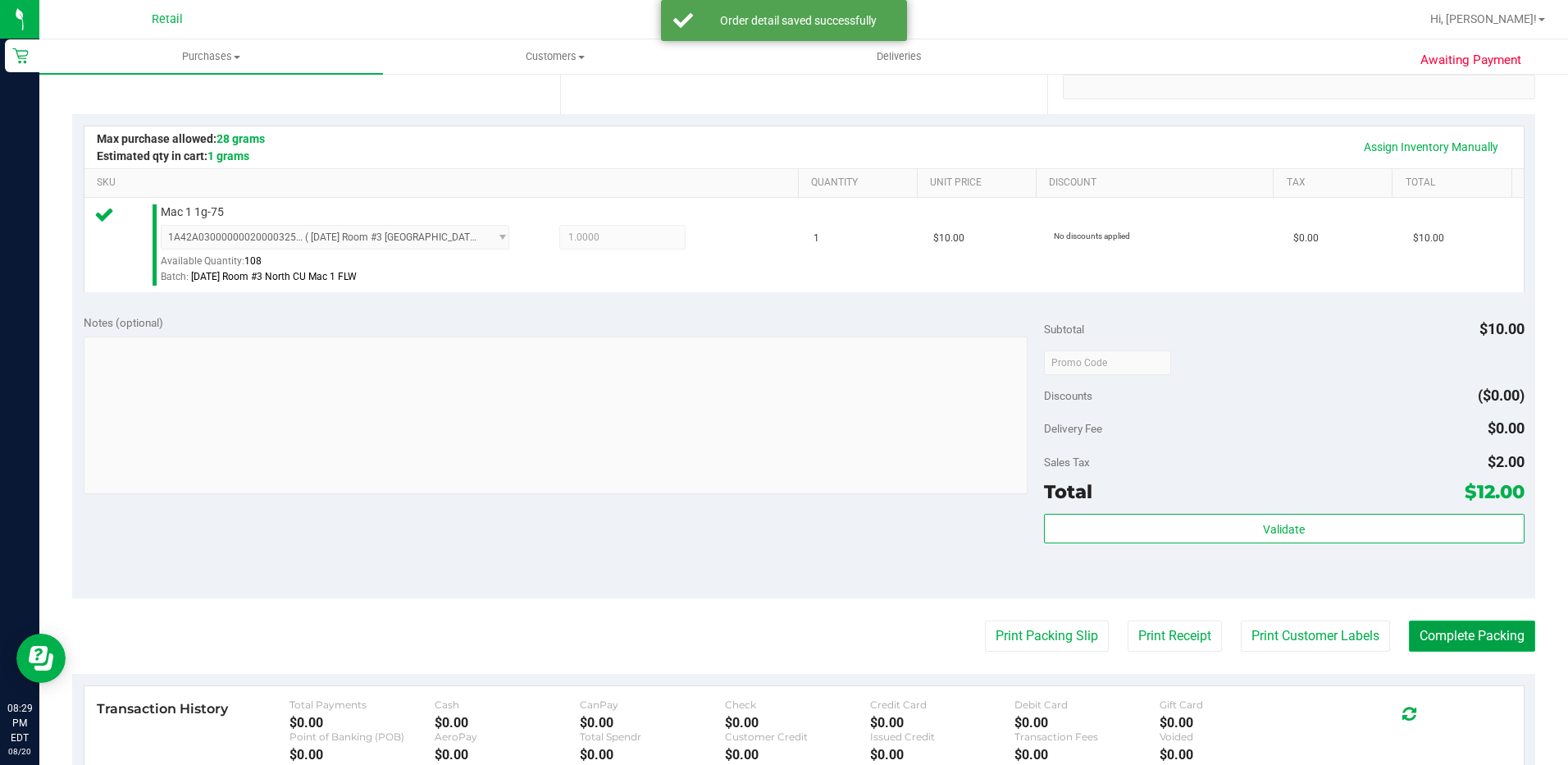
click at [1426, 638] on button "Complete Packing" at bounding box center [1471, 636] width 126 height 31
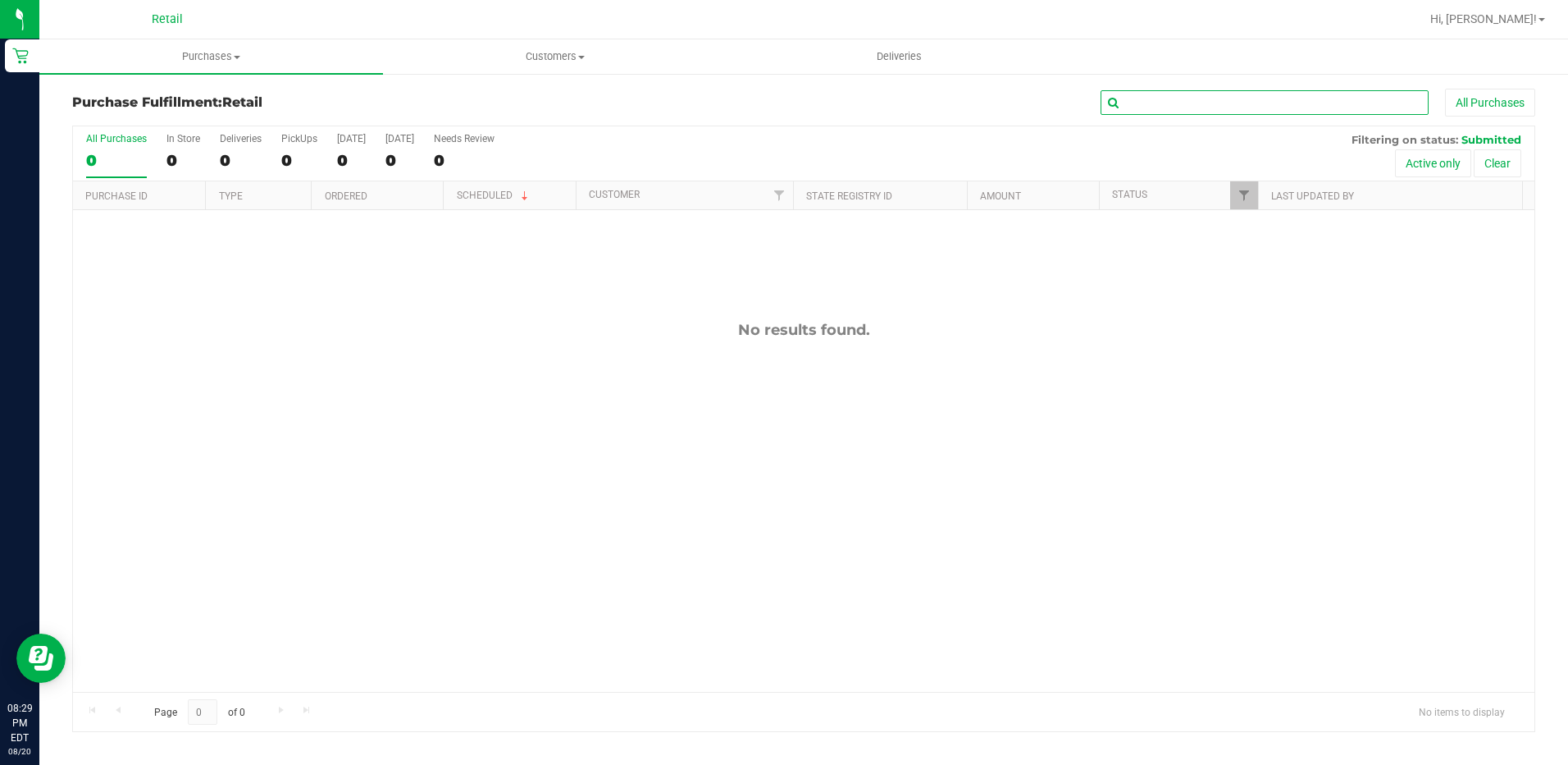
click at [1153, 110] on input "text" at bounding box center [1265, 101] width 328 height 24
drag, startPoint x: 209, startPoint y: 55, endPoint x: 189, endPoint y: 92, distance: 42.1
click at [208, 54] on span "Purchases" at bounding box center [211, 56] width 344 height 14
click at [169, 105] on span "Summary of purchases" at bounding box center [124, 99] width 168 height 14
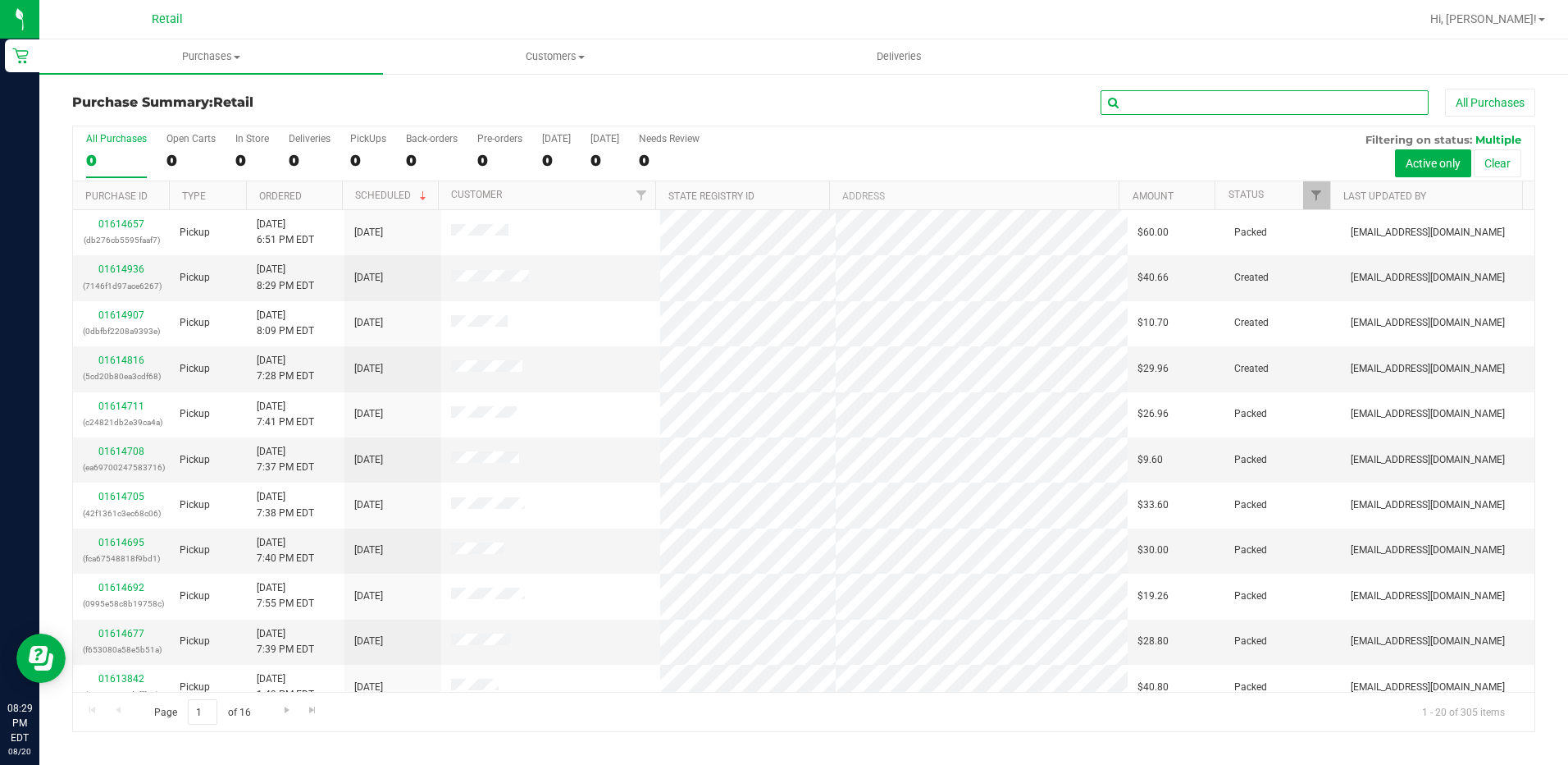
click at [1160, 106] on input "text" at bounding box center [1265, 101] width 328 height 24
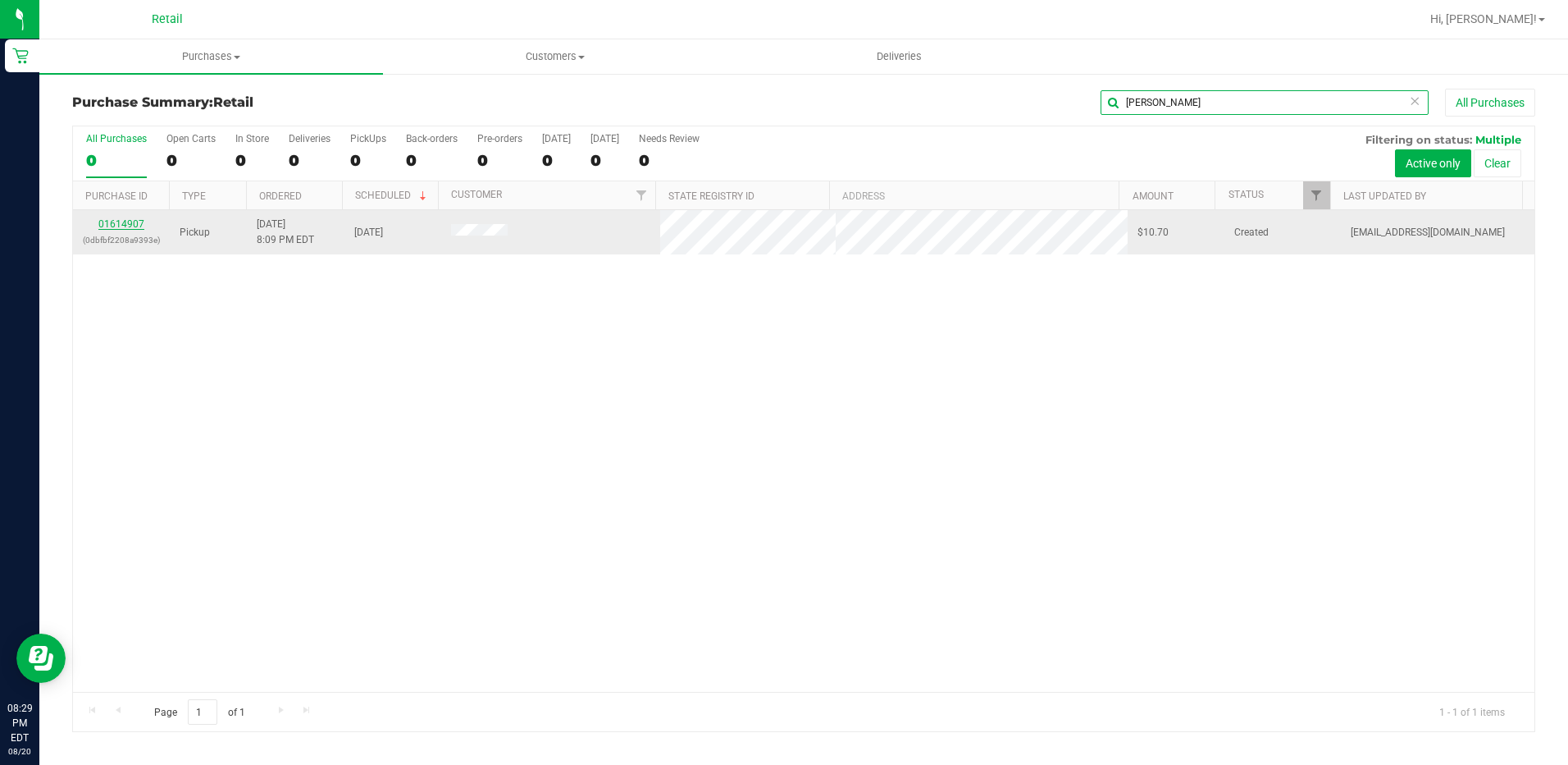
type input "DANT"
click at [116, 218] on link "01614907" at bounding box center [122, 224] width 46 height 12
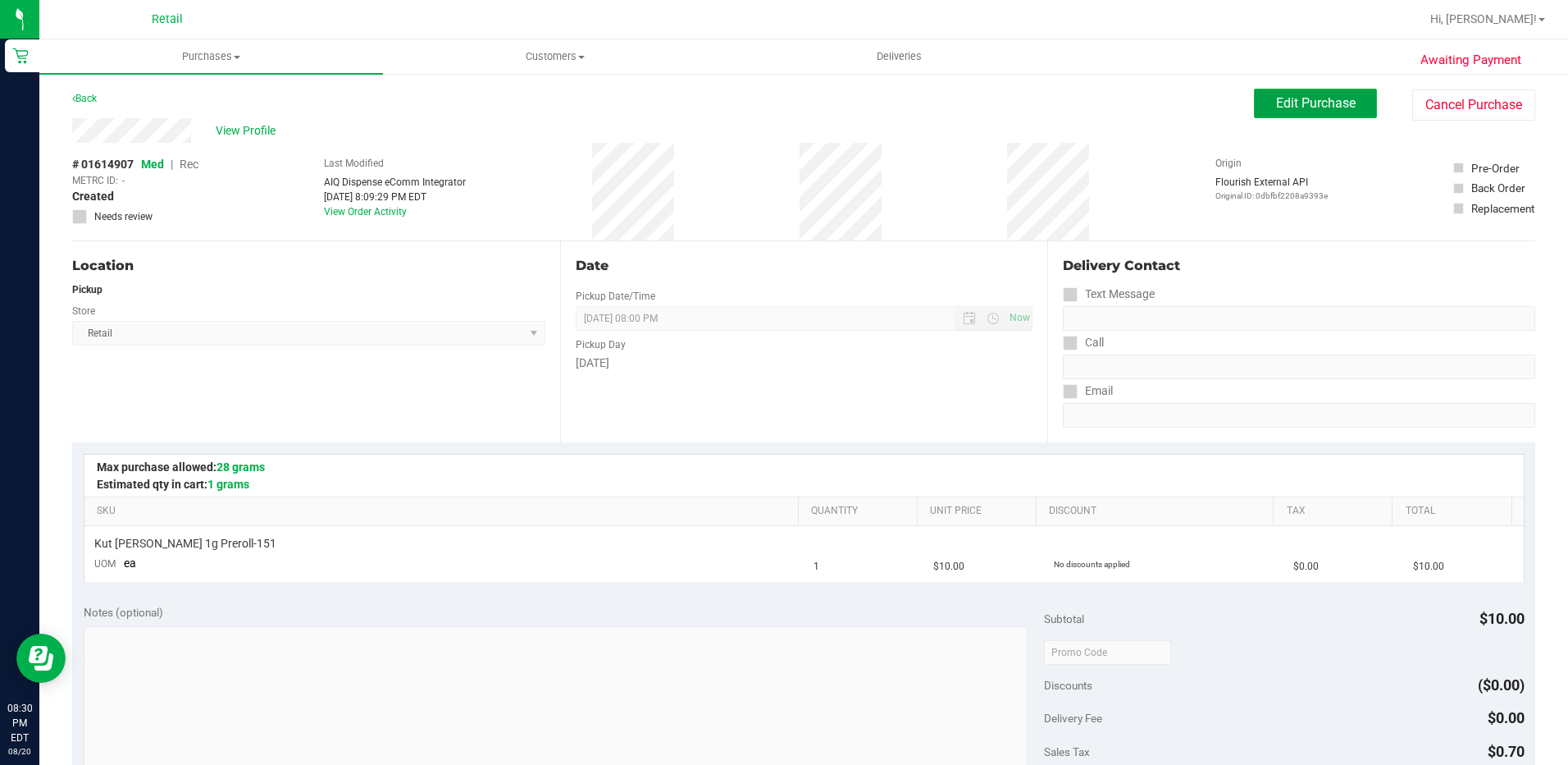
click at [1276, 103] on span "Edit Purchase" at bounding box center [1316, 103] width 79 height 15
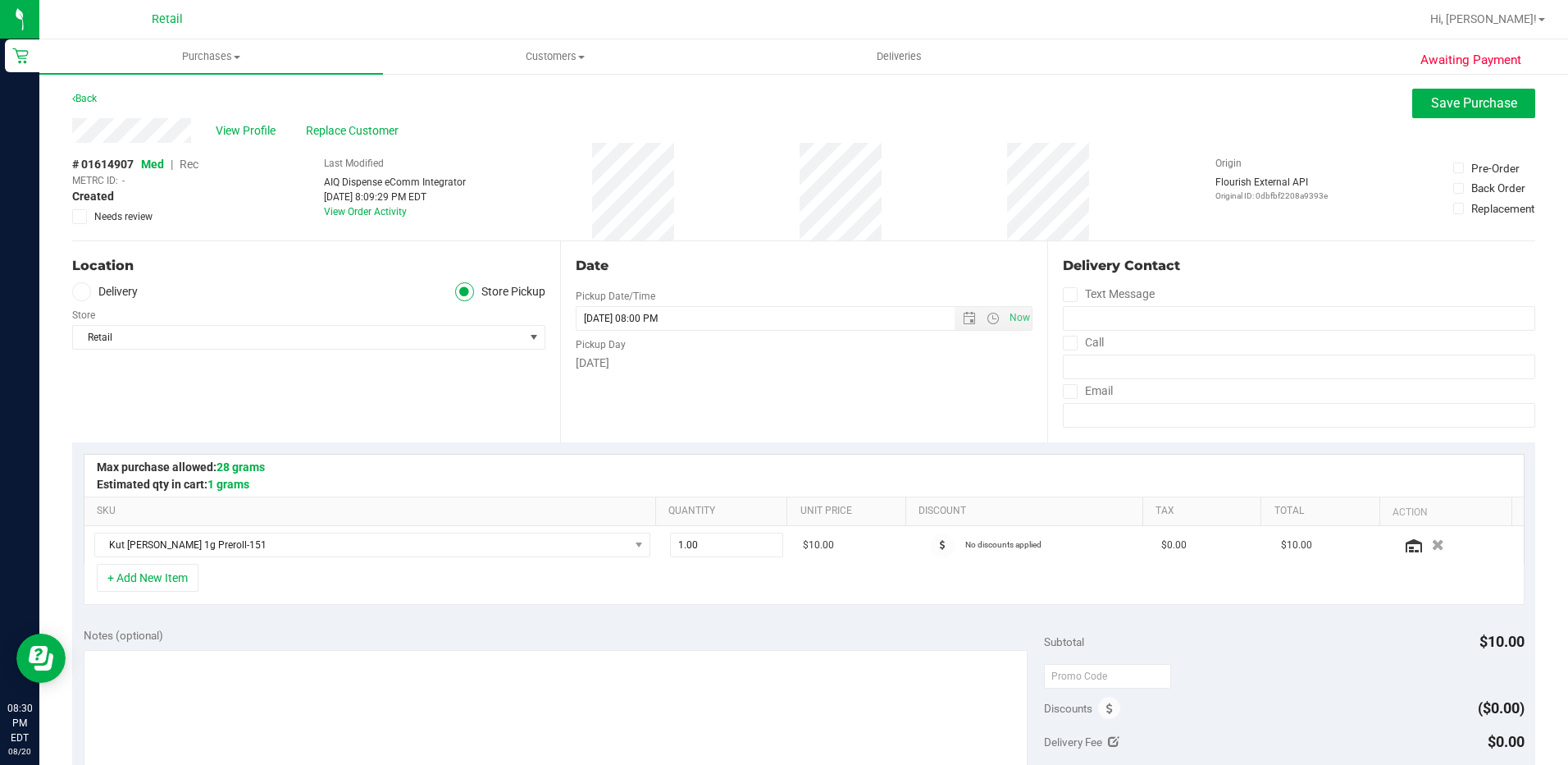
click at [199, 165] on div "# 01614907 Med | Rec METRC ID: - Created Needs review" at bounding box center [135, 189] width 126 height 69
click at [194, 168] on span "Rec" at bounding box center [189, 164] width 19 height 14
click at [1413, 106] on button "Save Purchase" at bounding box center [1473, 103] width 123 height 30
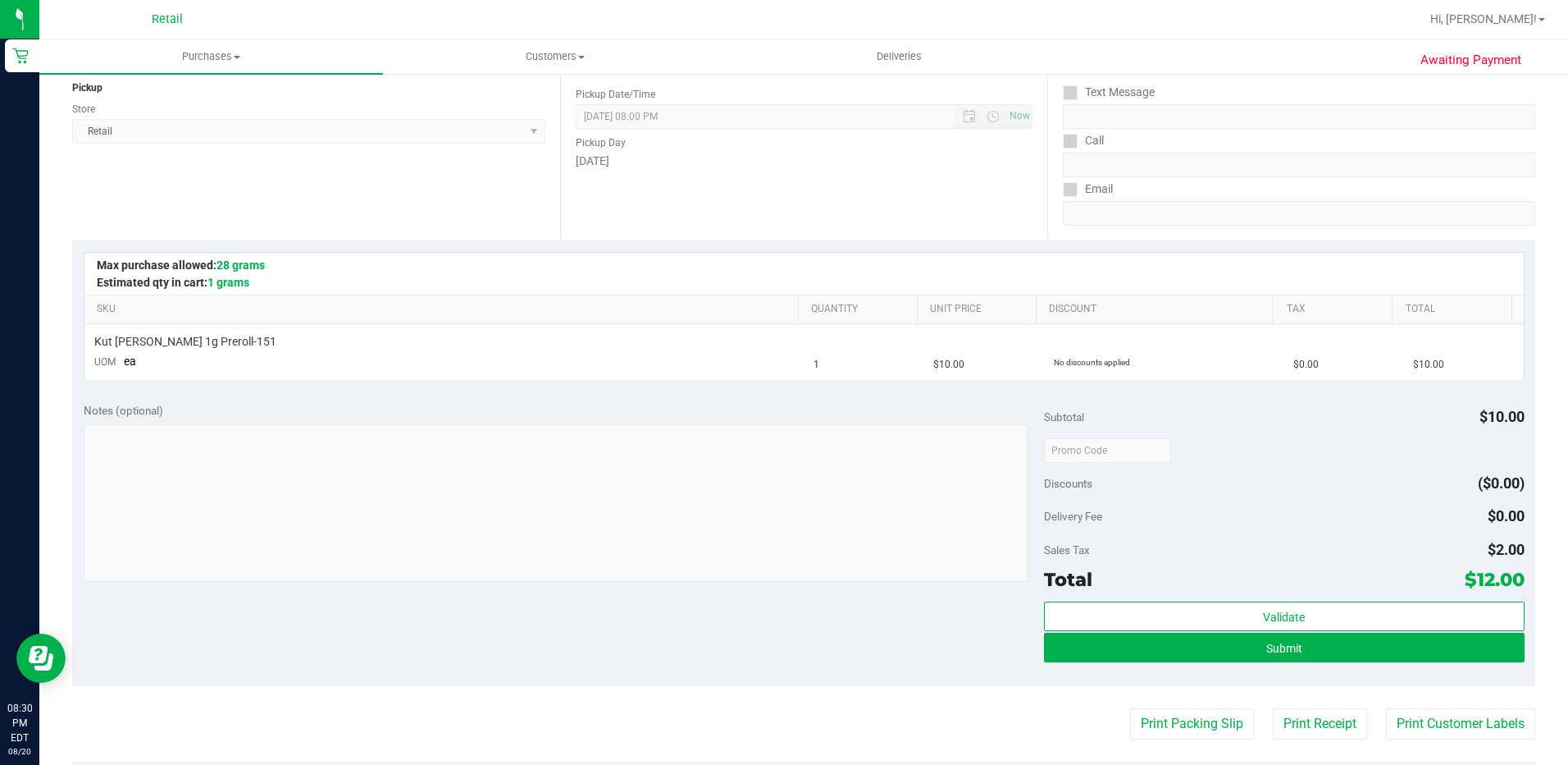
scroll to position [246, 0]
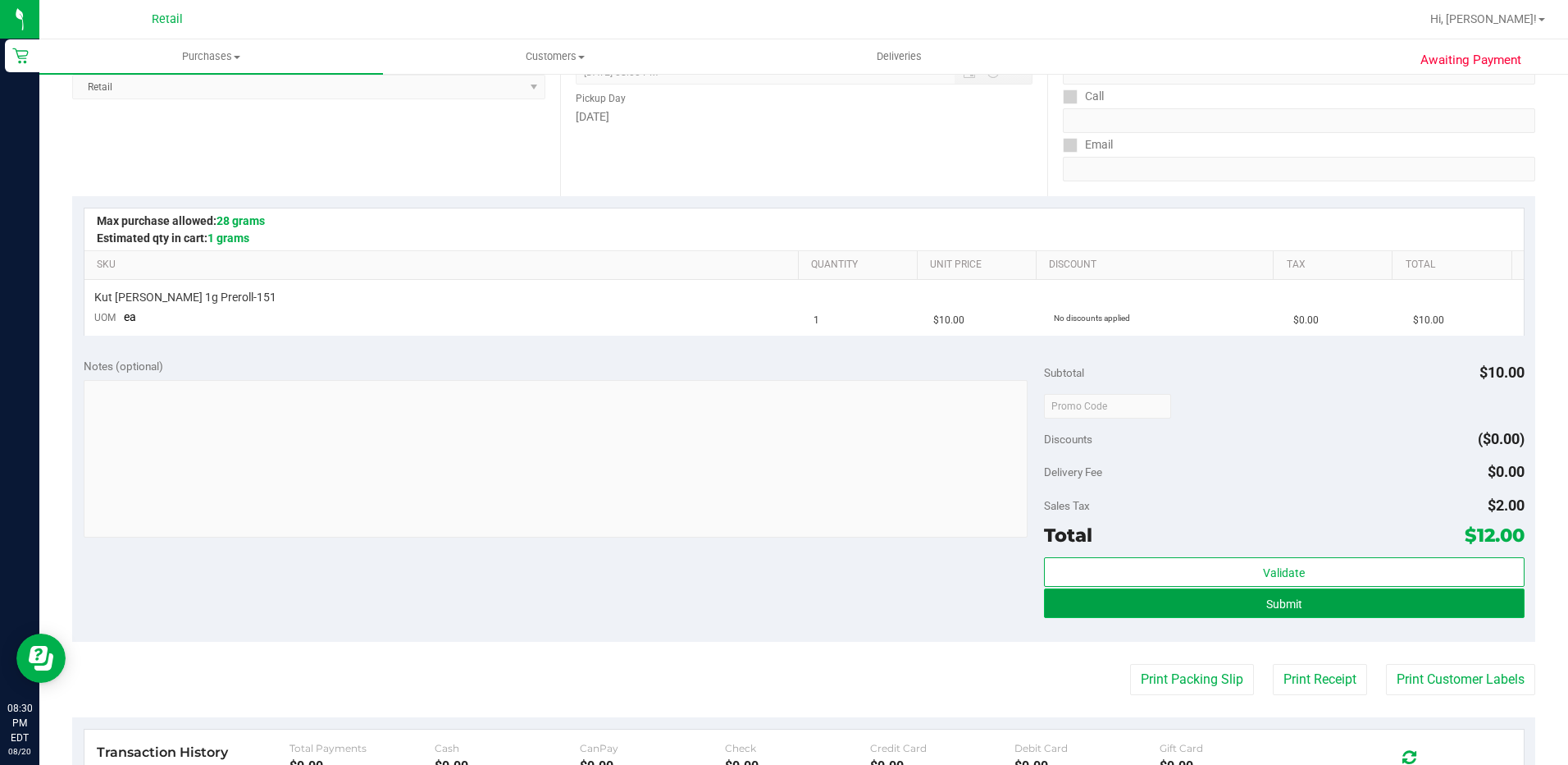
click at [1201, 609] on button "Submit" at bounding box center [1284, 603] width 481 height 30
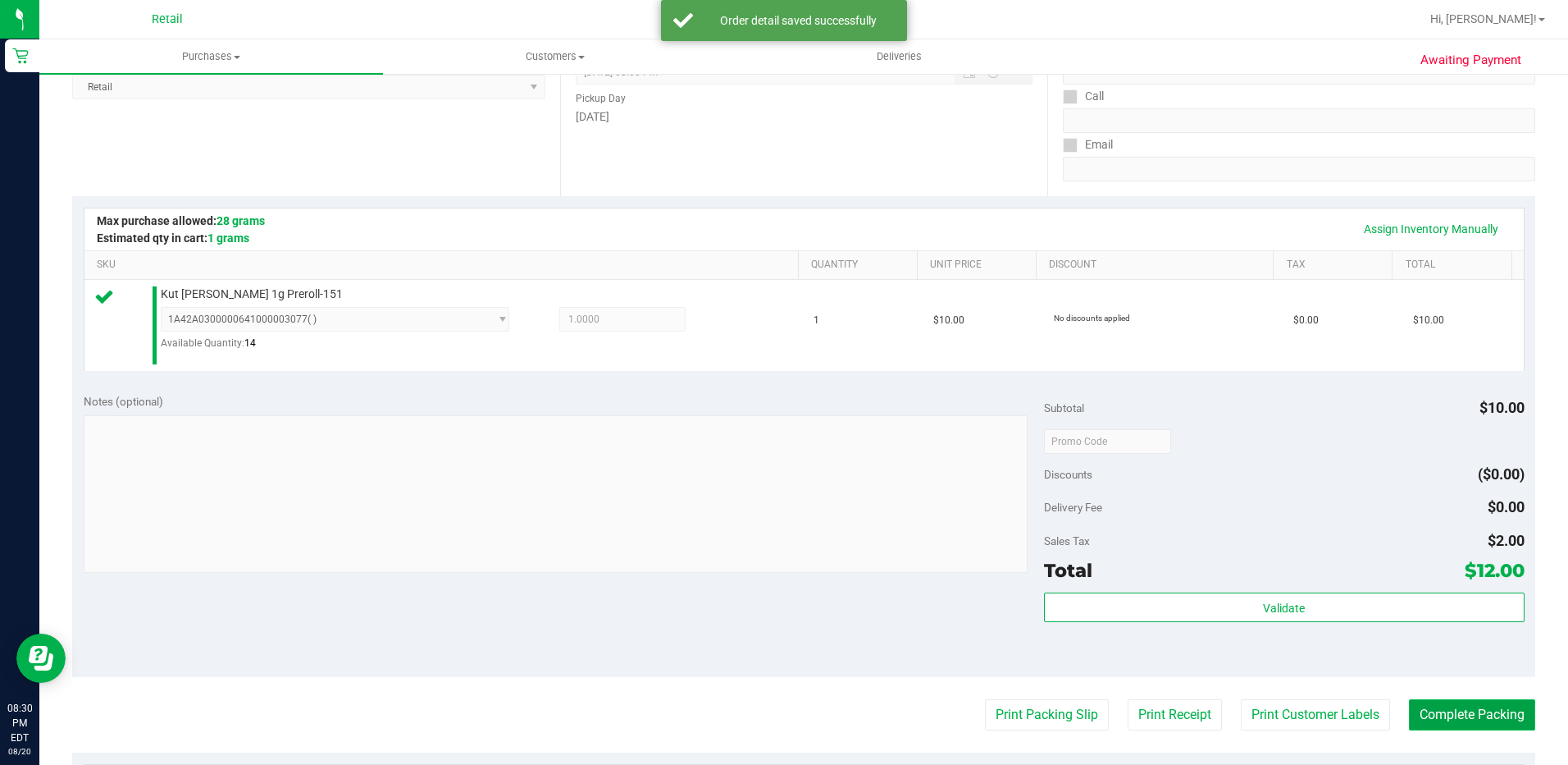
click at [1442, 706] on button "Complete Packing" at bounding box center [1471, 715] width 126 height 31
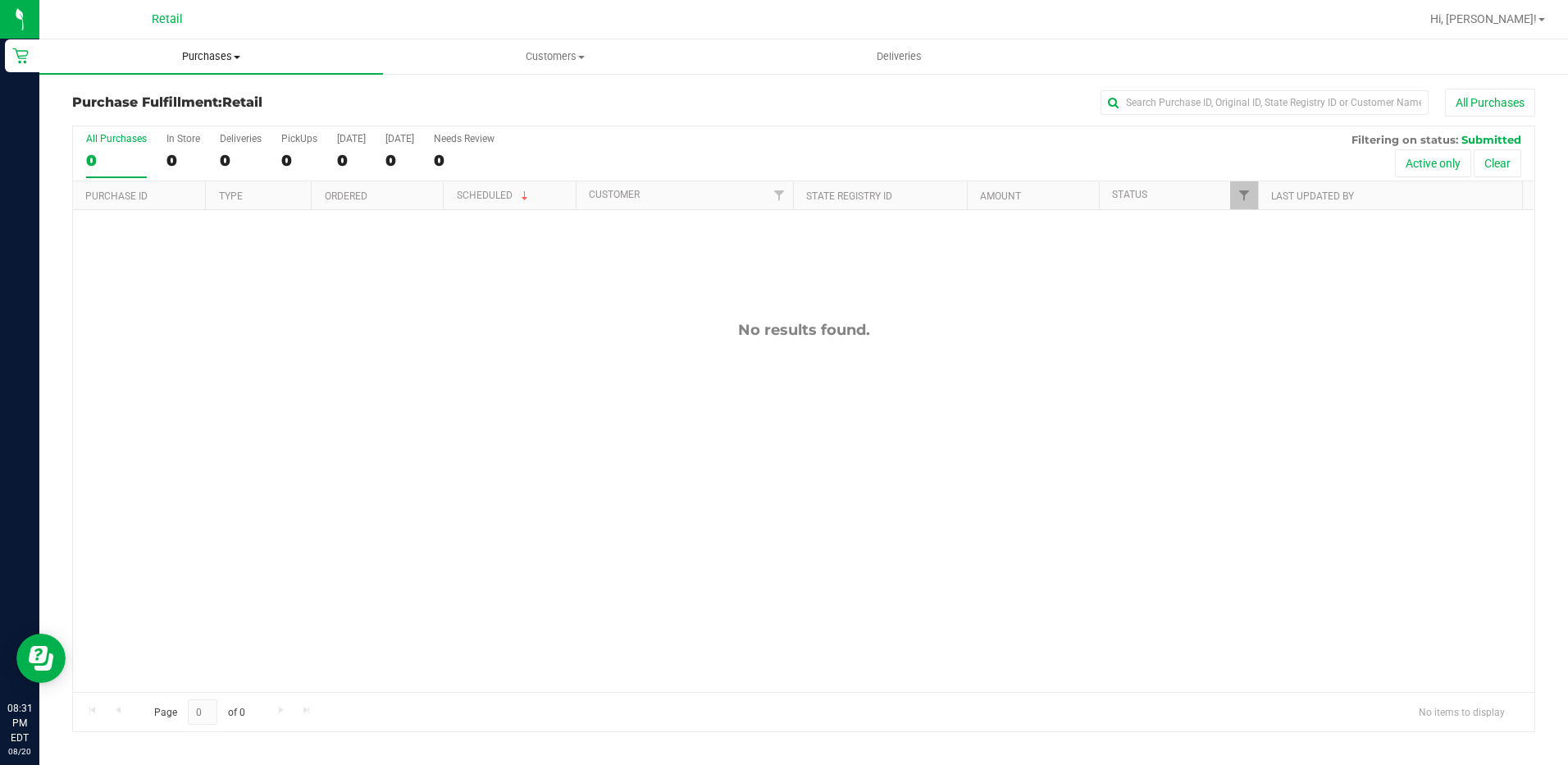
click at [216, 56] on span "Purchases" at bounding box center [211, 56] width 344 height 14
click at [180, 100] on span "Summary of purchases" at bounding box center [124, 99] width 168 height 14
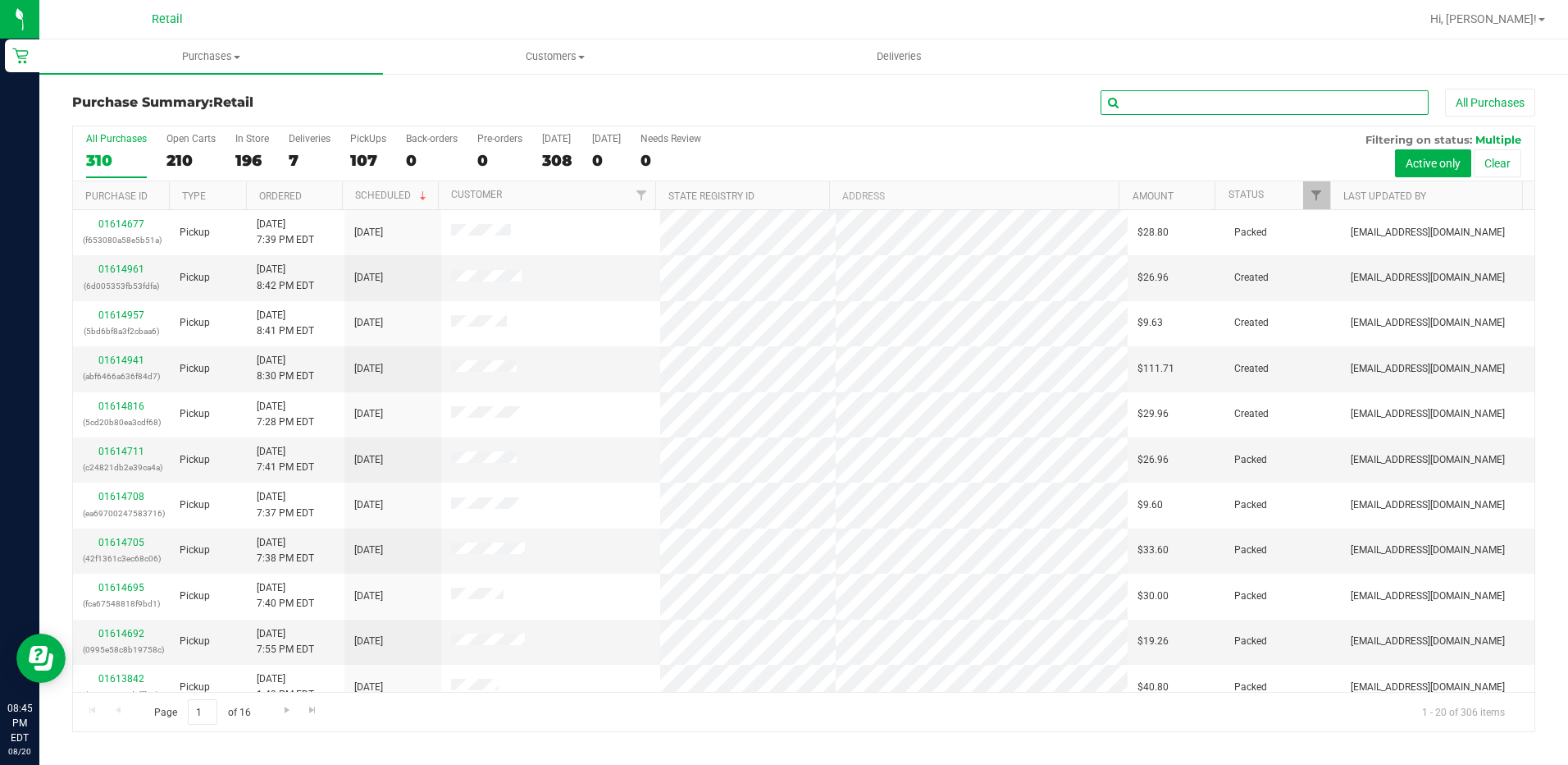
click at [1122, 106] on input "text" at bounding box center [1265, 101] width 328 height 24
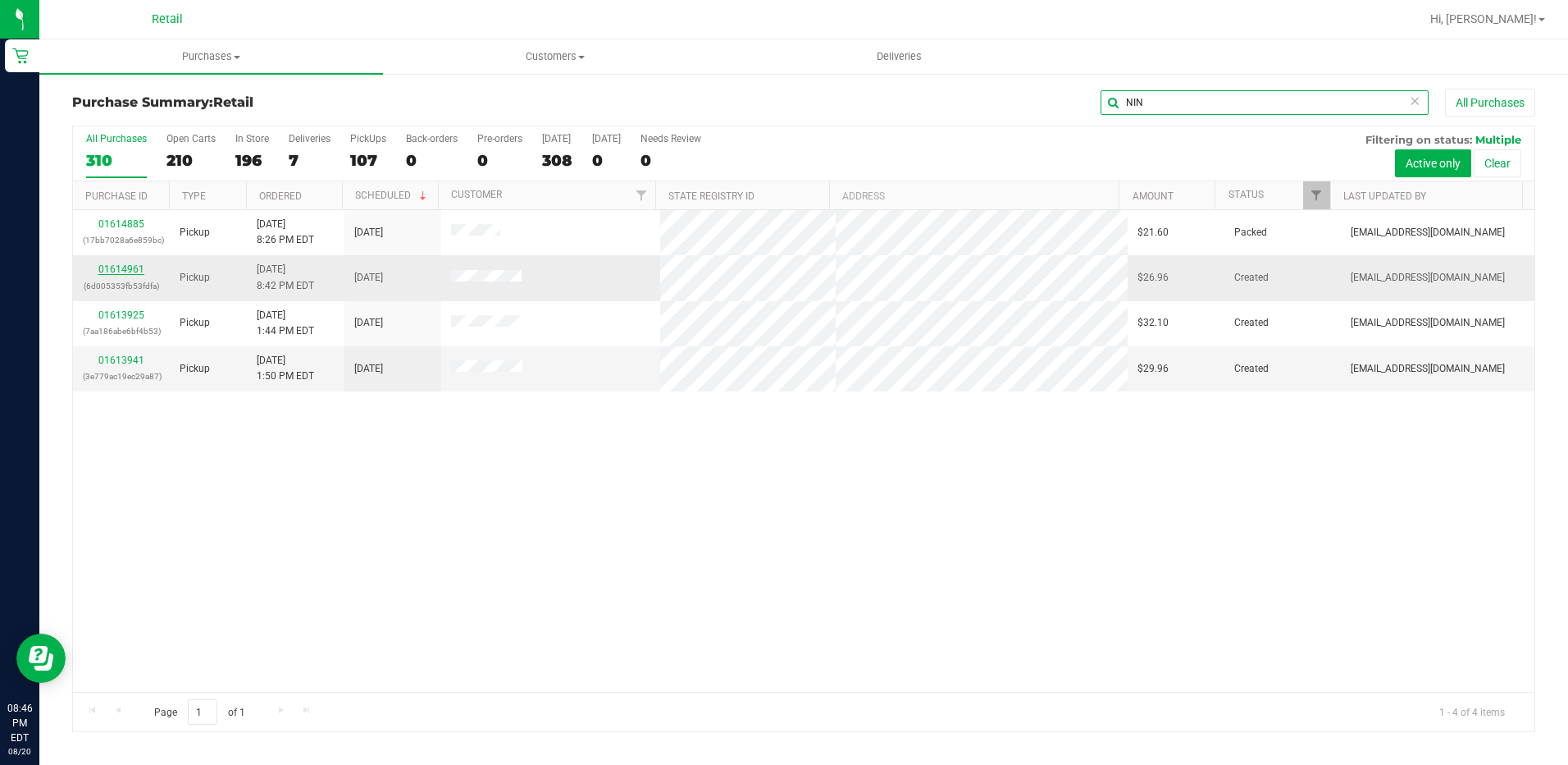
type input "NIN"
click at [135, 269] on link "01614961" at bounding box center [122, 269] width 46 height 12
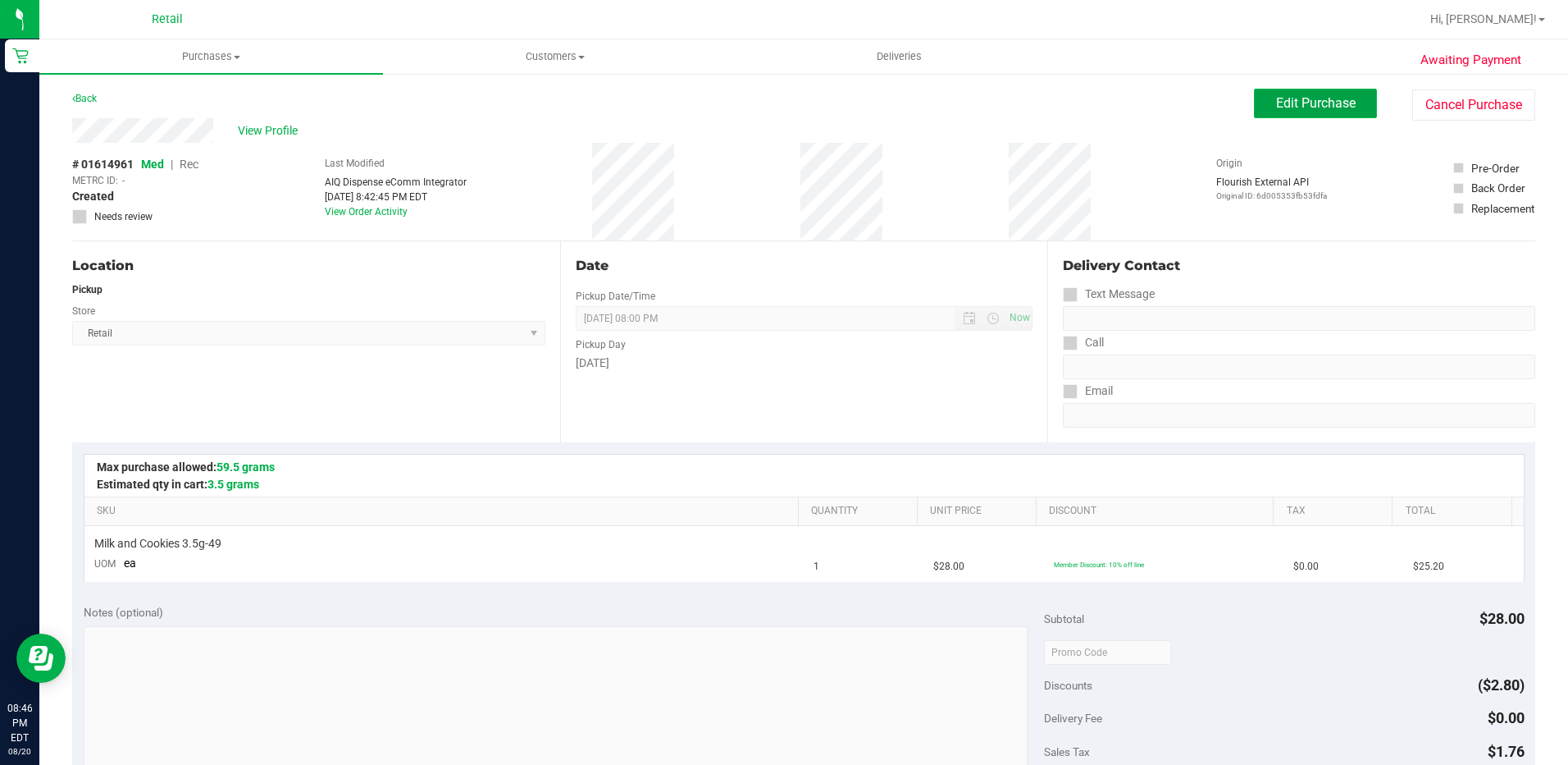
click at [1275, 112] on button "Edit Purchase" at bounding box center [1315, 103] width 123 height 30
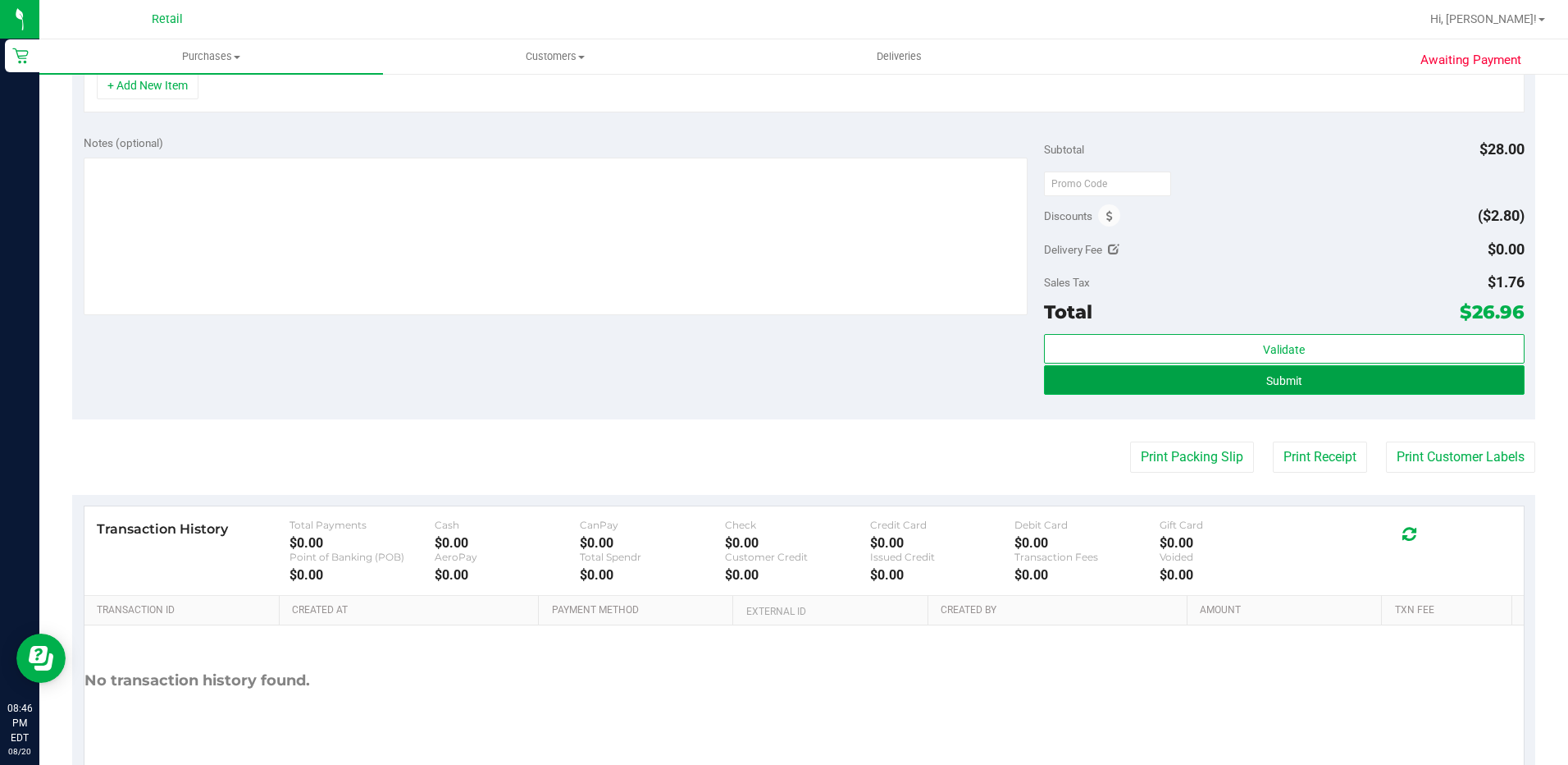
click at [1302, 379] on button "Submit" at bounding box center [1284, 380] width 481 height 30
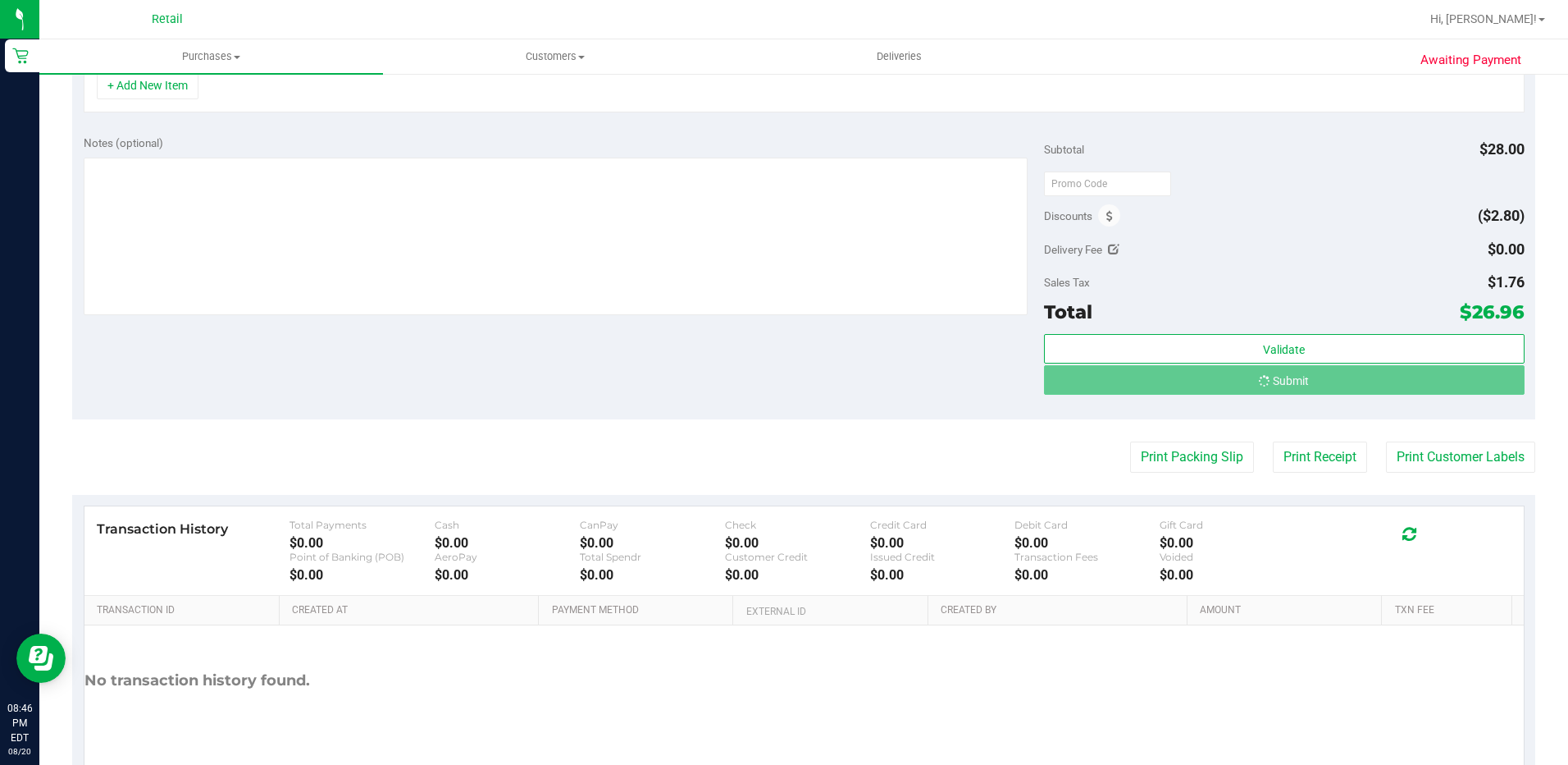
scroll to position [467, 0]
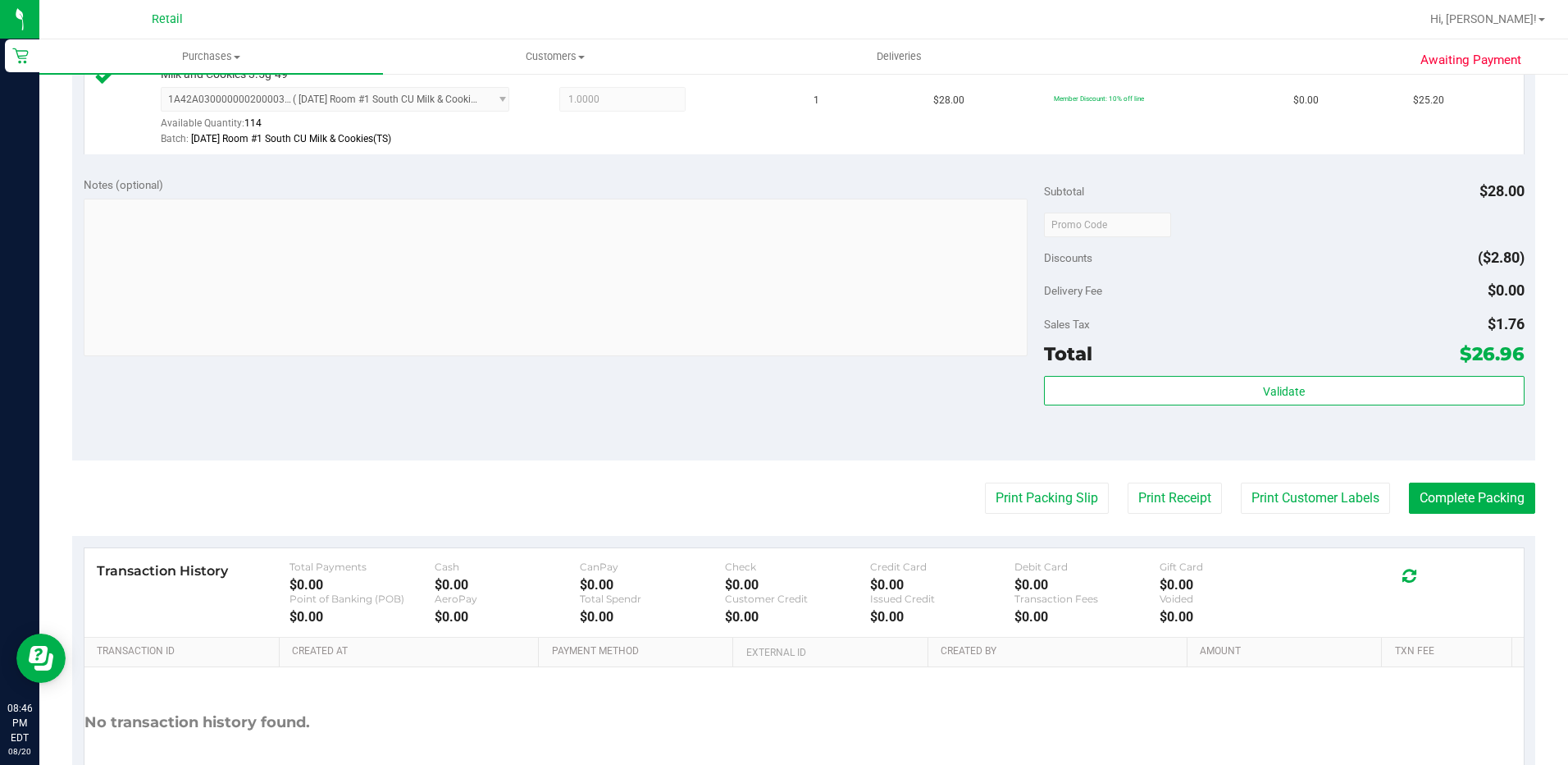
scroll to position [467, 0]
click at [1436, 511] on button "Complete Packing" at bounding box center [1471, 497] width 126 height 31
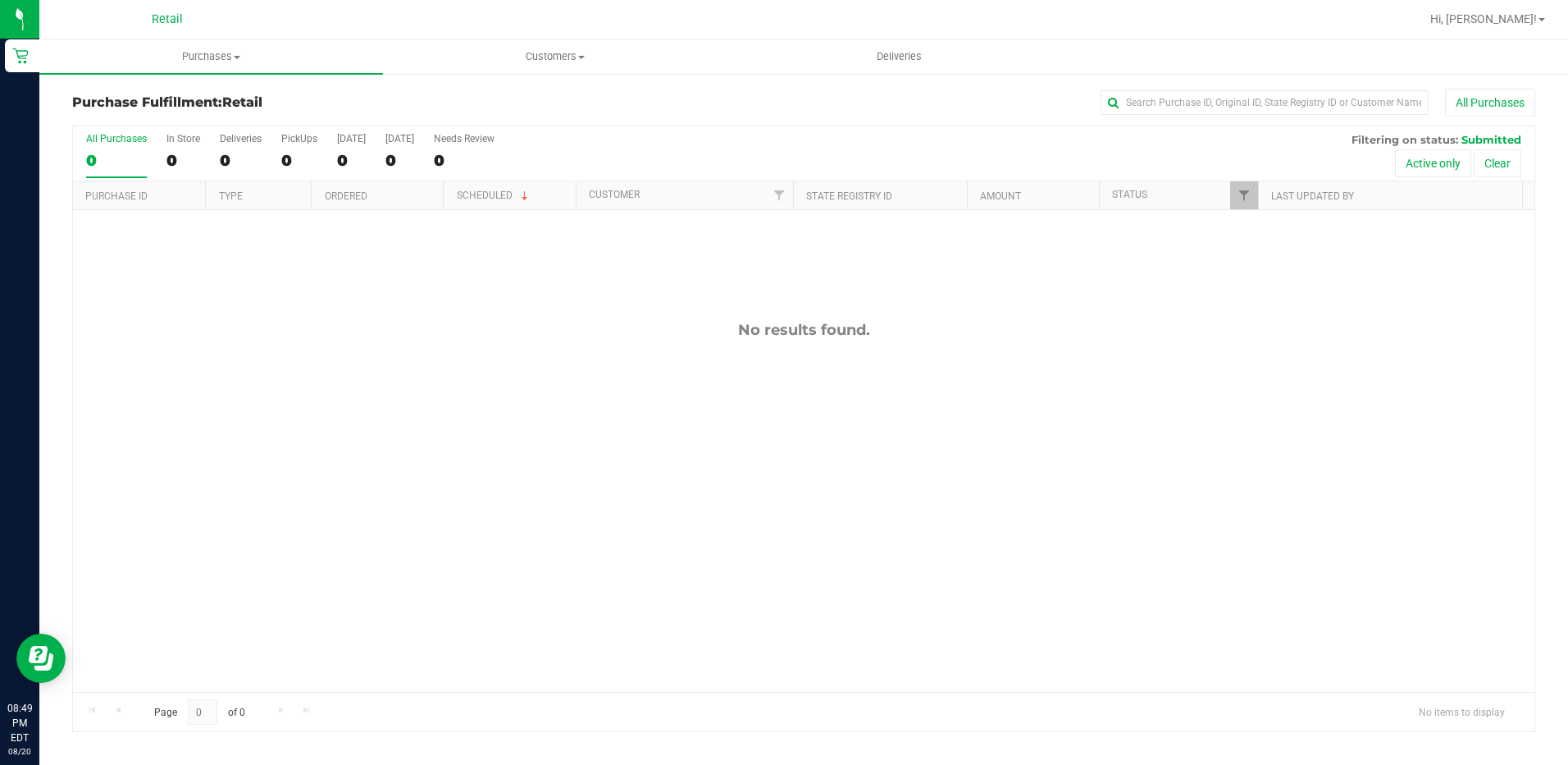
click at [221, 17] on div "Retail" at bounding box center [167, 19] width 239 height 25
click at [208, 69] on uib-tab-heading "Purchases Summary of purchases Fulfillment All purchases" at bounding box center [211, 57] width 344 height 35
click at [178, 101] on span "Summary of purchases" at bounding box center [124, 99] width 168 height 14
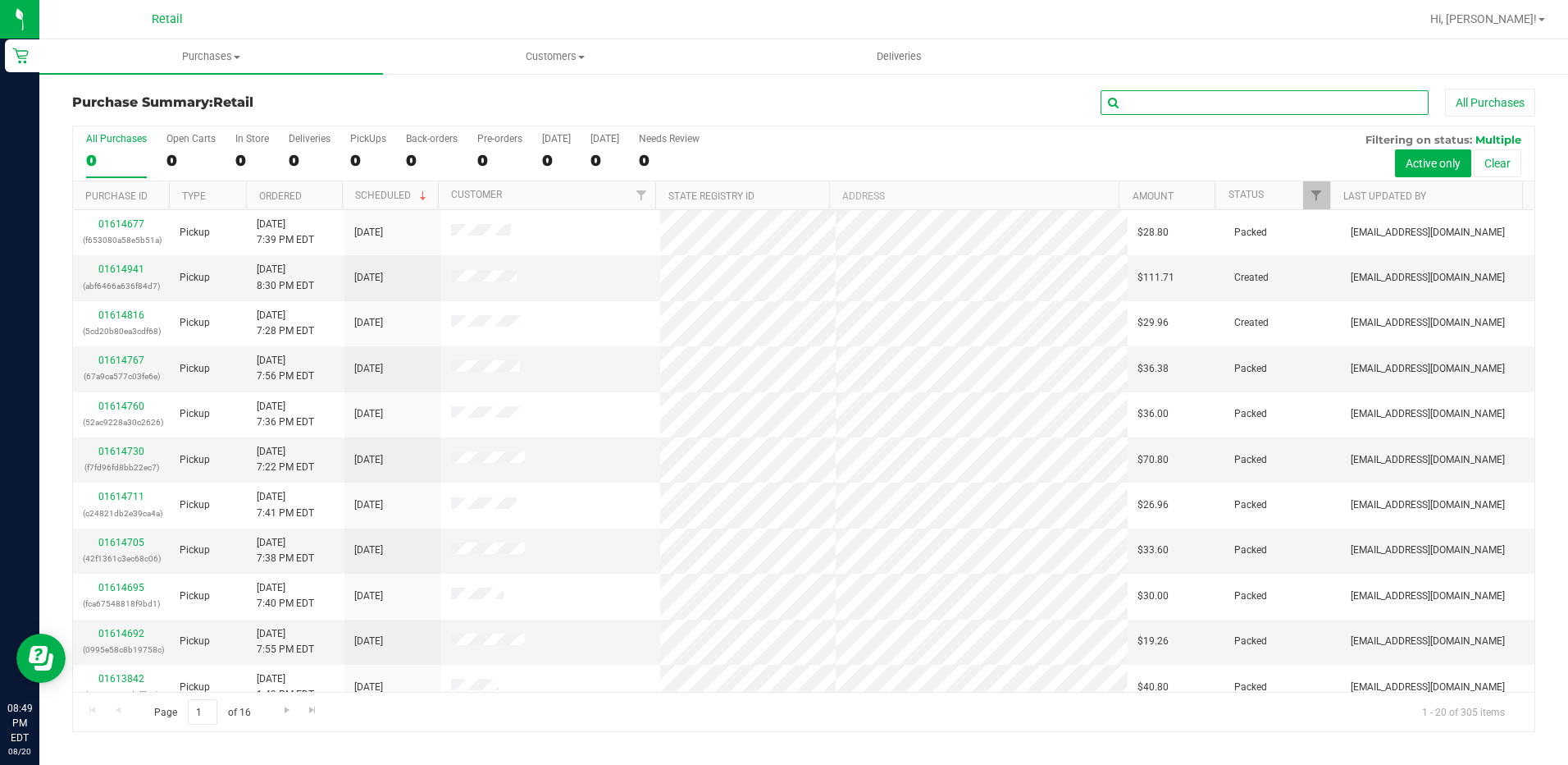
click at [1195, 97] on input "text" at bounding box center [1265, 101] width 328 height 24
click at [111, 266] on link "01614941" at bounding box center [122, 269] width 46 height 12
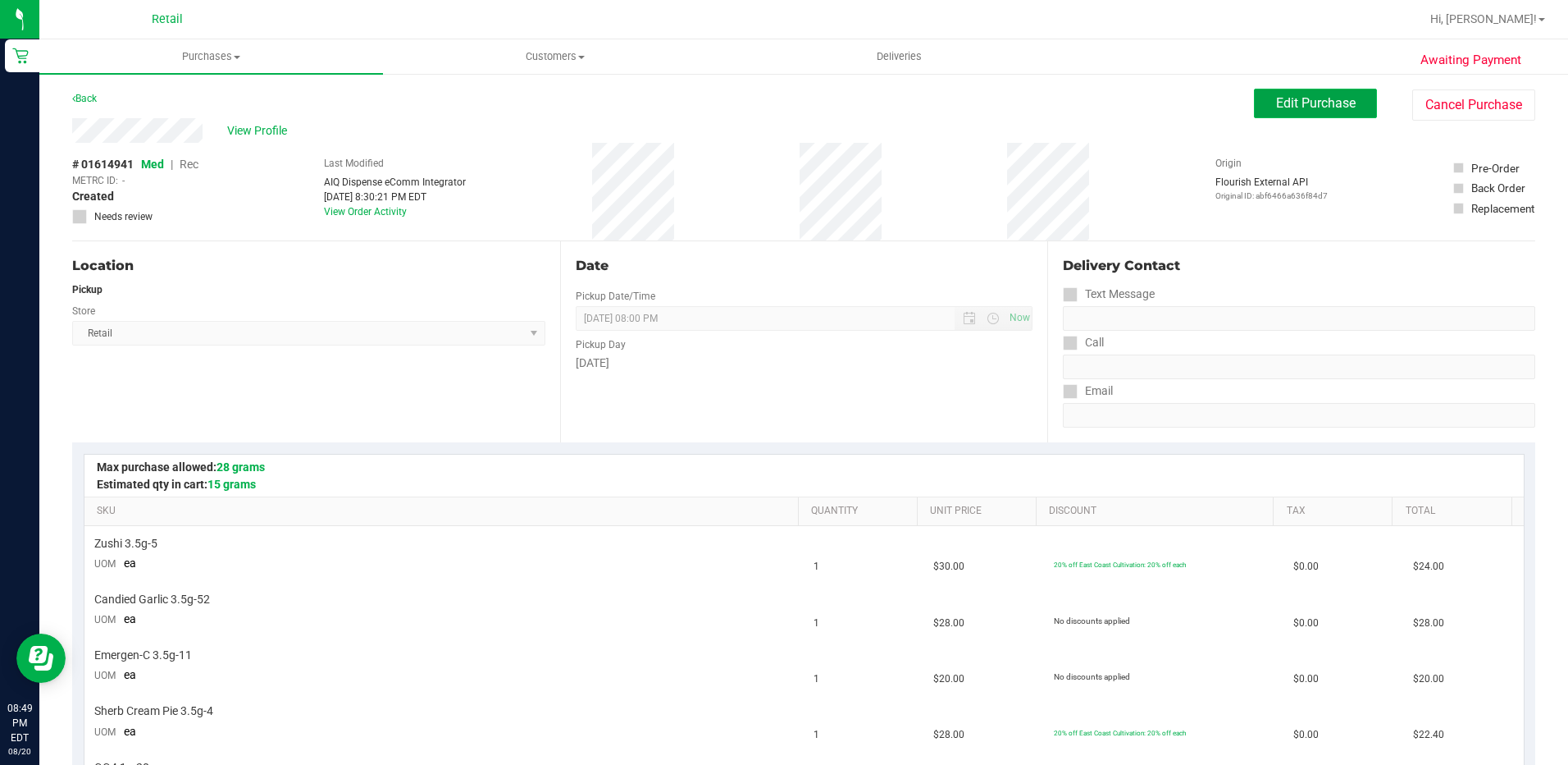
click at [1316, 99] on span "Edit Purchase" at bounding box center [1316, 103] width 79 height 15
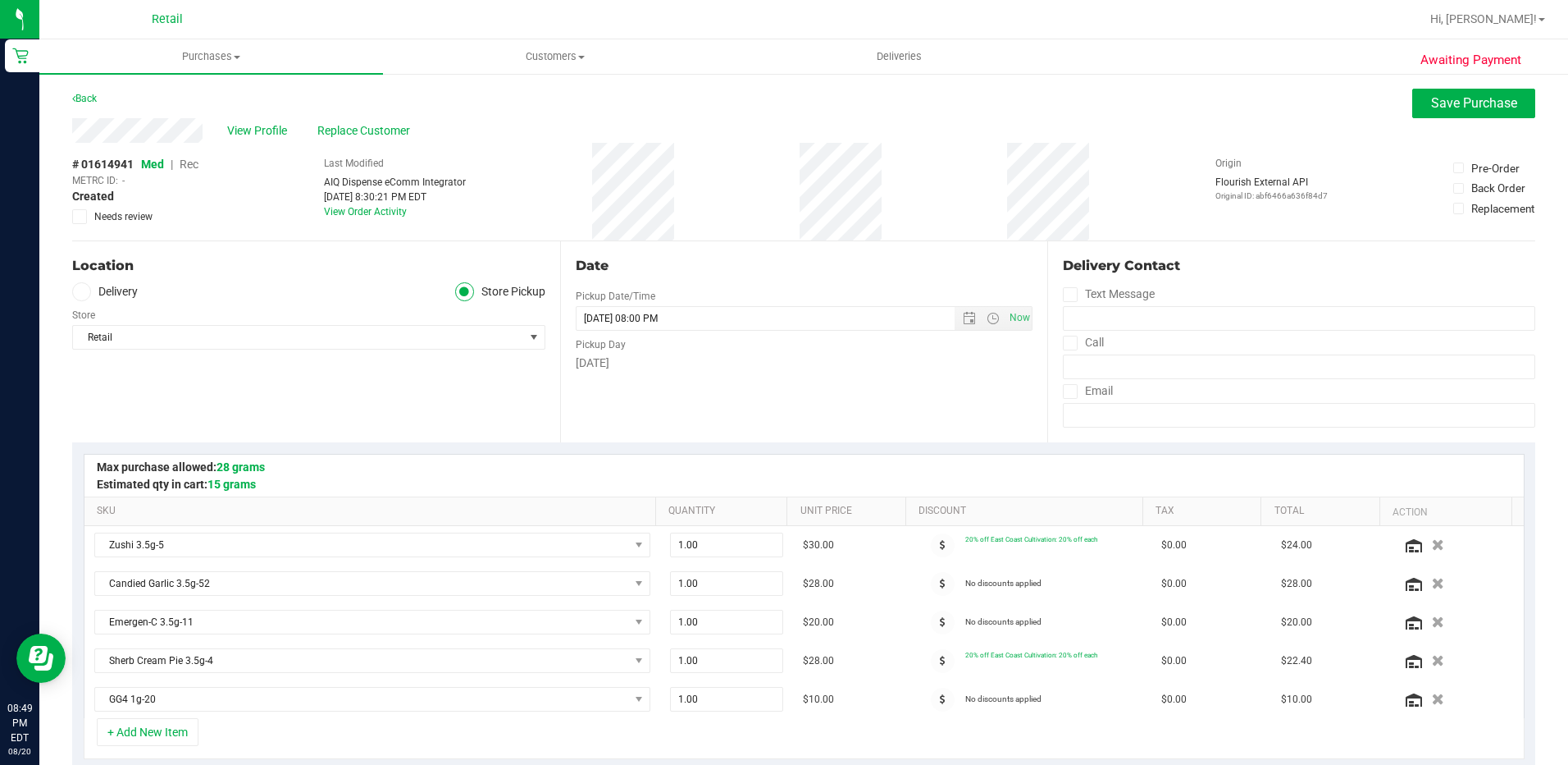
click at [185, 165] on span "Rec" at bounding box center [189, 164] width 19 height 14
click at [1474, 106] on span "Save Purchase" at bounding box center [1473, 103] width 86 height 15
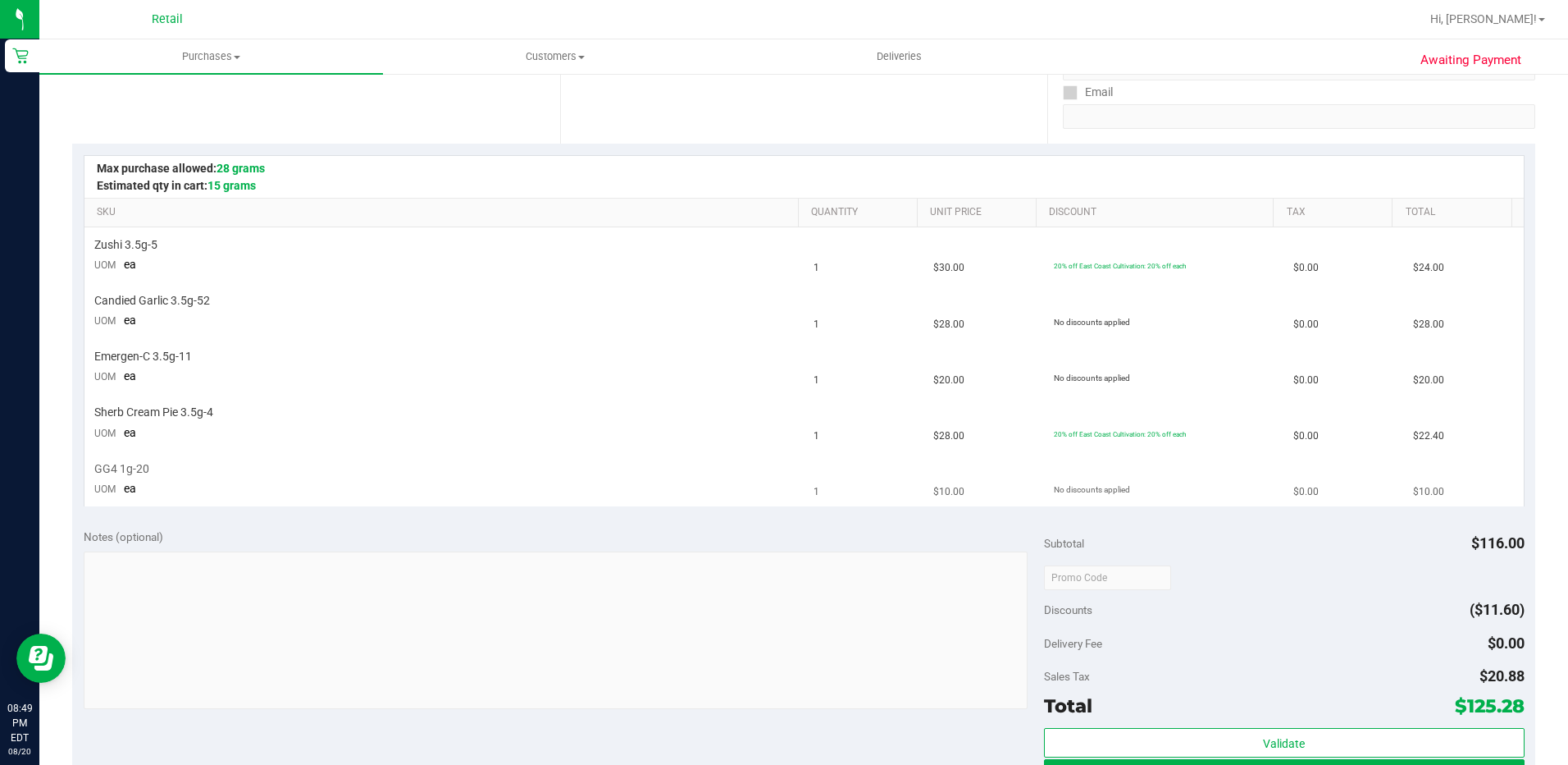
scroll to position [328, 0]
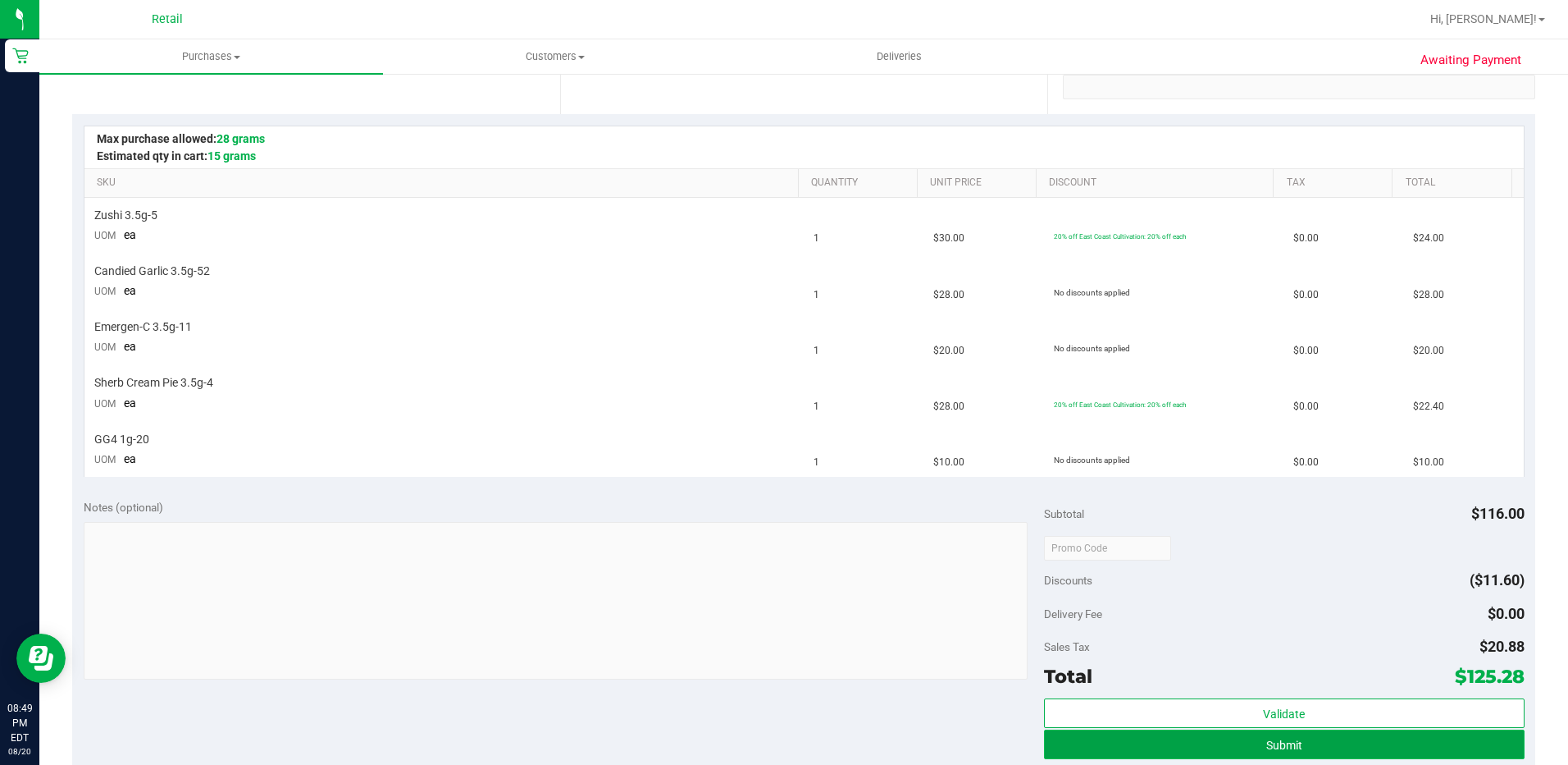
click at [1216, 733] on button "Submit" at bounding box center [1284, 744] width 481 height 30
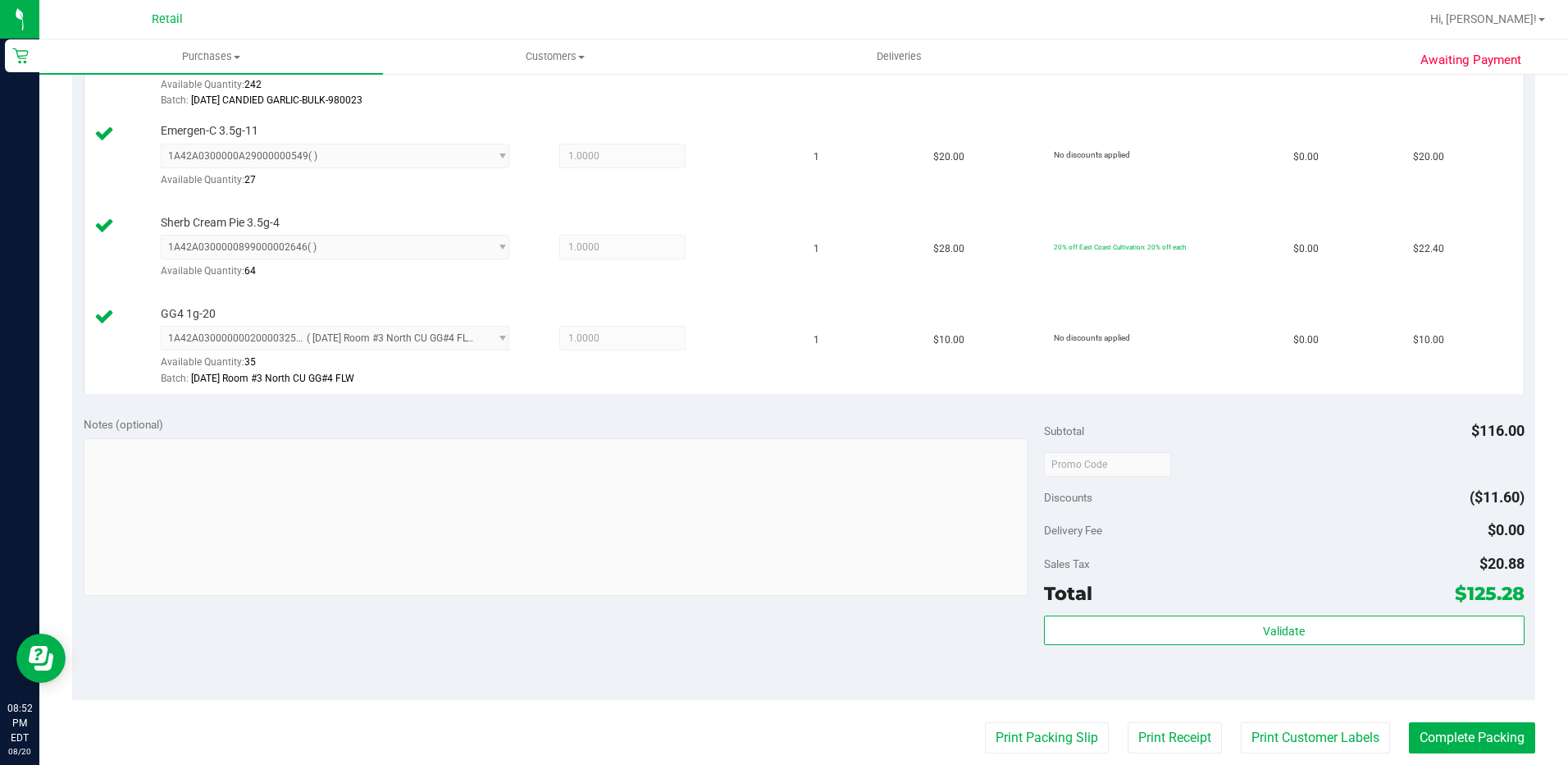
scroll to position [657, 0]
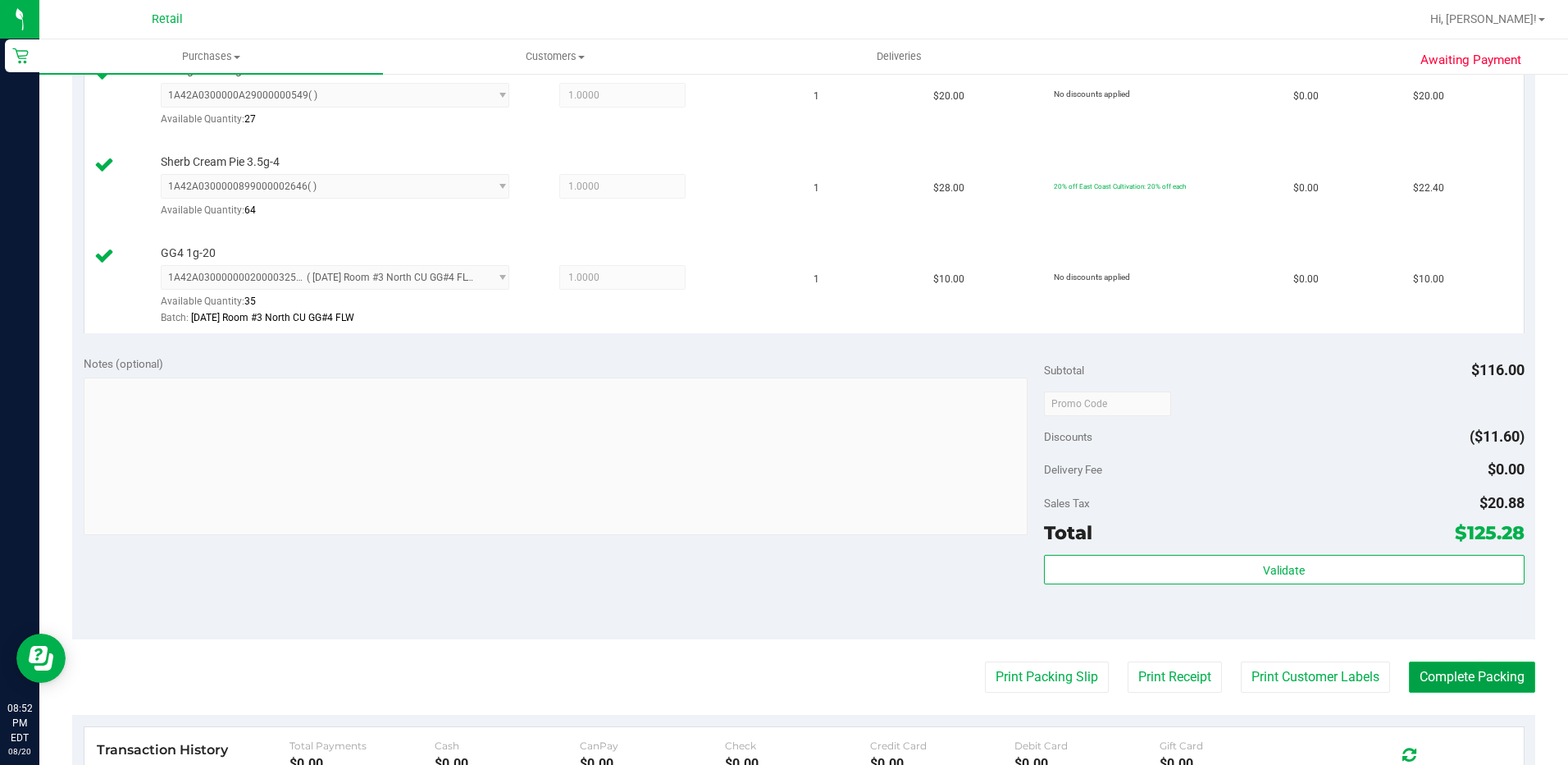
click at [1434, 684] on button "Complete Packing" at bounding box center [1471, 677] width 126 height 31
